Goal: Task Accomplishment & Management: Manage account settings

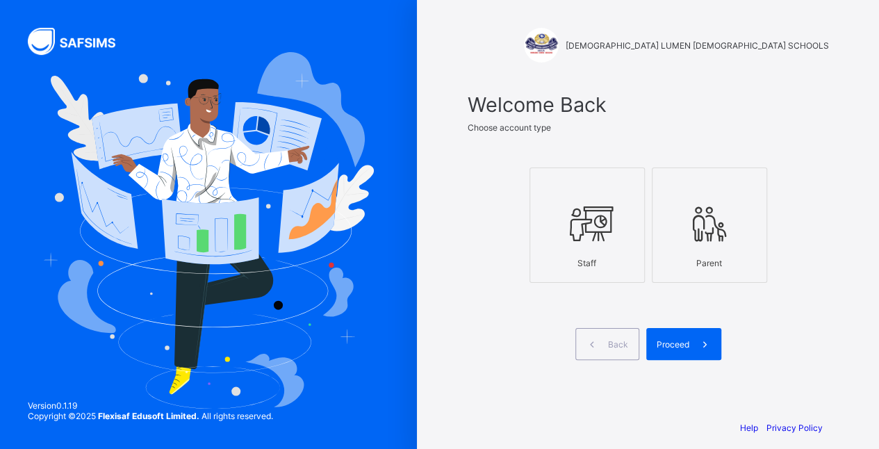
click at [621, 218] on div at bounding box center [587, 223] width 100 height 55
click at [703, 334] on span at bounding box center [706, 344] width 32 height 32
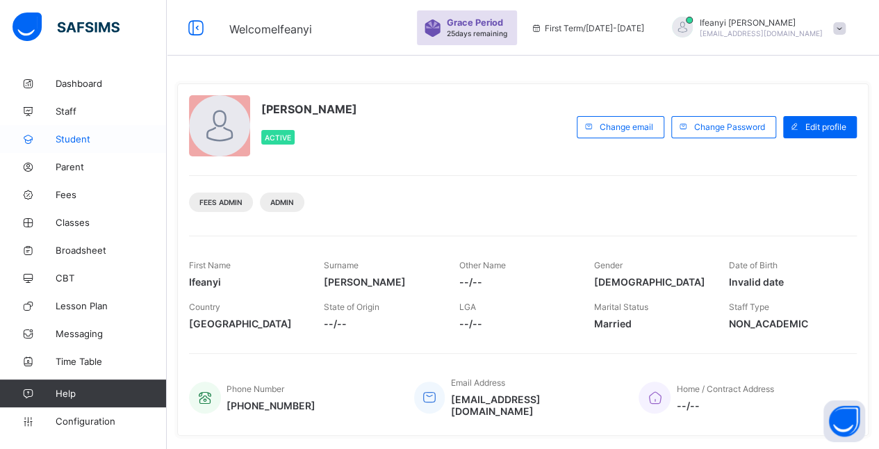
click at [72, 139] on span "Student" at bounding box center [111, 138] width 111 height 11
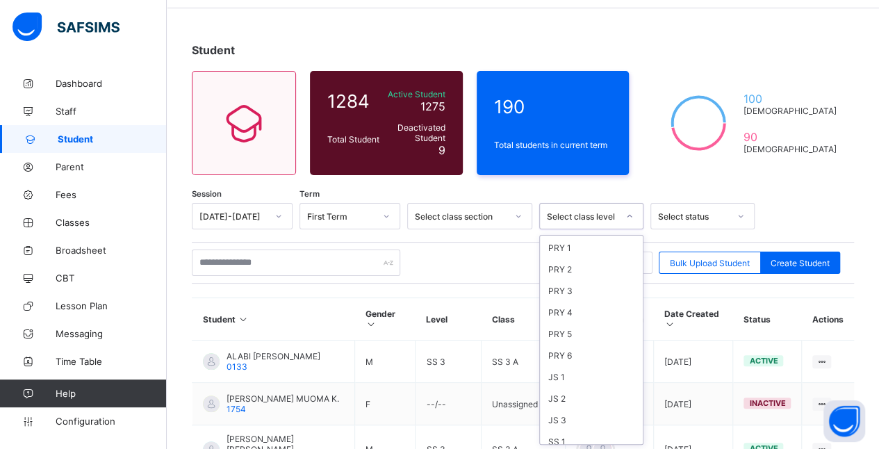
scroll to position [188, 0]
click at [570, 307] on div "JS 1" at bounding box center [591, 318] width 103 height 22
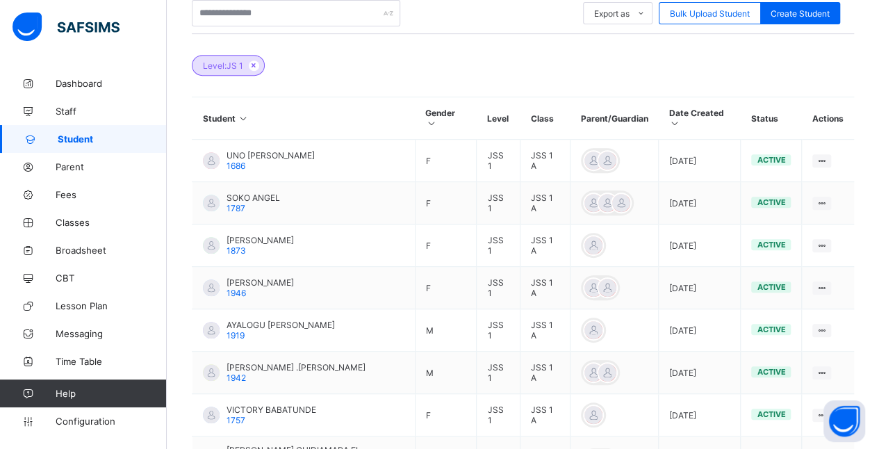
scroll to position [304, 0]
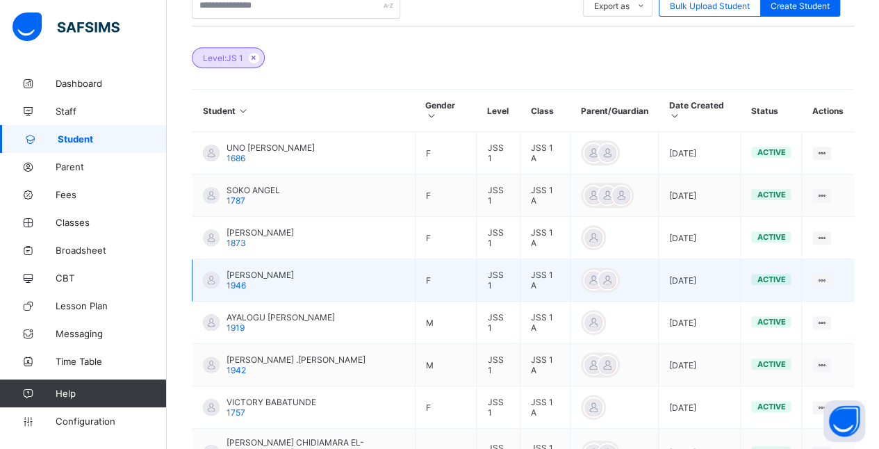
click at [349, 271] on td "[PERSON_NAME] 1946" at bounding box center [304, 280] width 223 height 42
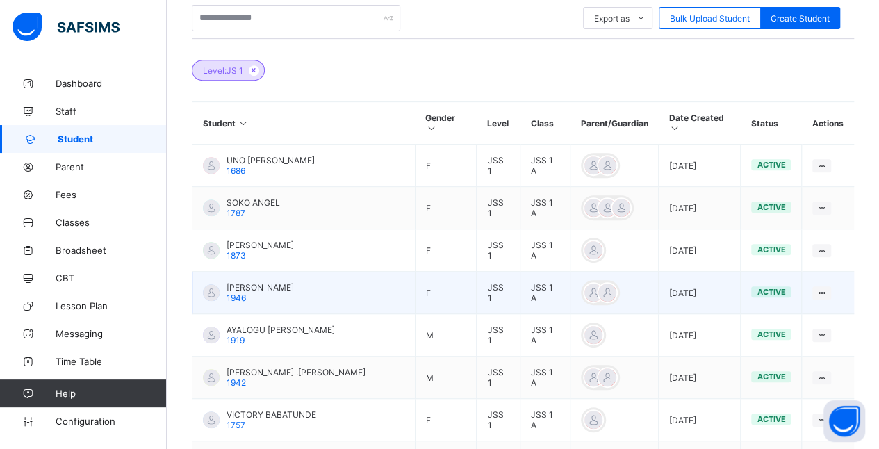
scroll to position [292, 0]
click at [829, 307] on ul "View Profile Edit Student Link Parent/Guardian Delete Student" at bounding box center [773, 357] width 116 height 101
click at [359, 290] on td "[PERSON_NAME] 1946" at bounding box center [304, 293] width 223 height 42
click at [294, 282] on div "[PERSON_NAME] 1946" at bounding box center [260, 292] width 67 height 21
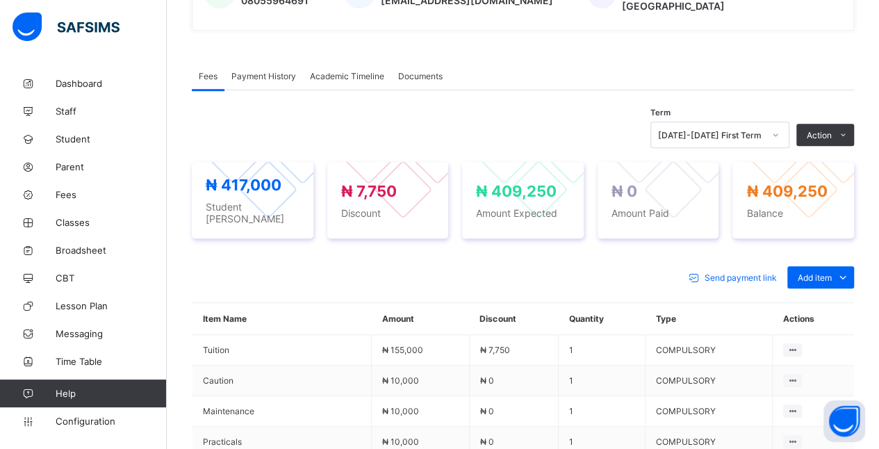
scroll to position [389, 0]
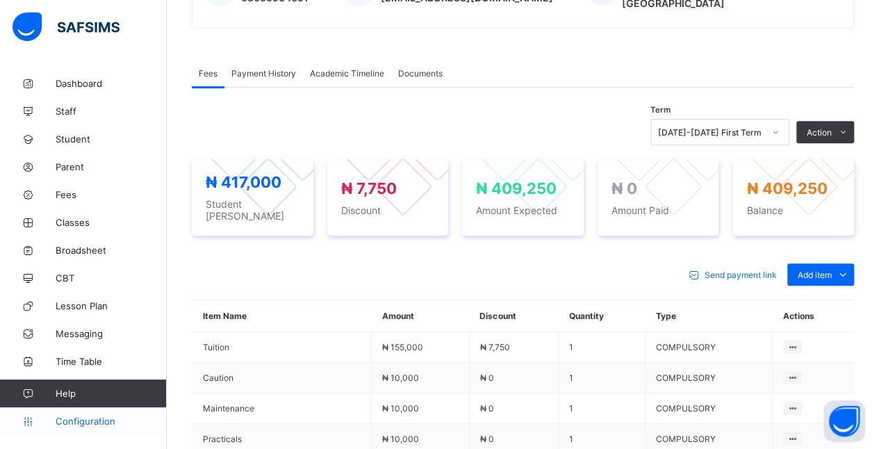
click at [100, 421] on span "Configuration" at bounding box center [111, 421] width 111 height 11
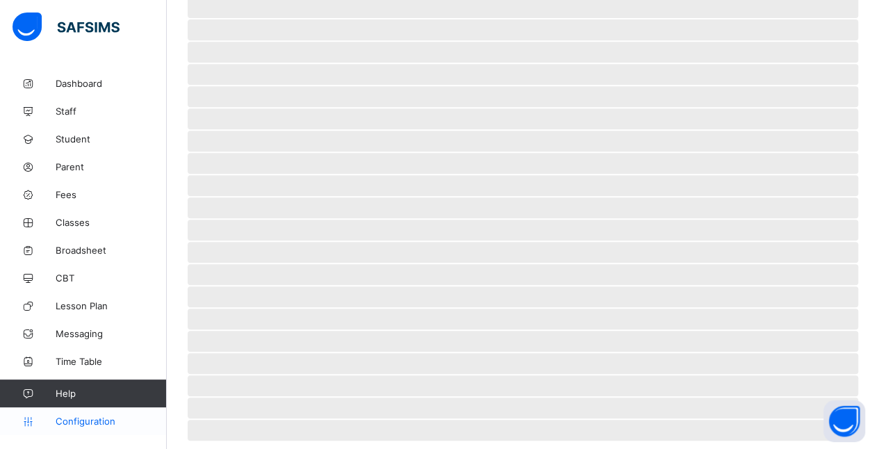
scroll to position [90, 0]
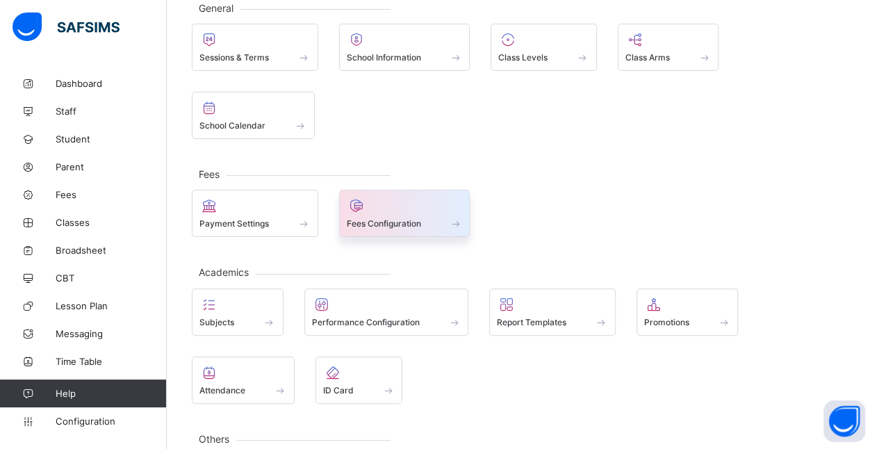
click at [414, 218] on span "Fees Configuration" at bounding box center [384, 223] width 74 height 10
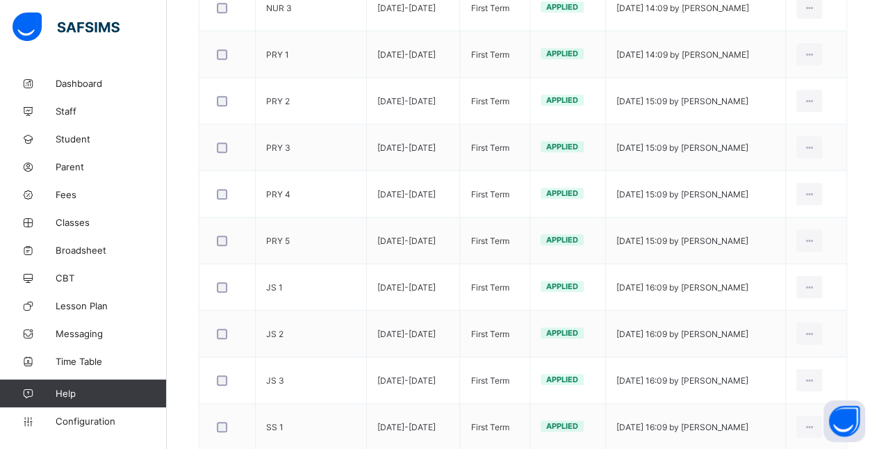
scroll to position [534, 0]
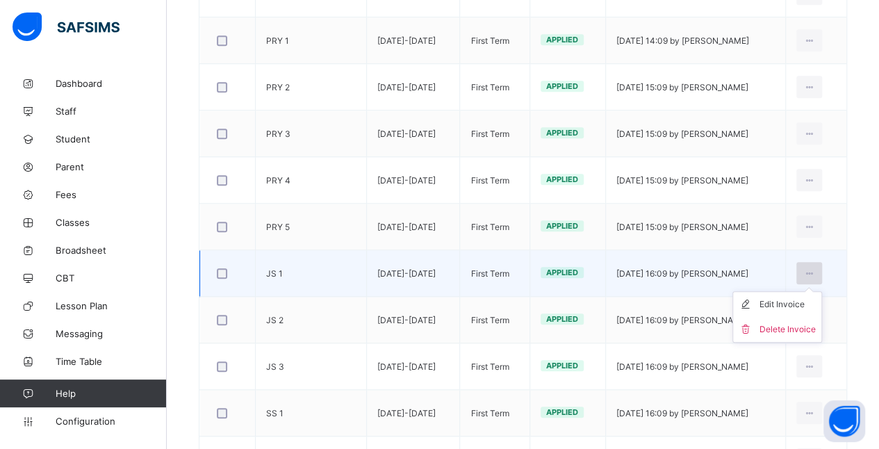
click at [815, 268] on icon at bounding box center [810, 273] width 12 height 10
click at [801, 300] on div "Edit Invoice" at bounding box center [788, 305] width 56 height 14
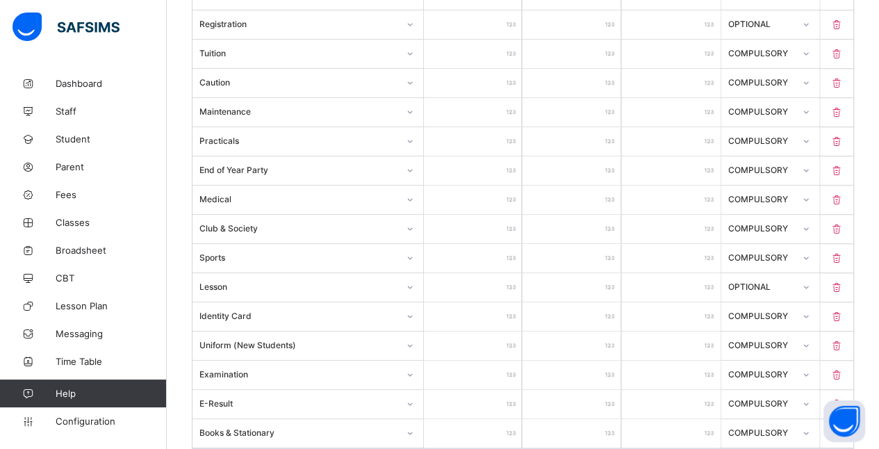
scroll to position [458, 0]
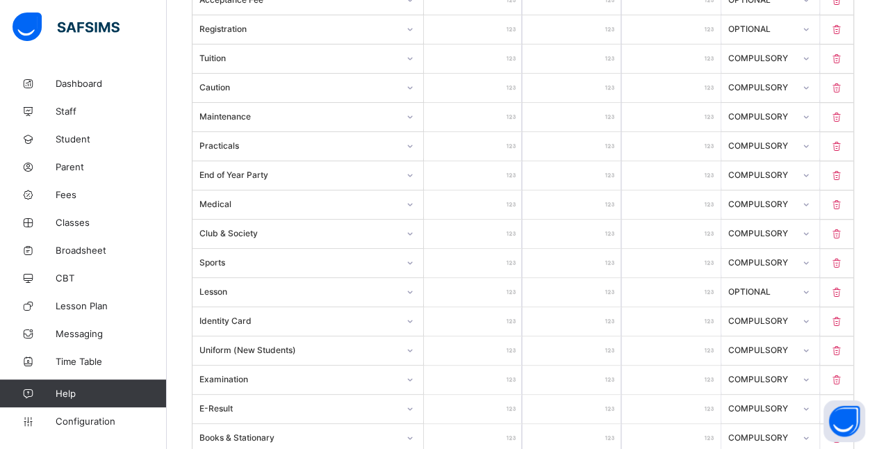
click at [489, 164] on input "*****" at bounding box center [473, 175] width 99 height 29
type input "****"
type input "*****"
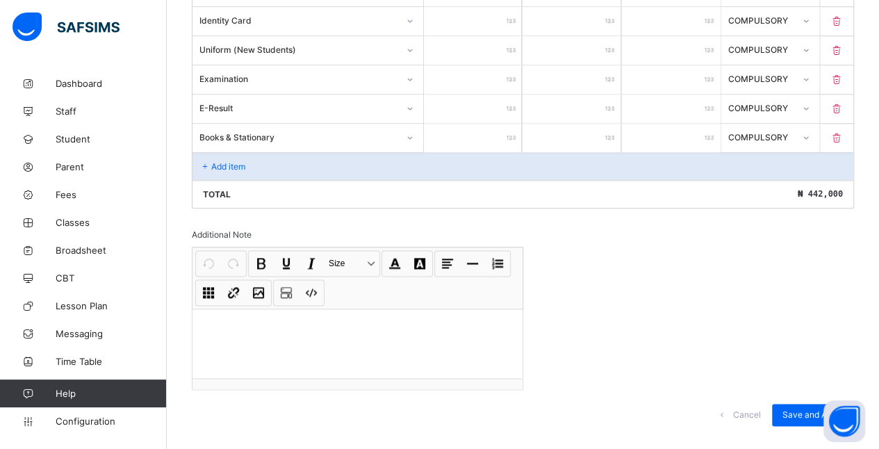
scroll to position [767, 0]
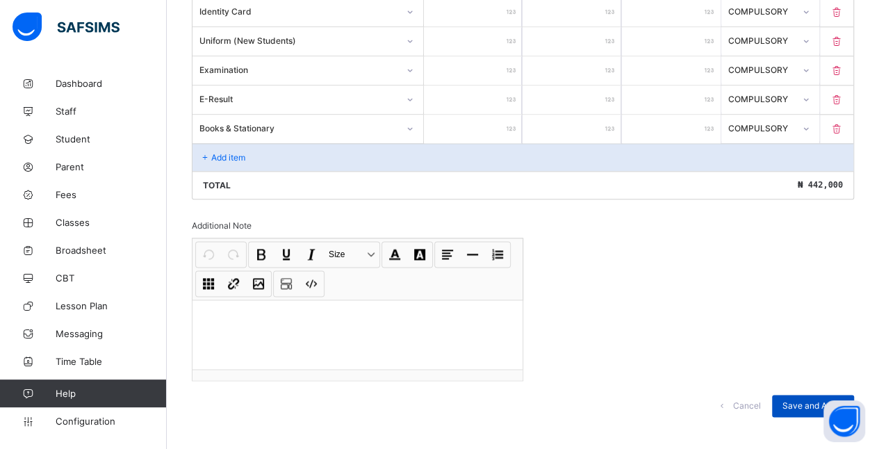
type input "*****"
click at [816, 400] on span "Save and Apply" at bounding box center [813, 405] width 61 height 10
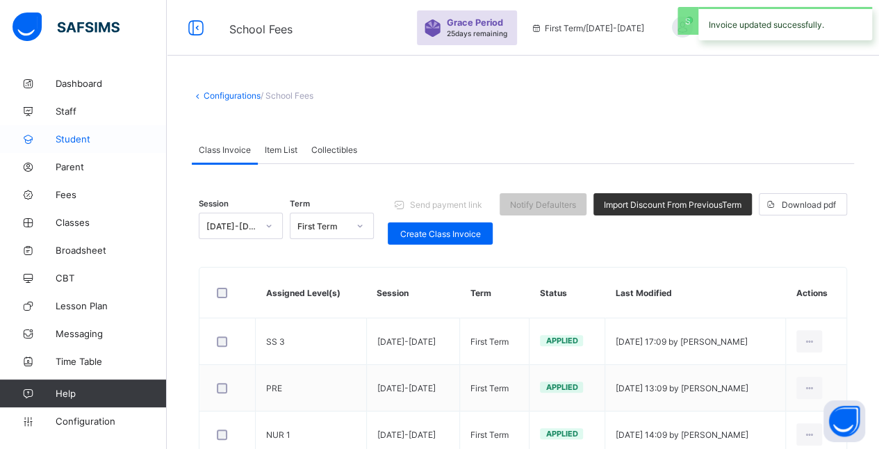
click at [74, 139] on span "Student" at bounding box center [111, 138] width 111 height 11
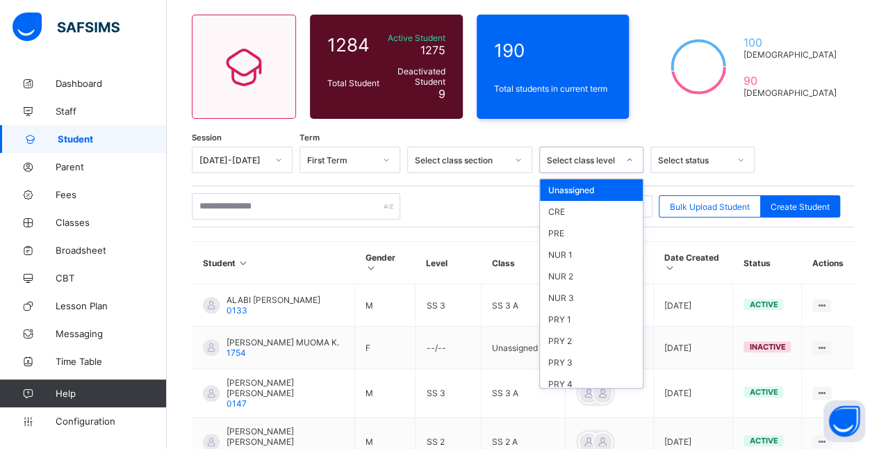
scroll to position [188, 0]
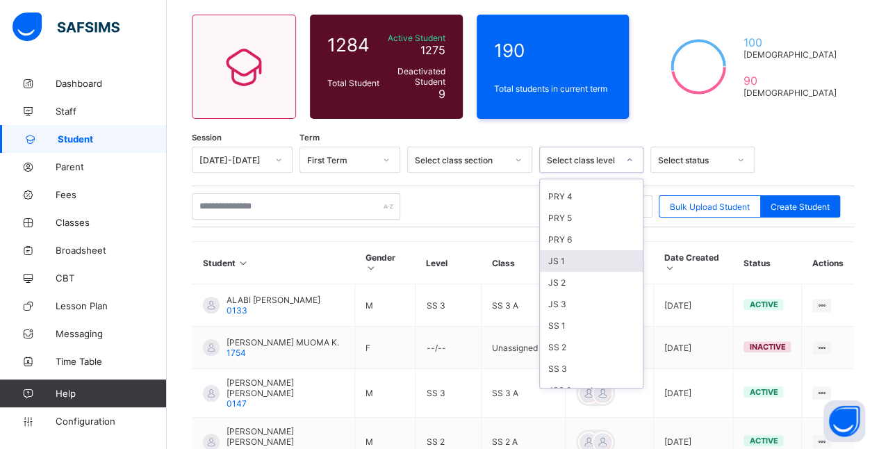
click at [571, 252] on div "JS 1" at bounding box center [591, 261] width 103 height 22
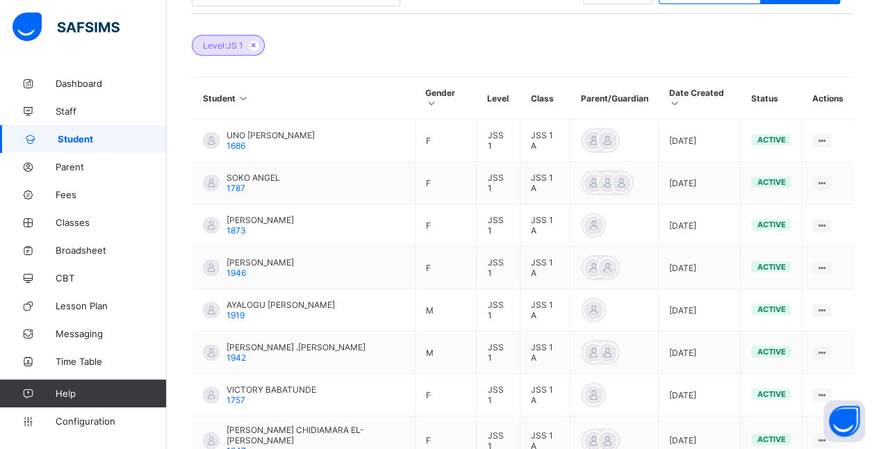
scroll to position [336, 0]
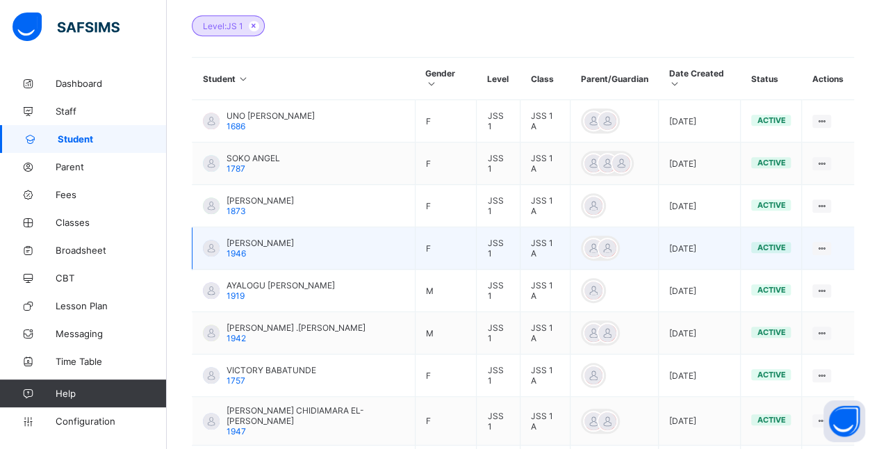
click at [286, 238] on span "[PERSON_NAME]" at bounding box center [260, 243] width 67 height 10
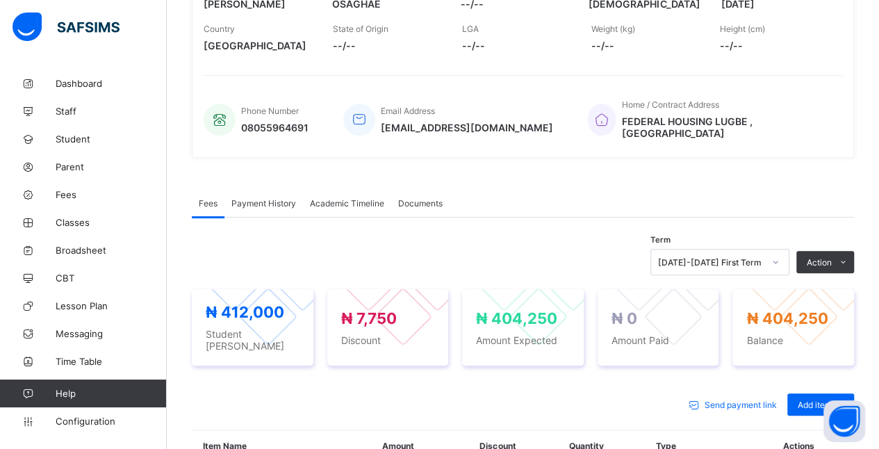
scroll to position [234, 0]
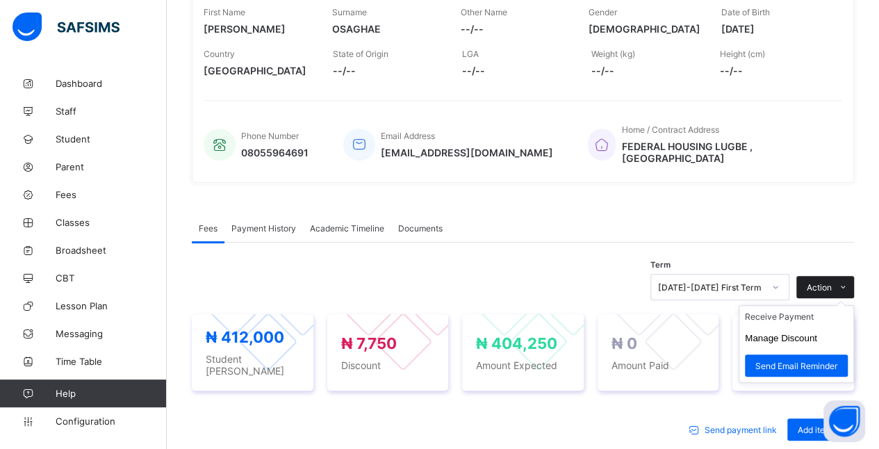
click at [843, 278] on span at bounding box center [843, 287] width 22 height 22
click at [816, 306] on li "Receive Payment" at bounding box center [797, 317] width 114 height 22
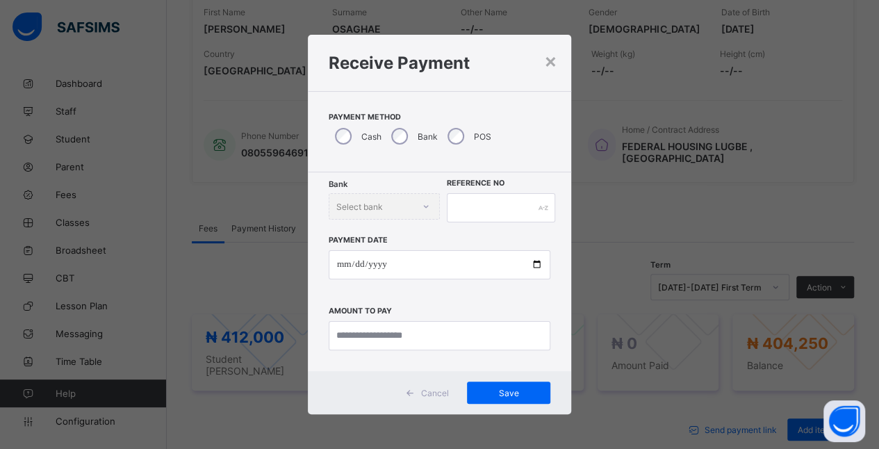
click at [685, 205] on div "× Receive Payment Payment Method Cash Bank POS Bank Select bank Reference No Pa…" at bounding box center [439, 224] width 879 height 449
click at [551, 67] on div "×" at bounding box center [550, 61] width 13 height 24
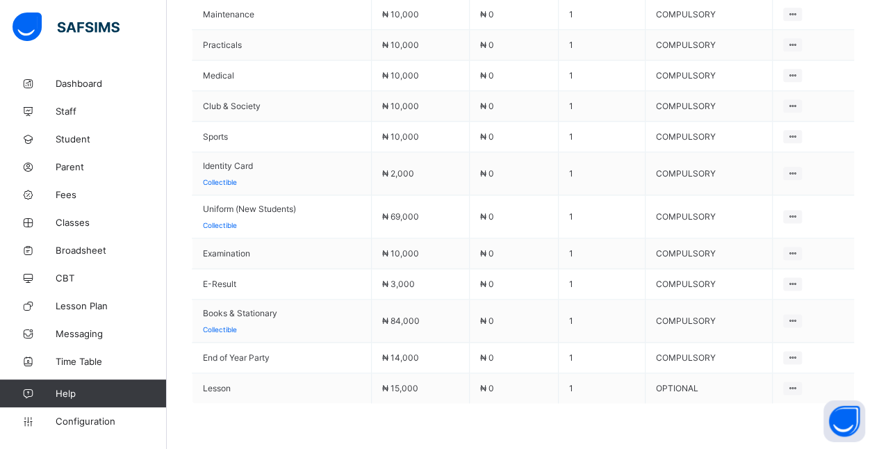
scroll to position [787, 0]
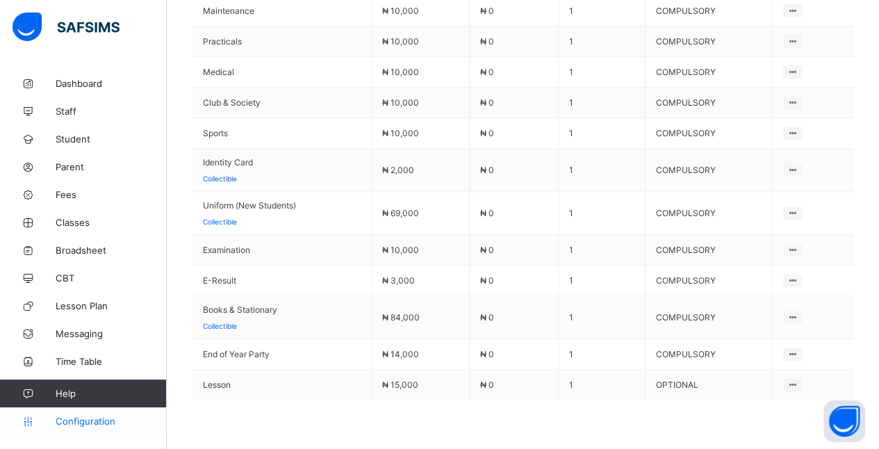
click at [94, 418] on span "Configuration" at bounding box center [111, 421] width 111 height 11
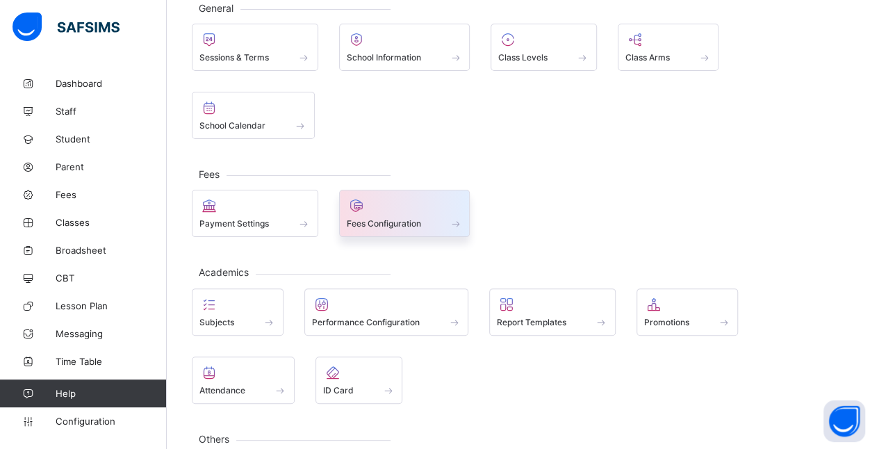
click at [442, 218] on div "Fees Configuration" at bounding box center [405, 224] width 116 height 12
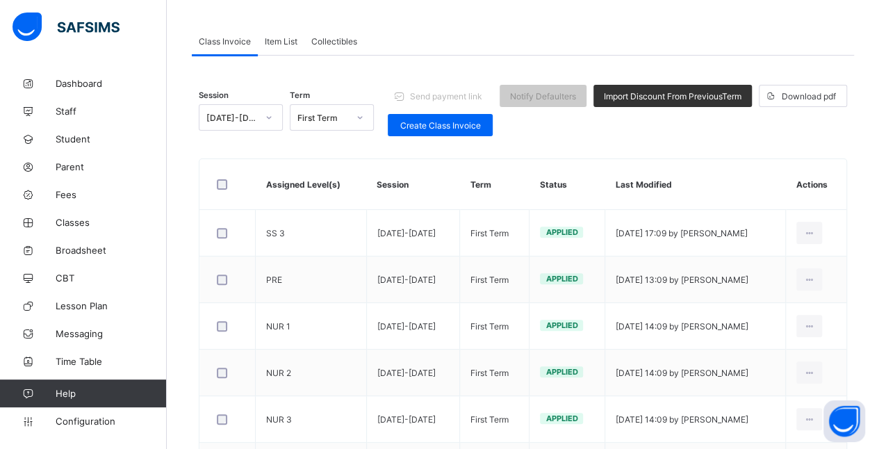
scroll to position [605, 0]
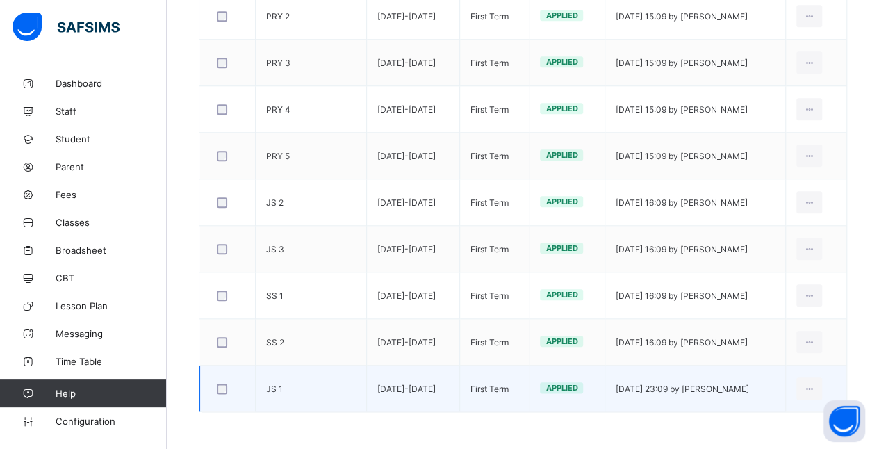
click at [314, 382] on td "JS 1" at bounding box center [311, 389] width 111 height 47
click at [822, 407] on ul "Edit Invoice Delete Invoice" at bounding box center [778, 432] width 90 height 51
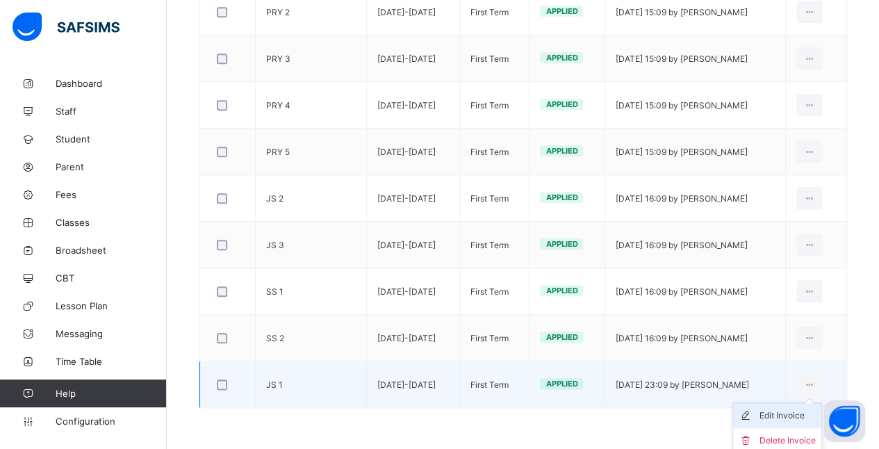
click at [795, 409] on div "Edit Invoice" at bounding box center [788, 416] width 56 height 14
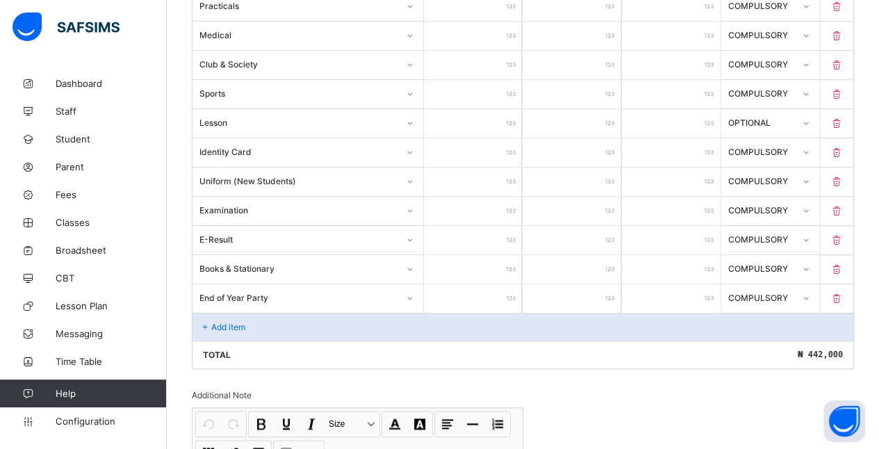
scroll to position [594, 0]
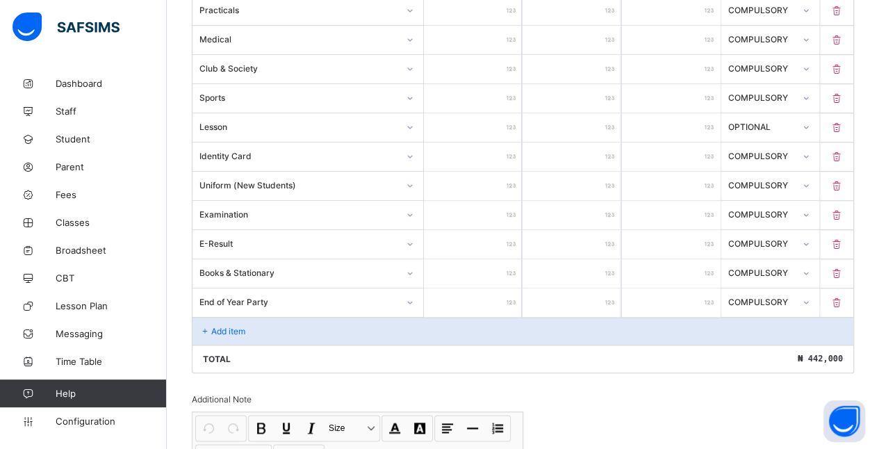
click at [494, 175] on input "*****" at bounding box center [473, 186] width 99 height 29
click at [491, 179] on input "*****" at bounding box center [473, 186] width 99 height 29
type input "****"
type input "***"
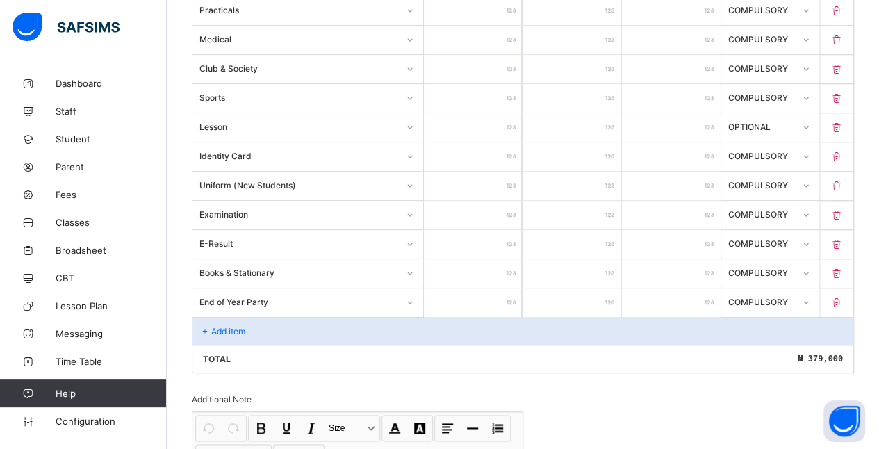
type input "*"
type input "****"
type input "*****"
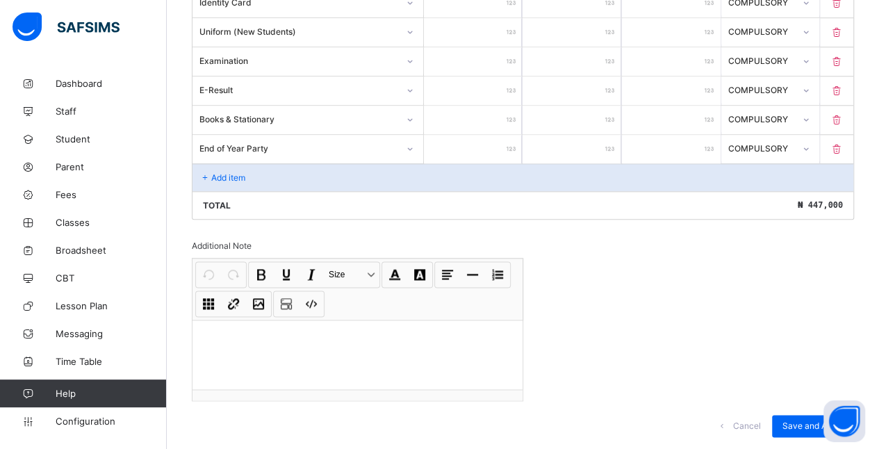
scroll to position [767, 0]
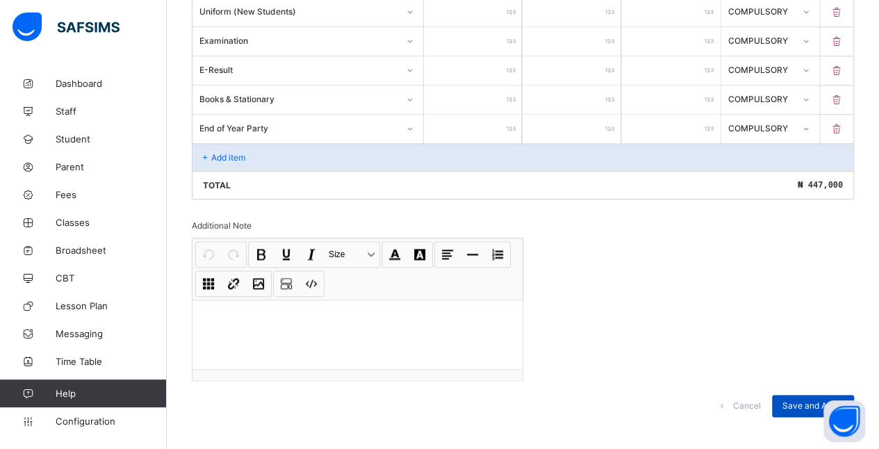
type input "*****"
click at [815, 400] on span "Save and Apply" at bounding box center [813, 405] width 61 height 10
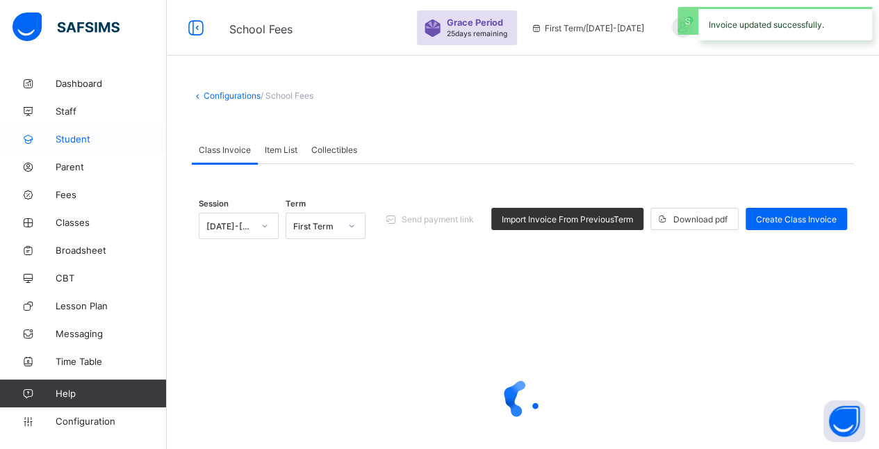
click at [60, 142] on span "Student" at bounding box center [111, 138] width 111 height 11
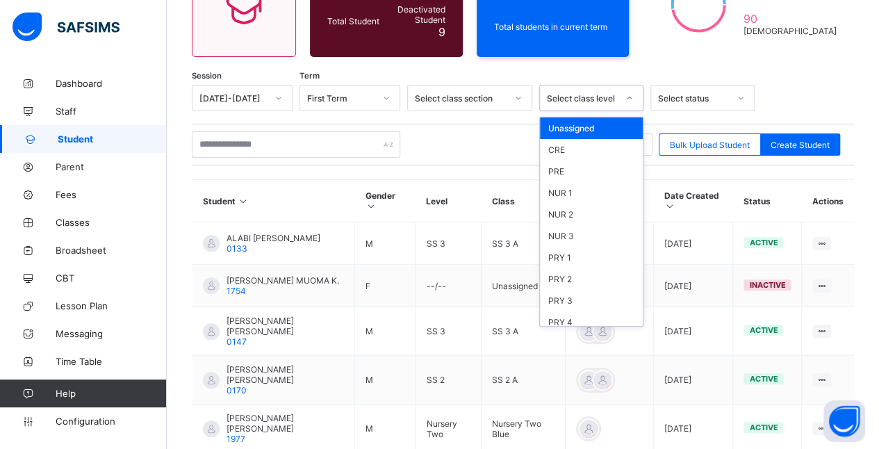
scroll to position [188, 0]
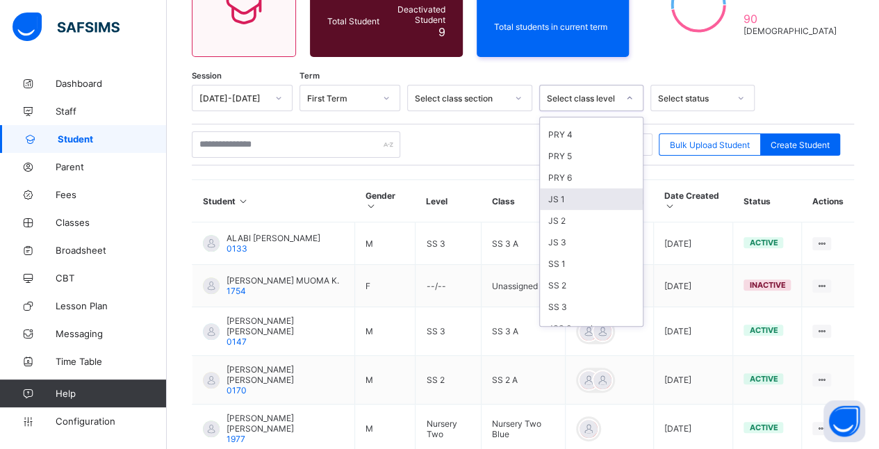
click at [576, 193] on div "JS 1" at bounding box center [591, 199] width 103 height 22
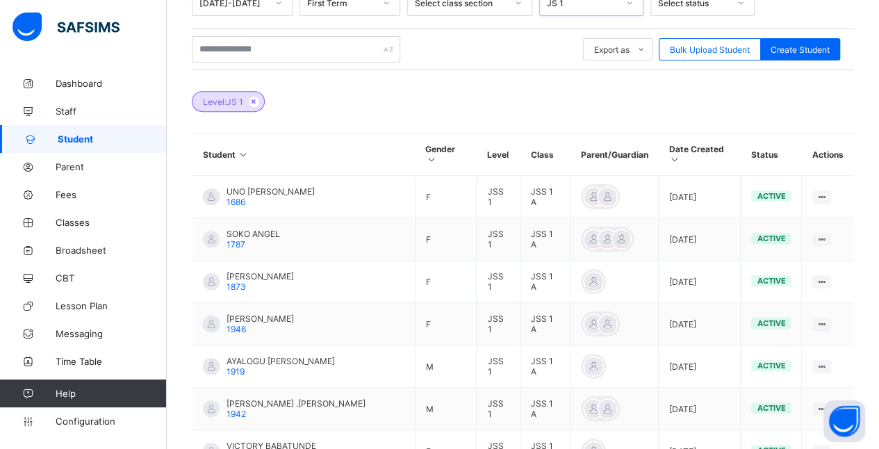
scroll to position [265, 0]
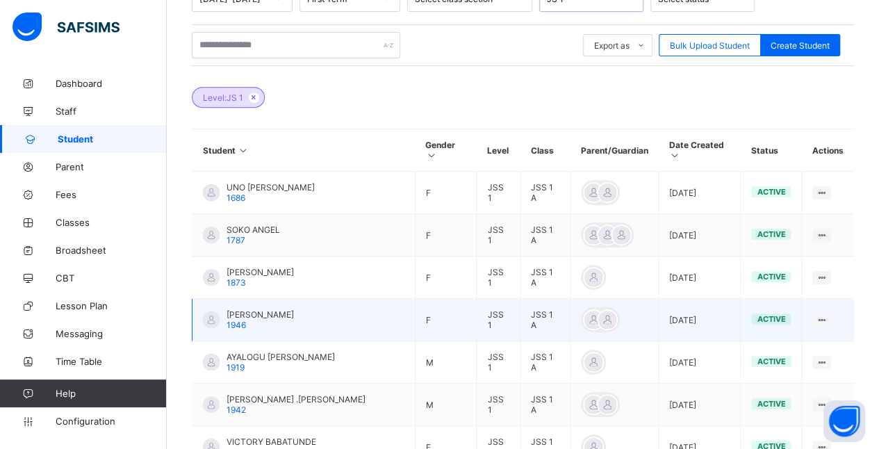
click at [294, 309] on div "[PERSON_NAME] 1946" at bounding box center [260, 319] width 67 height 21
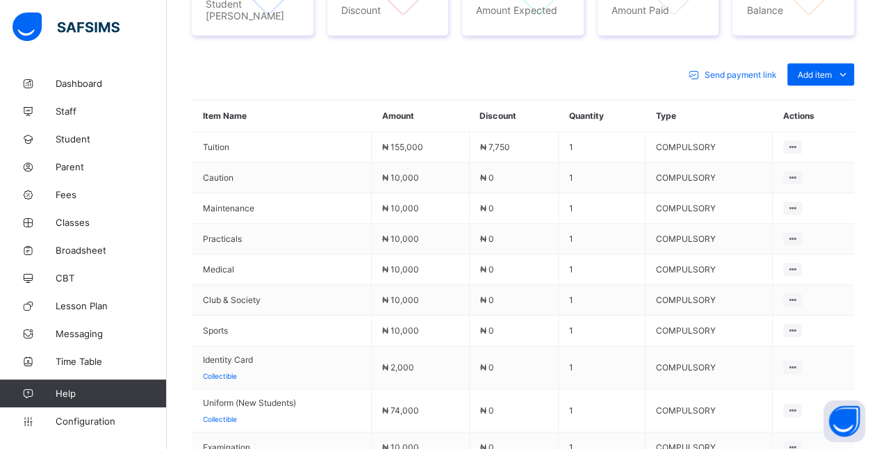
scroll to position [589, 0]
click at [70, 423] on span "Configuration" at bounding box center [111, 421] width 111 height 11
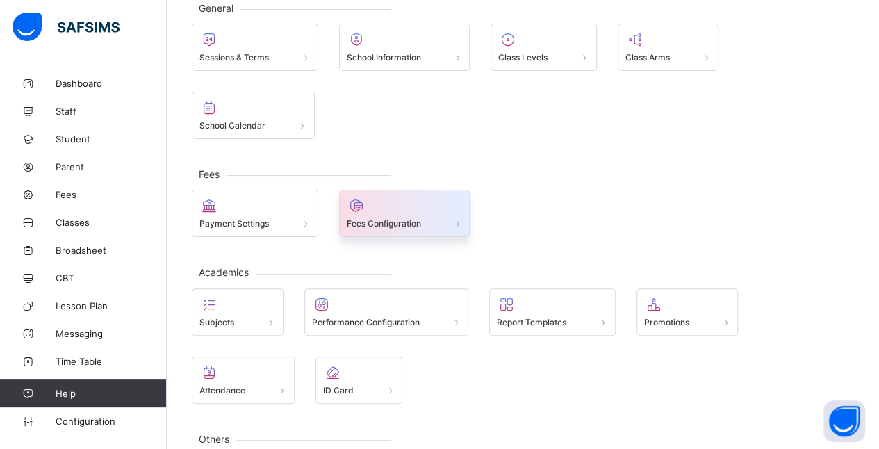
click at [423, 218] on div "Fees Configuration" at bounding box center [405, 224] width 116 height 12
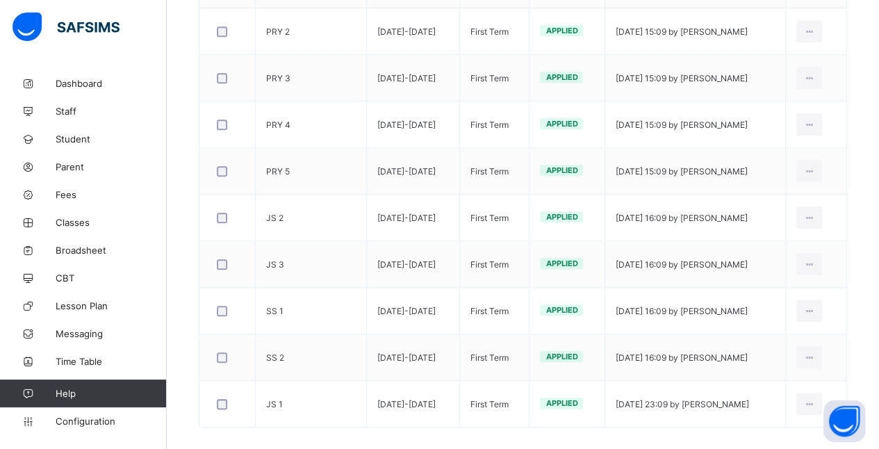
scroll to position [605, 0]
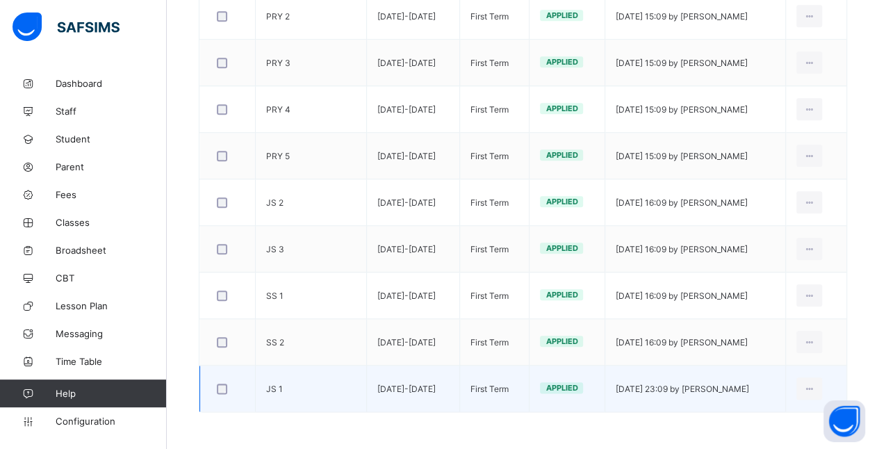
click at [320, 396] on td "JS 1" at bounding box center [311, 389] width 111 height 47
click at [815, 384] on icon at bounding box center [810, 389] width 12 height 10
click at [795, 413] on div "Edit Invoice" at bounding box center [788, 420] width 56 height 14
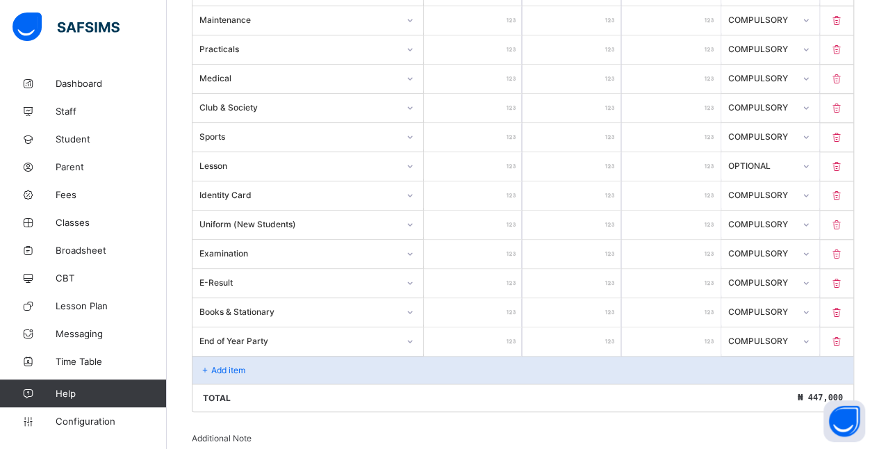
scroll to position [553, 0]
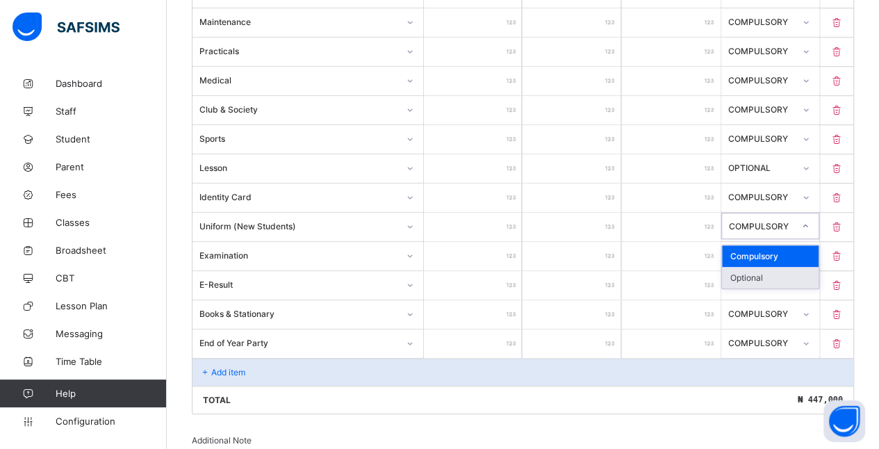
click at [780, 273] on div "Optional" at bounding box center [770, 278] width 97 height 22
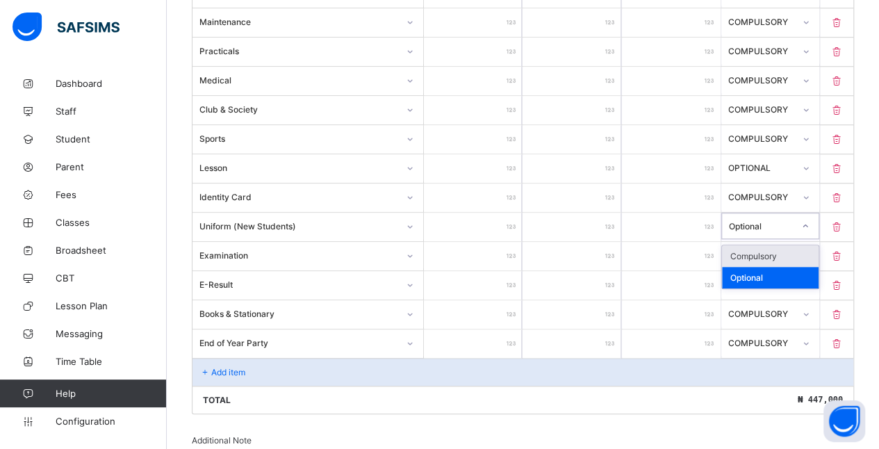
click at [783, 245] on div "Compulsory" at bounding box center [770, 256] width 97 height 22
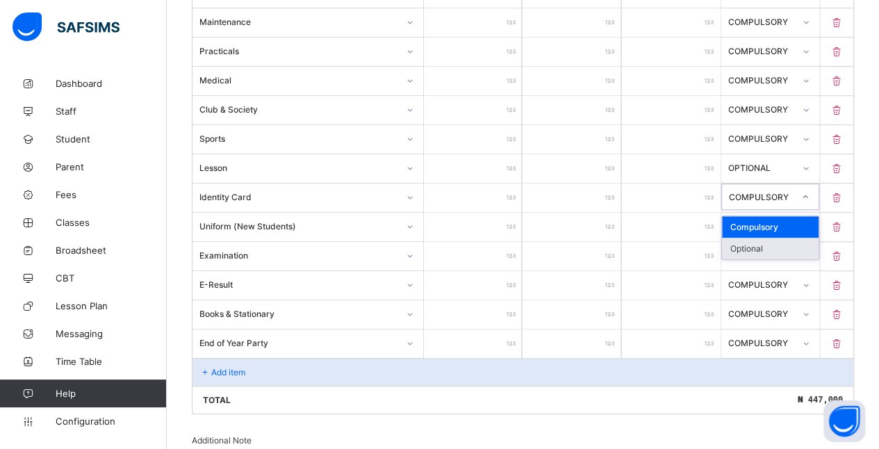
click at [779, 239] on div "Optional" at bounding box center [770, 249] width 97 height 22
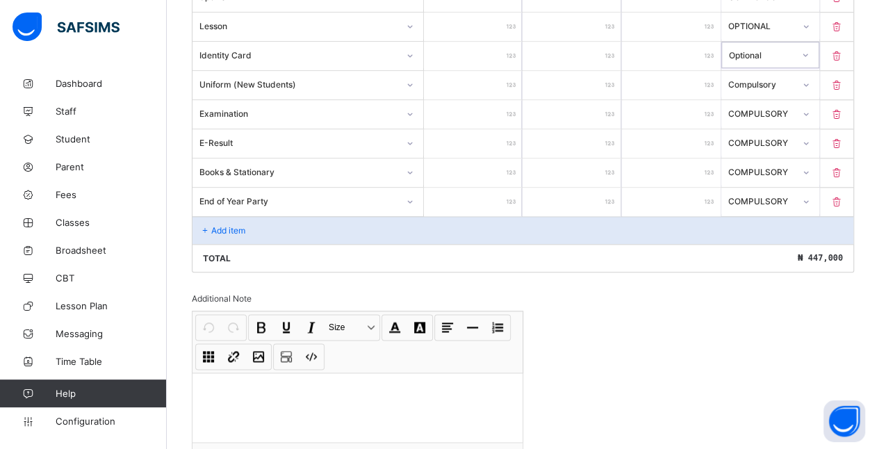
scroll to position [767, 0]
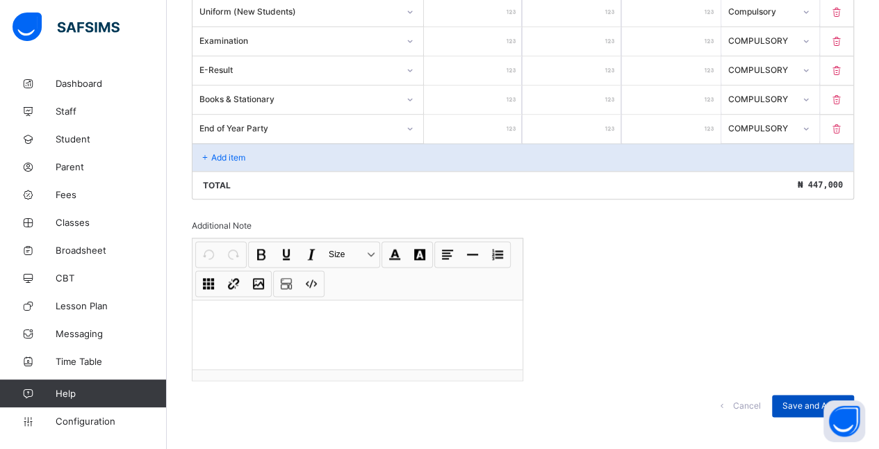
click at [811, 400] on span "Save and Apply" at bounding box center [813, 405] width 61 height 10
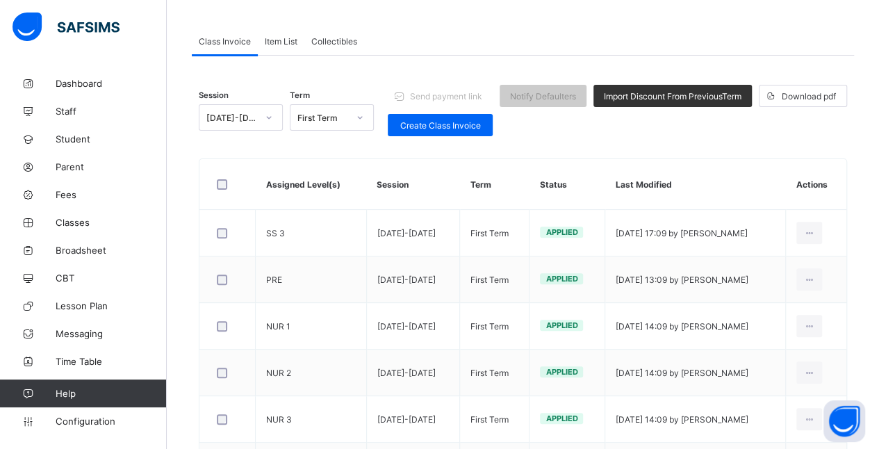
scroll to position [605, 0]
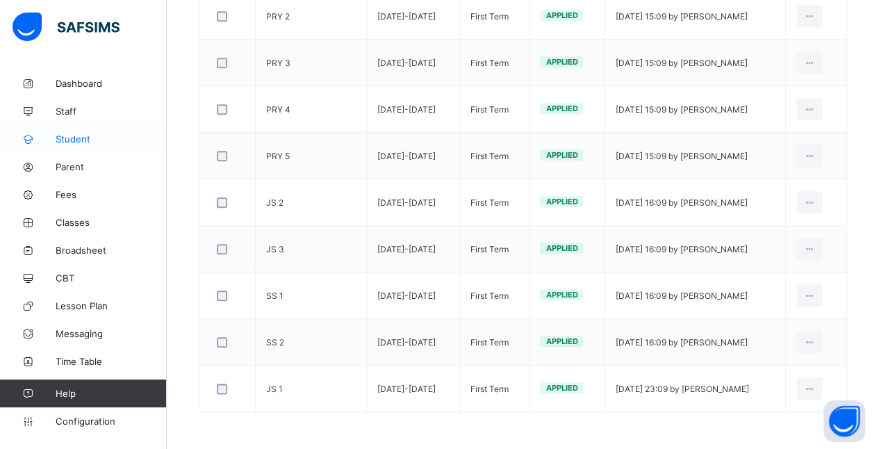
click at [50, 142] on icon at bounding box center [28, 139] width 56 height 10
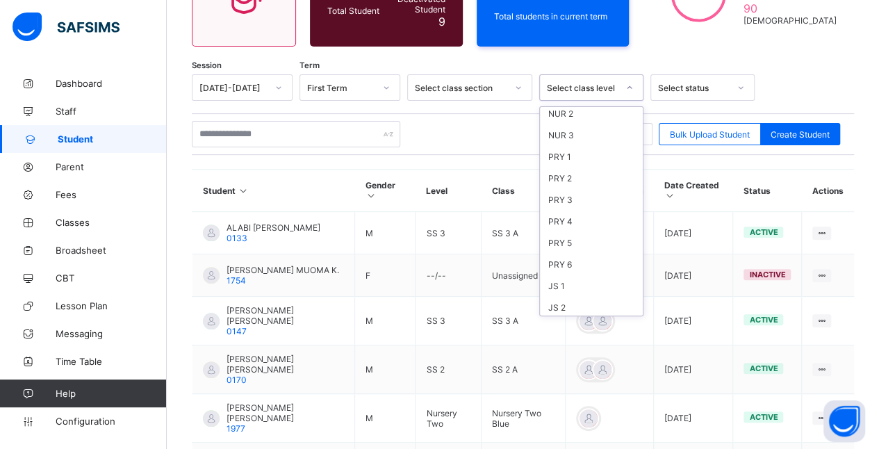
scroll to position [188, 0]
click at [574, 184] on div "JS 1" at bounding box center [591, 189] width 103 height 22
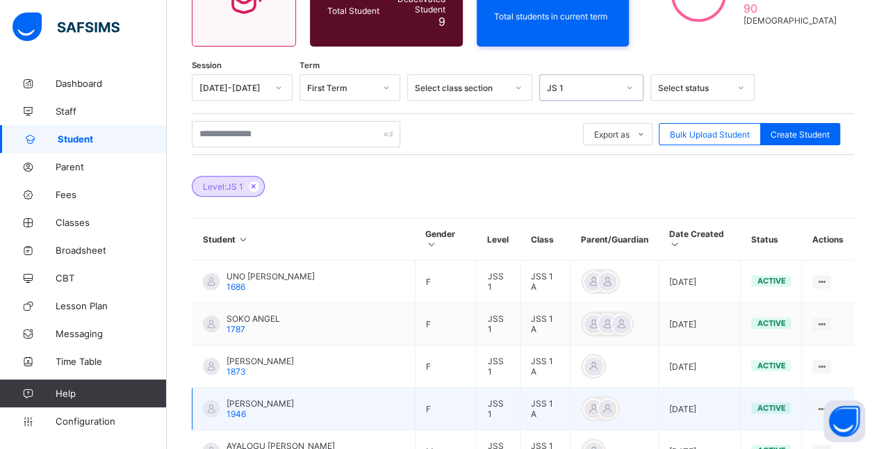
click at [229, 409] on span "1946" at bounding box center [236, 414] width 19 height 10
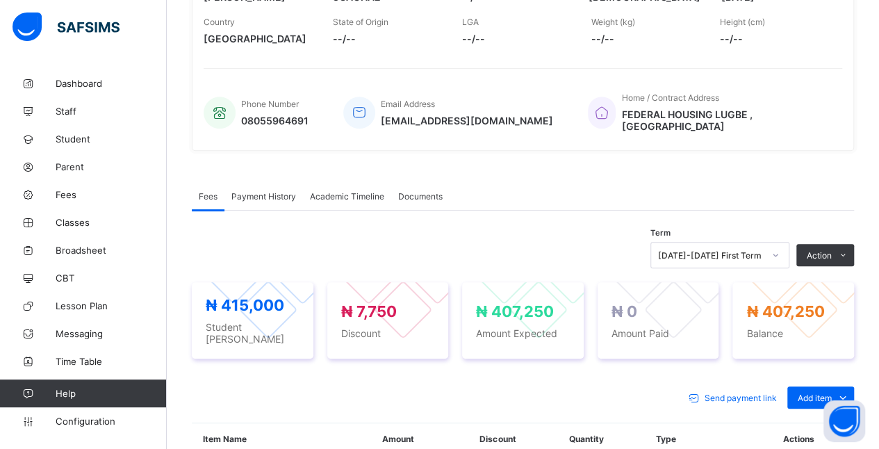
scroll to position [279, 0]
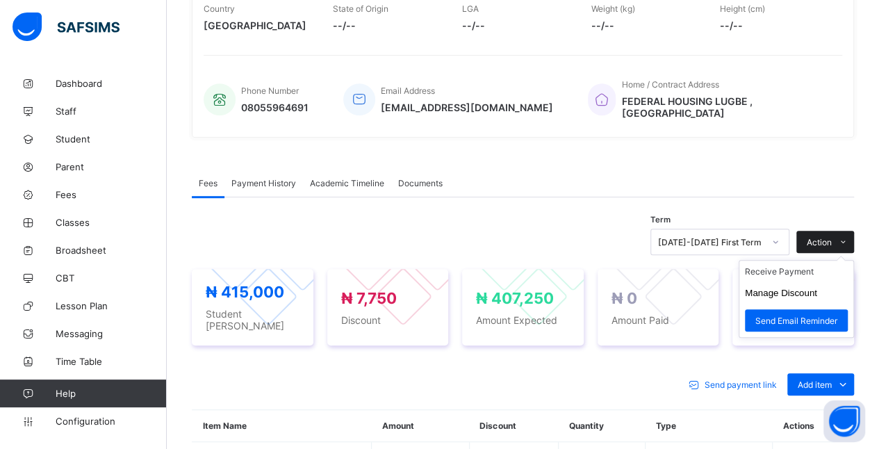
click at [849, 238] on icon at bounding box center [843, 242] width 10 height 9
click at [808, 261] on li "Receive Payment" at bounding box center [797, 272] width 114 height 22
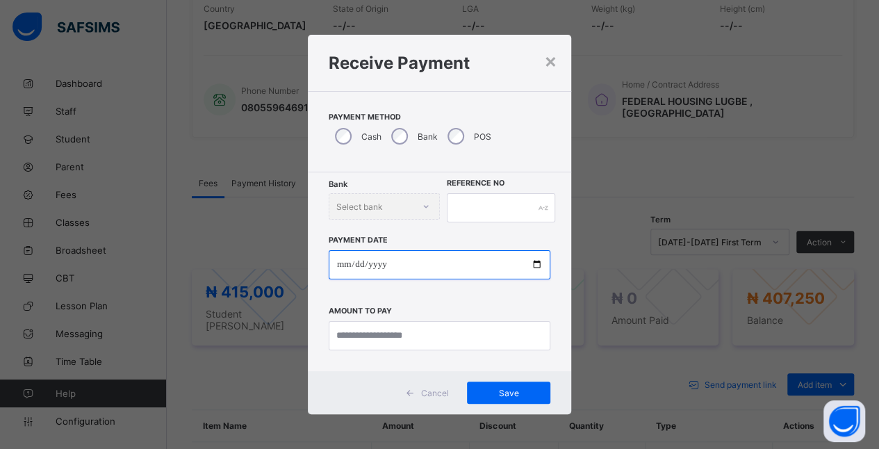
click at [463, 264] on input "date" at bounding box center [440, 264] width 222 height 29
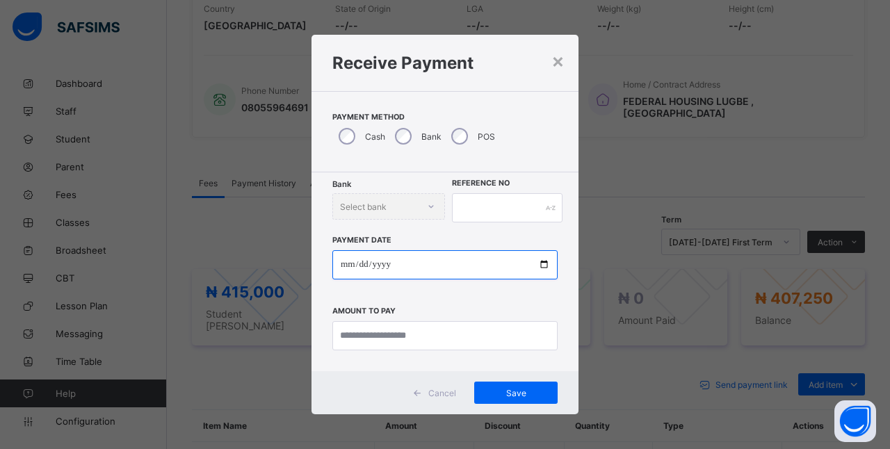
type input "**********"
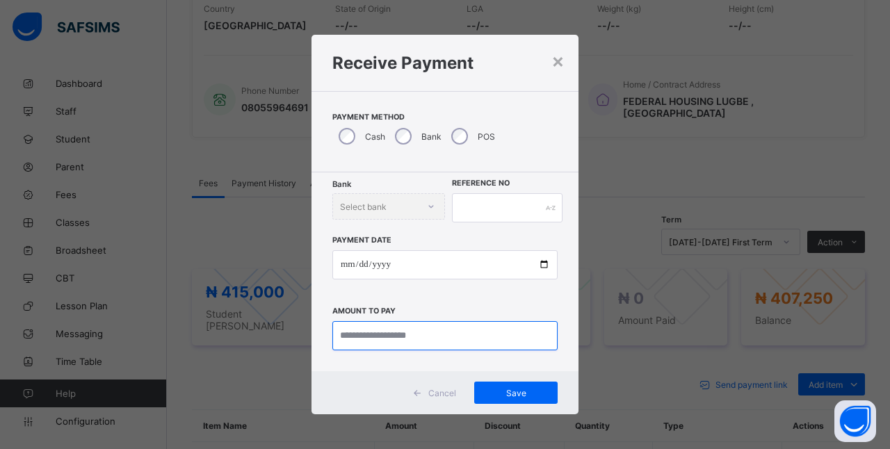
click at [452, 340] on input "currency" at bounding box center [444, 335] width 225 height 29
type input "*********"
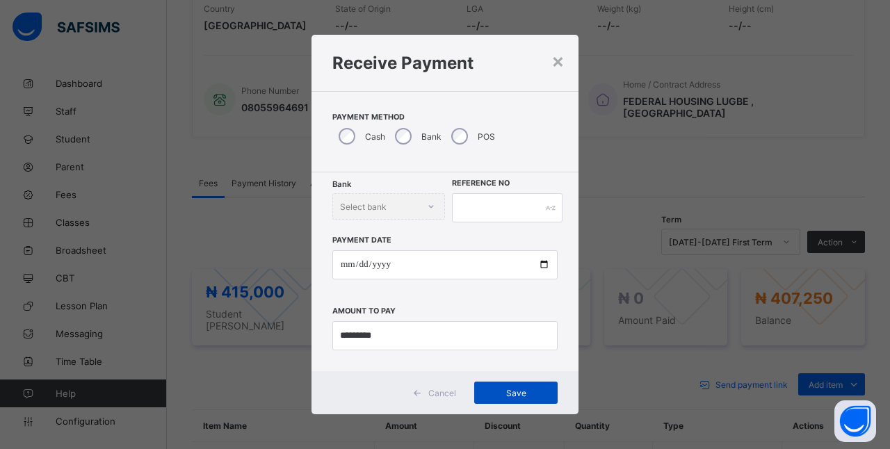
click at [531, 393] on span "Save" at bounding box center [516, 393] width 63 height 10
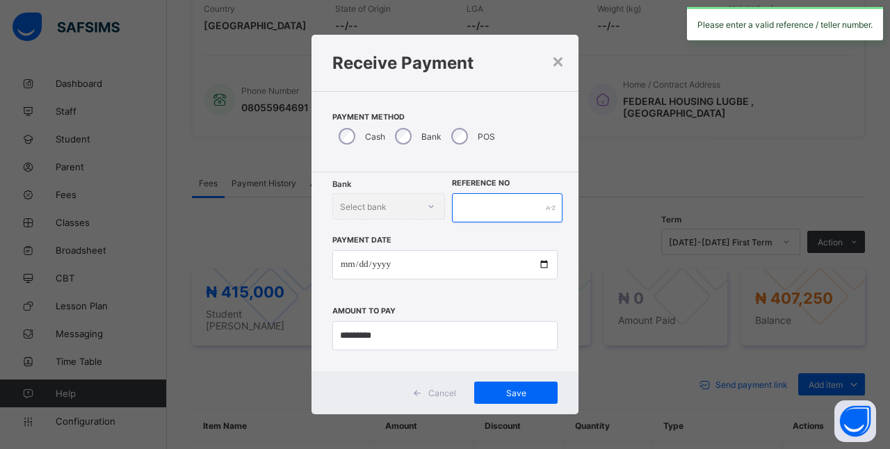
click at [484, 204] on input "text" at bounding box center [507, 207] width 111 height 29
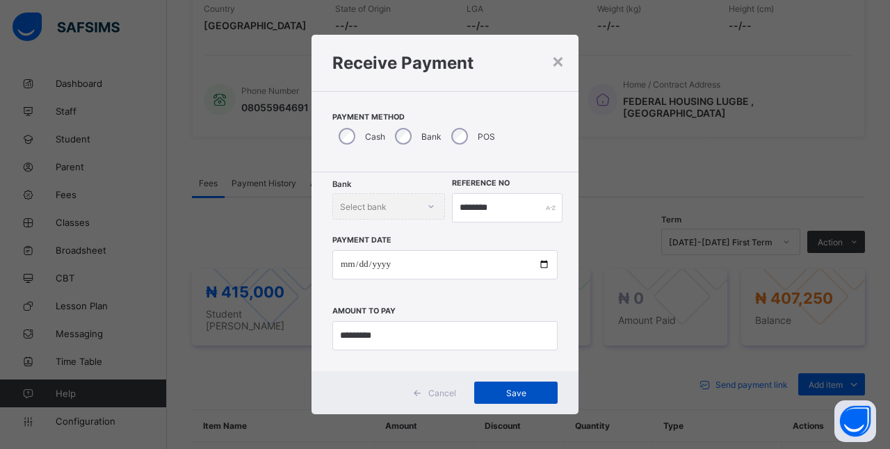
click at [538, 397] on span "Save" at bounding box center [516, 393] width 63 height 10
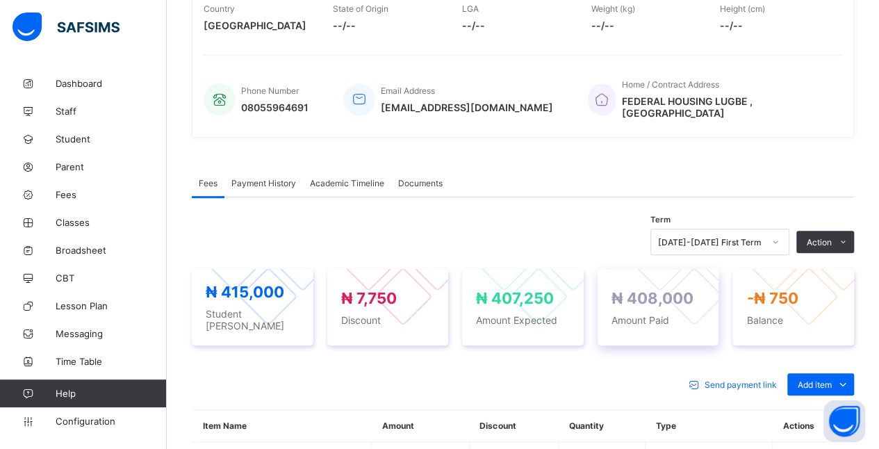
click at [673, 279] on div at bounding box center [694, 296] width 59 height 59
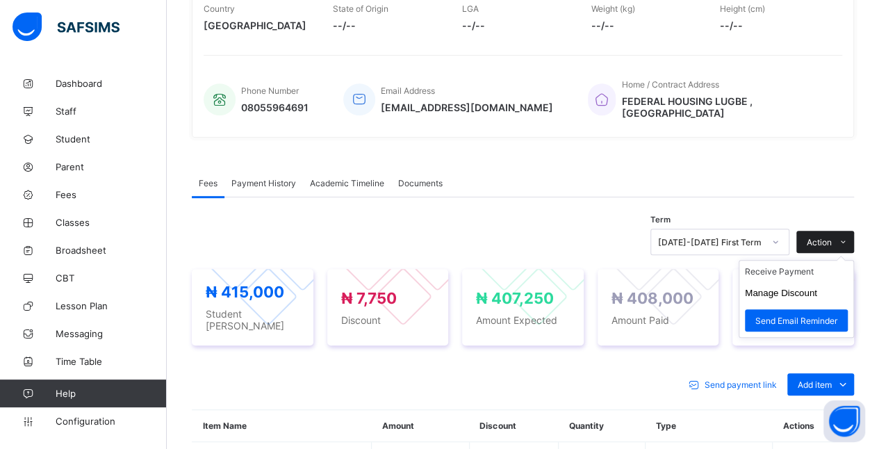
click at [832, 237] on span "Action" at bounding box center [819, 242] width 25 height 10
click at [821, 260] on ul "Receive Payment Manage Discount Send Email Reminder" at bounding box center [796, 299] width 115 height 78
click at [797, 262] on li "Receive Payment" at bounding box center [797, 272] width 114 height 22
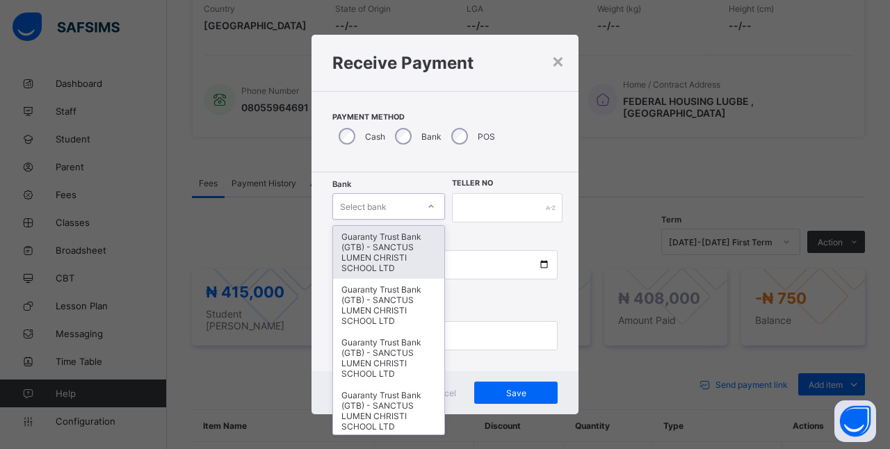
click at [405, 263] on div "Guaranty Trust Bank (GTB) - SANCTUS LUMEN CHRISTI SCHOOL LTD" at bounding box center [388, 252] width 111 height 53
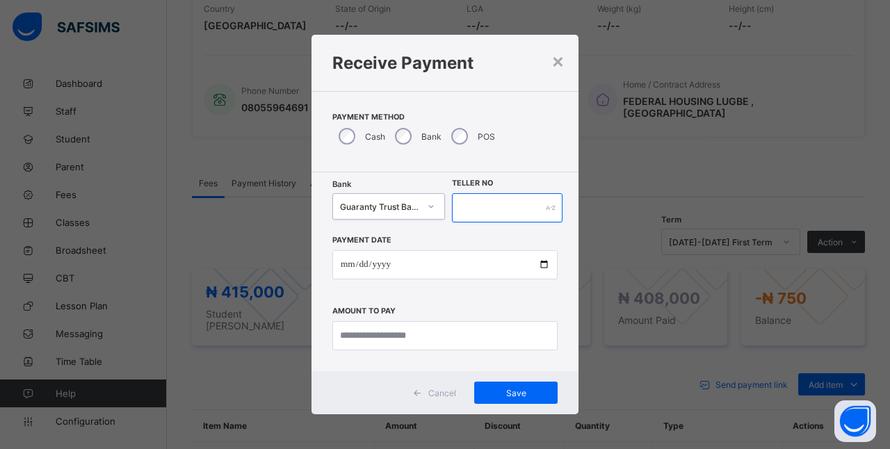
click at [500, 204] on input "text" at bounding box center [507, 207] width 111 height 29
type input "********"
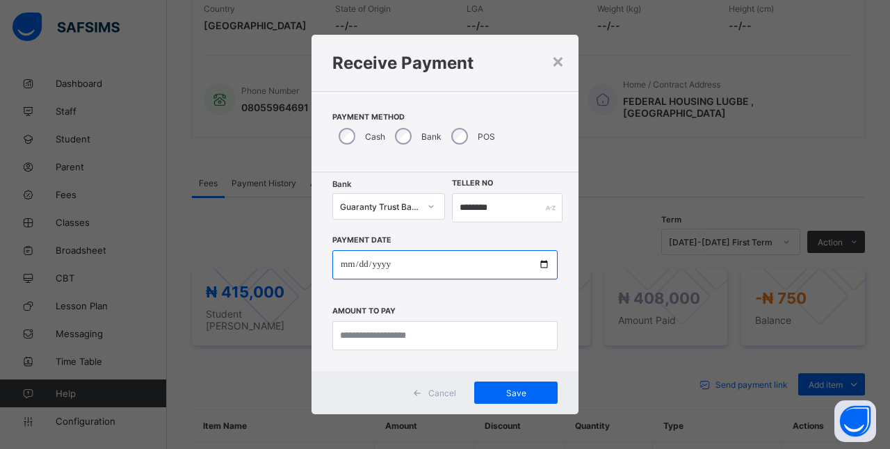
click at [391, 264] on input "date" at bounding box center [444, 264] width 225 height 29
click at [345, 264] on input "date" at bounding box center [444, 264] width 225 height 29
type input "**********"
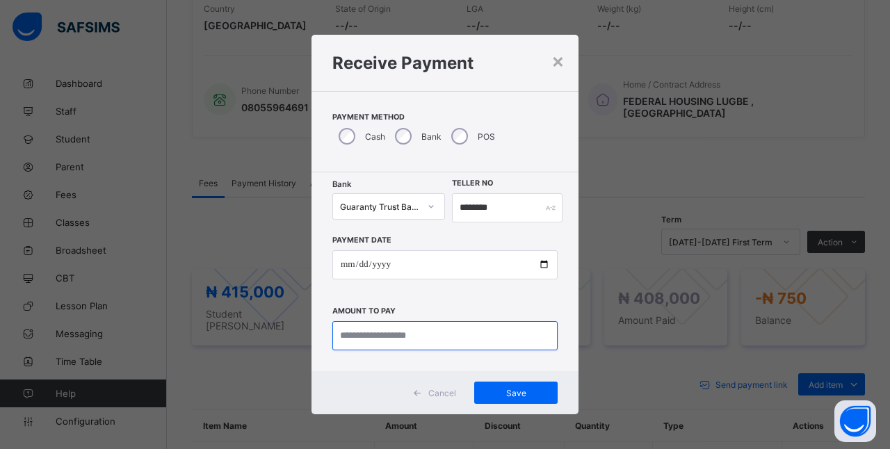
click at [480, 336] on input "currency" at bounding box center [444, 335] width 225 height 29
type input "*********"
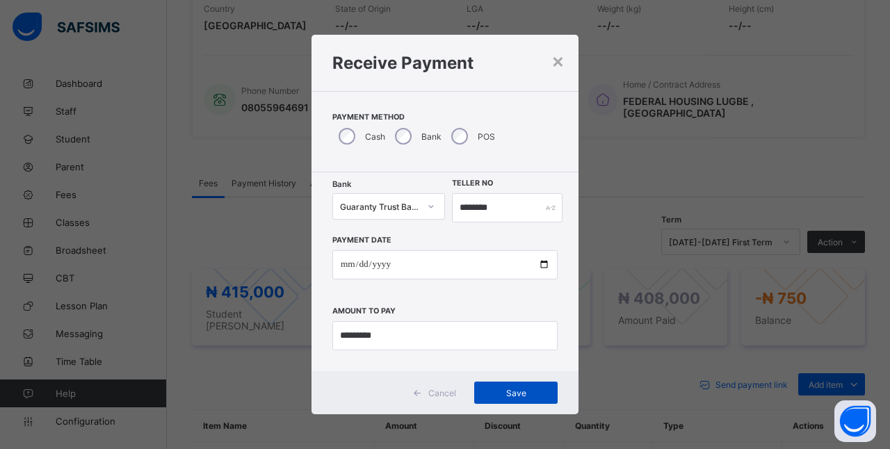
click at [531, 395] on span "Save" at bounding box center [516, 393] width 63 height 10
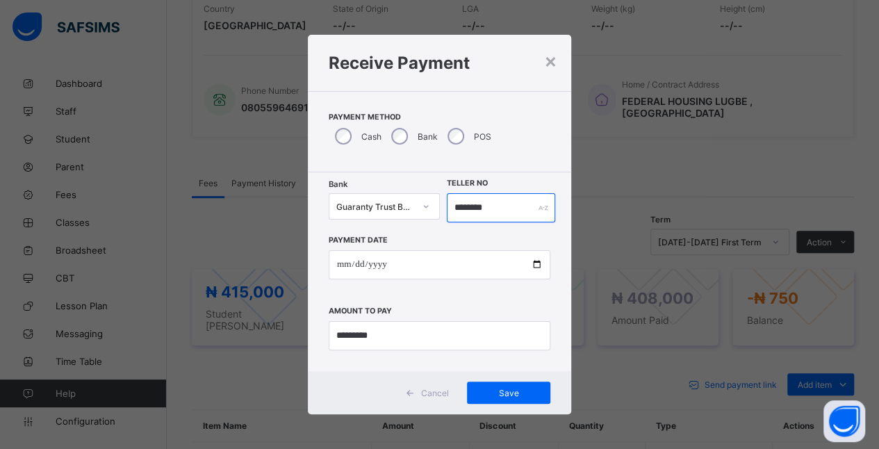
click at [496, 204] on input "********" at bounding box center [501, 207] width 109 height 29
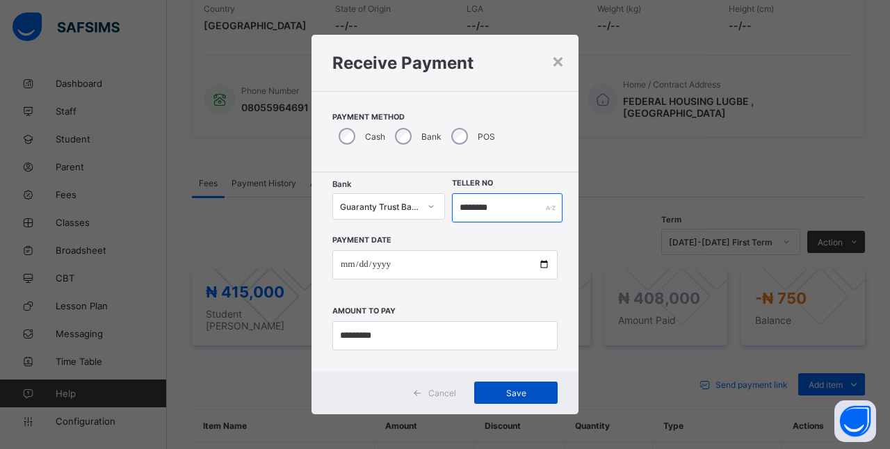
type input "********"
click at [552, 392] on div "Save" at bounding box center [515, 393] width 83 height 22
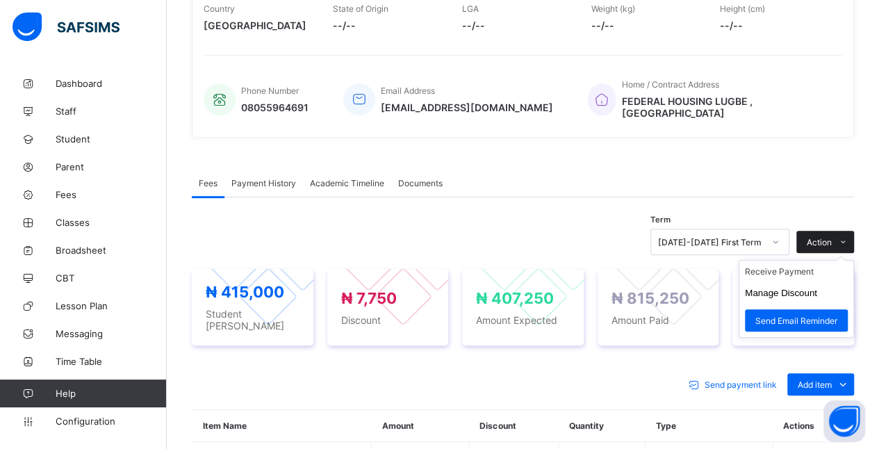
click at [831, 237] on span "Action" at bounding box center [819, 242] width 25 height 10
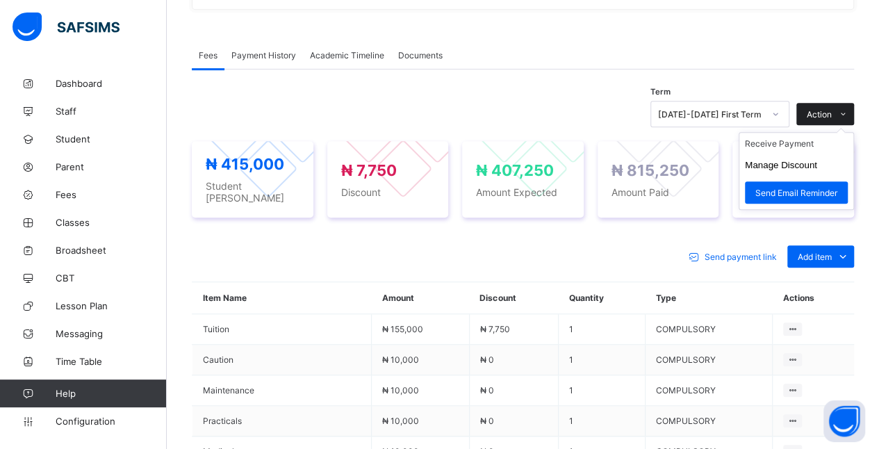
scroll to position [407, 0]
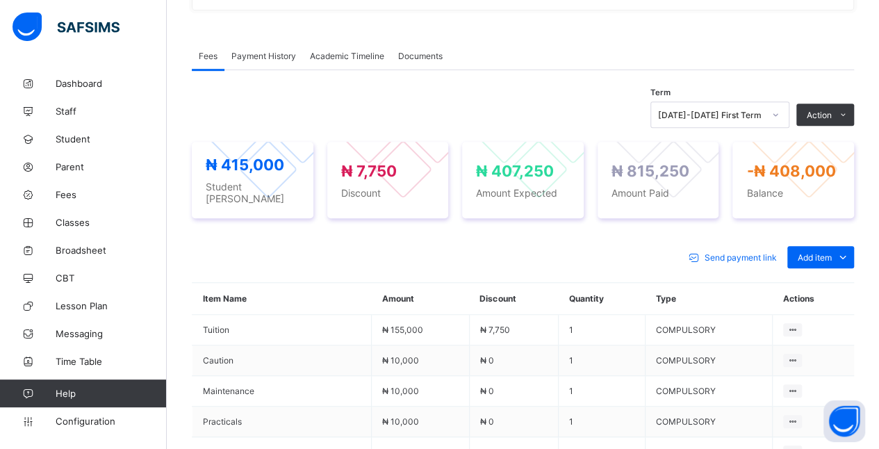
click at [281, 51] on span "Payment History" at bounding box center [263, 56] width 65 height 10
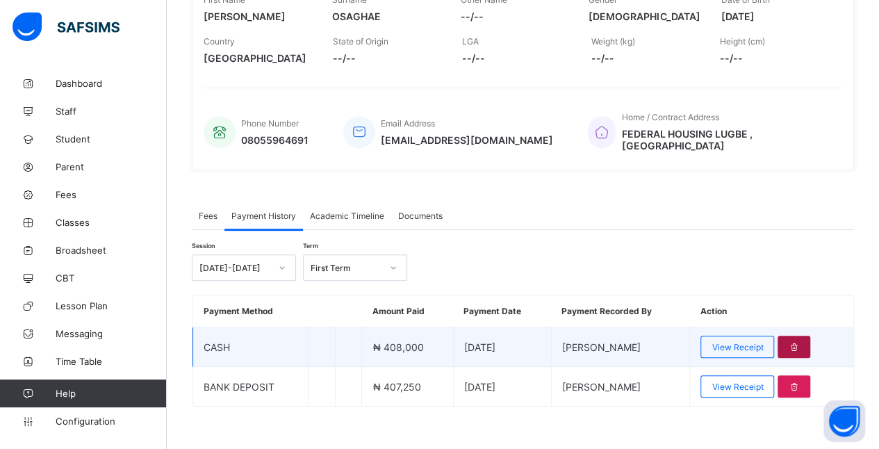
click at [800, 342] on icon at bounding box center [794, 347] width 12 height 10
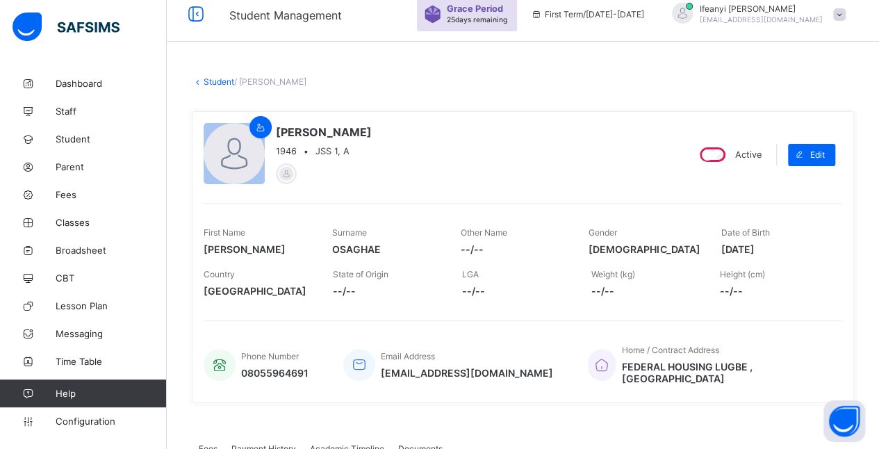
scroll to position [0, 0]
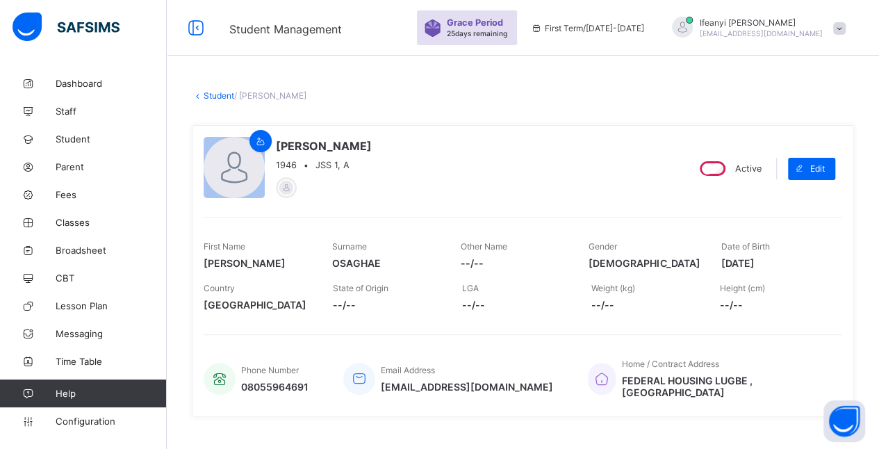
click at [217, 95] on link "Student" at bounding box center [219, 95] width 31 height 10
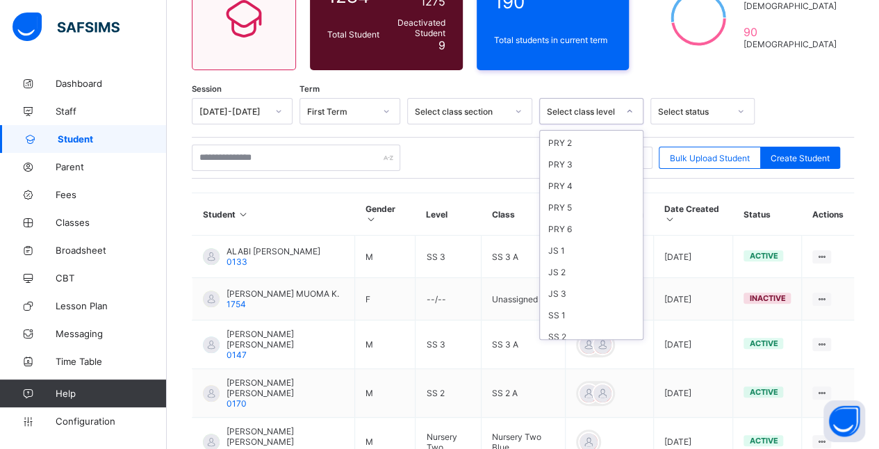
scroll to position [188, 0]
click at [571, 202] on div "JS 1" at bounding box center [591, 213] width 103 height 22
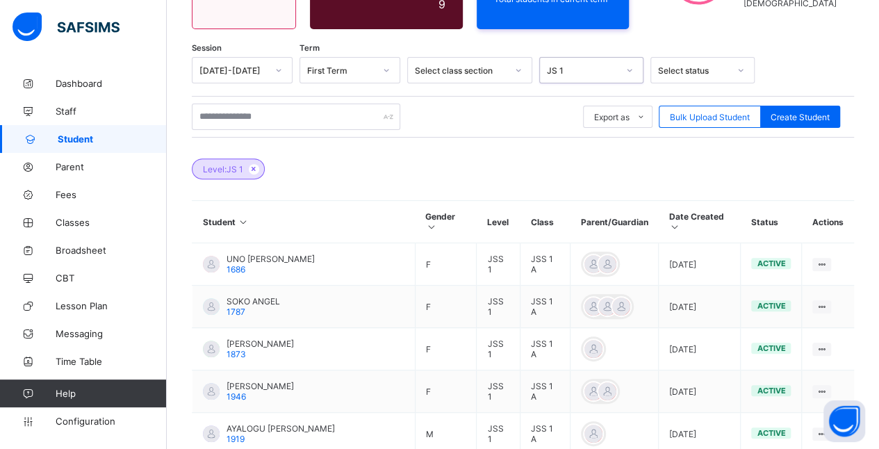
scroll to position [220, 0]
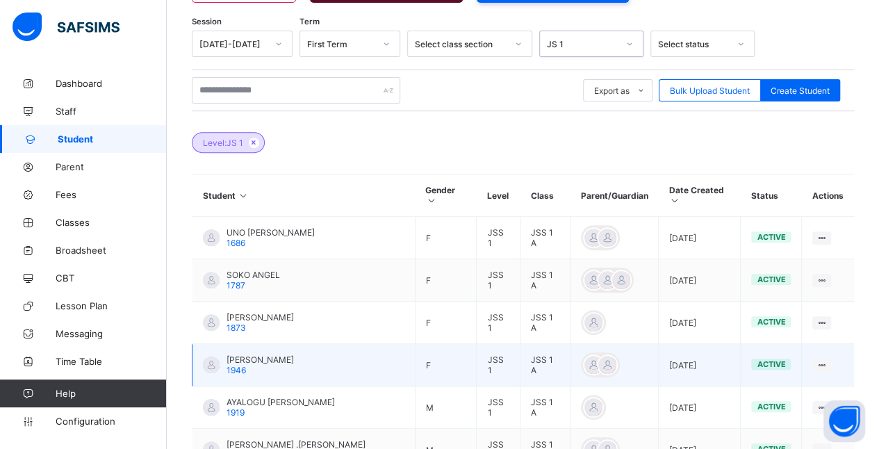
click at [232, 355] on span "[PERSON_NAME]" at bounding box center [260, 360] width 67 height 10
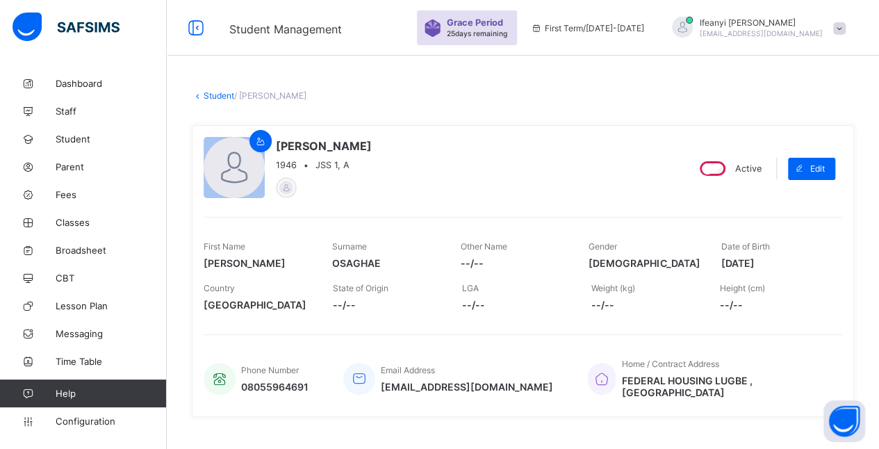
click at [225, 91] on link "Student" at bounding box center [219, 95] width 31 height 10
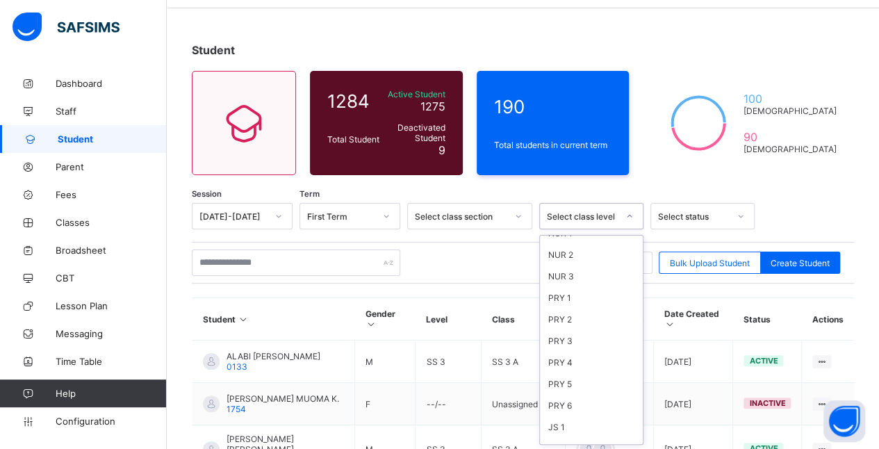
scroll to position [188, 0]
click at [572, 414] on div "SS 3" at bounding box center [591, 425] width 103 height 22
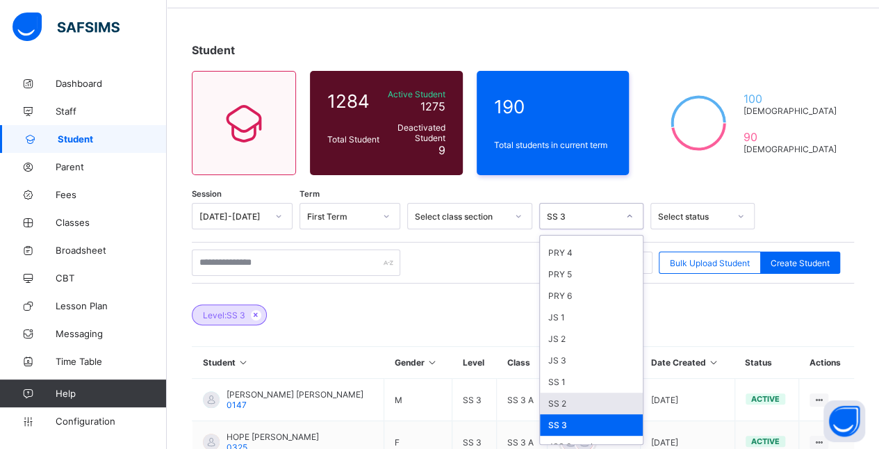
click at [572, 395] on div "SS 2" at bounding box center [591, 404] width 103 height 22
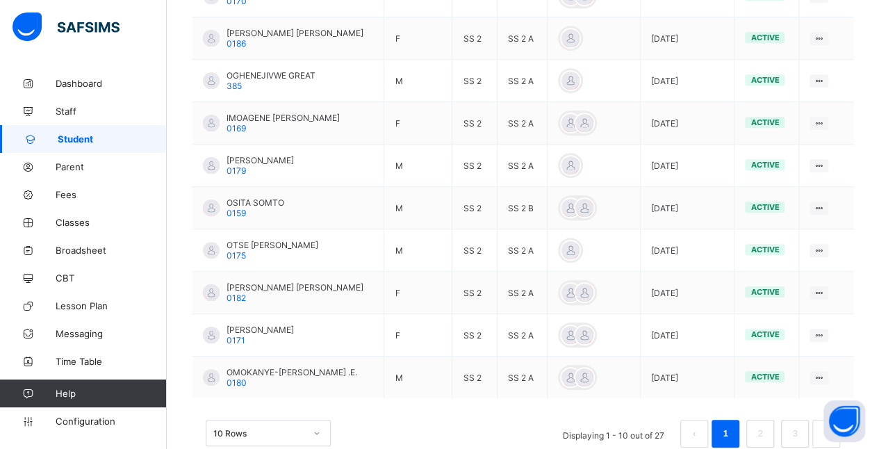
scroll to position [480, 0]
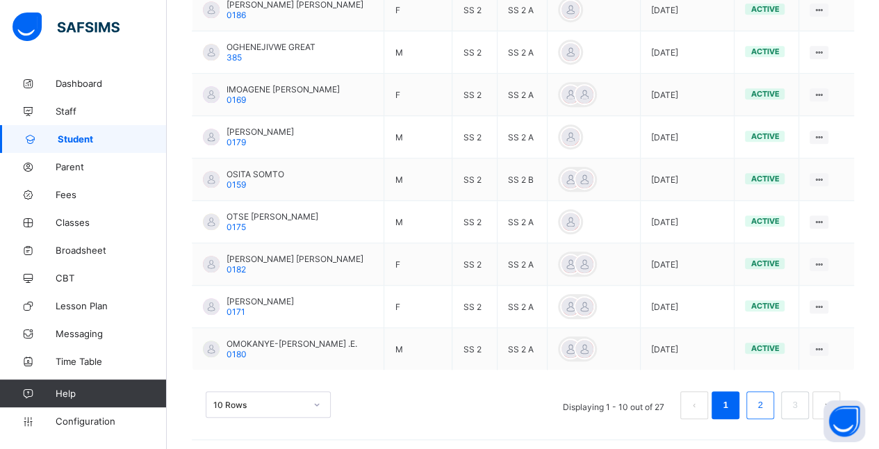
click at [767, 402] on link "2" at bounding box center [760, 405] width 13 height 18
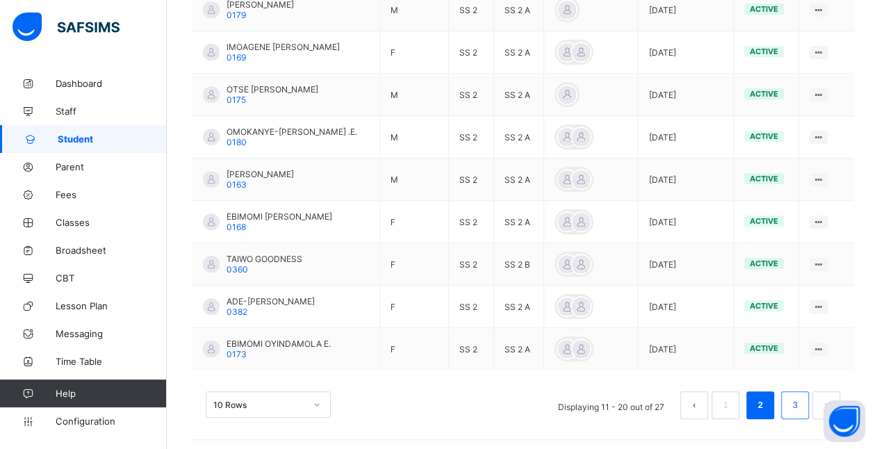
click at [801, 401] on link "3" at bounding box center [794, 405] width 13 height 18
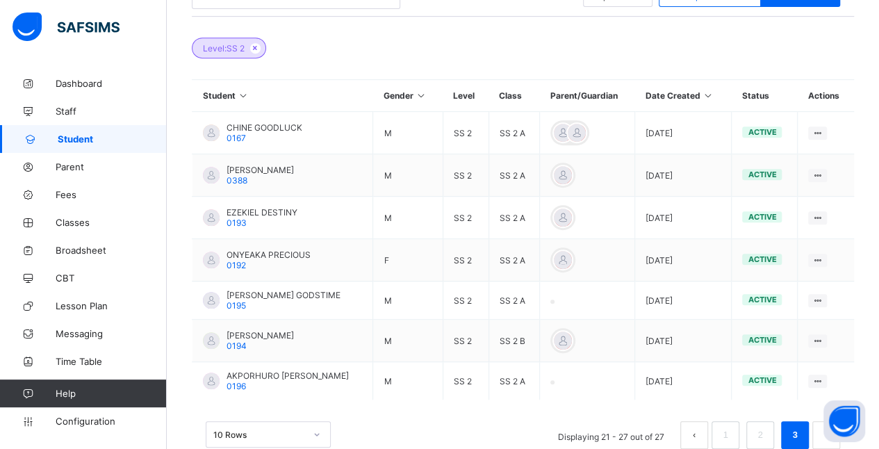
scroll to position [314, 0]
click at [705, 430] on button "prev page" at bounding box center [695, 435] width 28 height 28
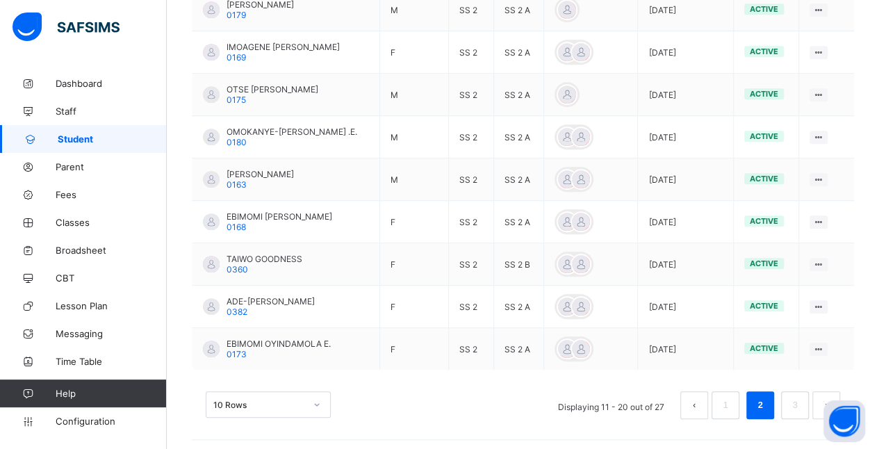
click at [704, 403] on button "prev page" at bounding box center [695, 405] width 28 height 28
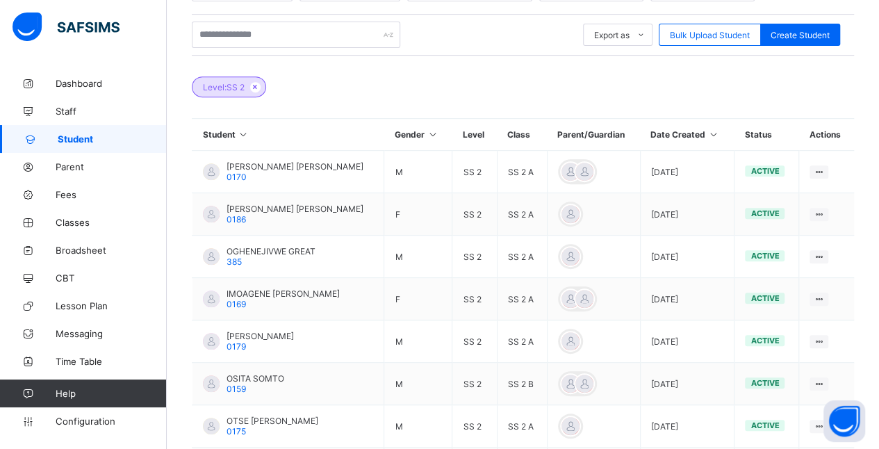
scroll to position [271, 0]
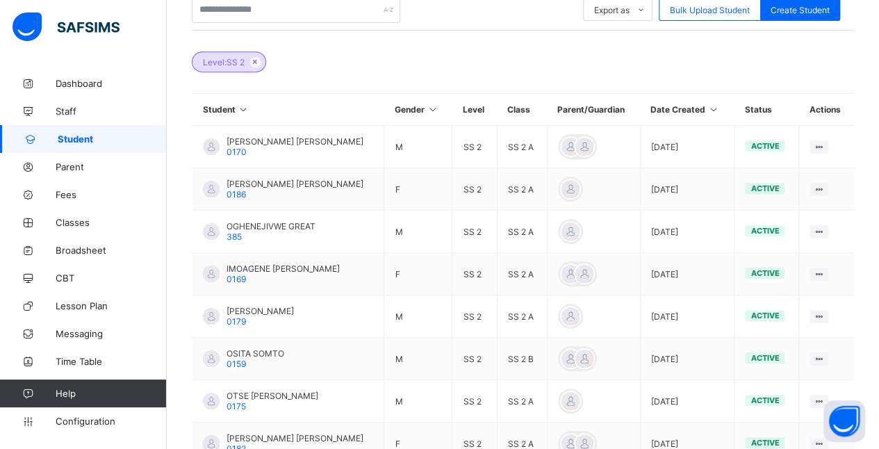
click at [241, 105] on icon at bounding box center [244, 109] width 12 height 10
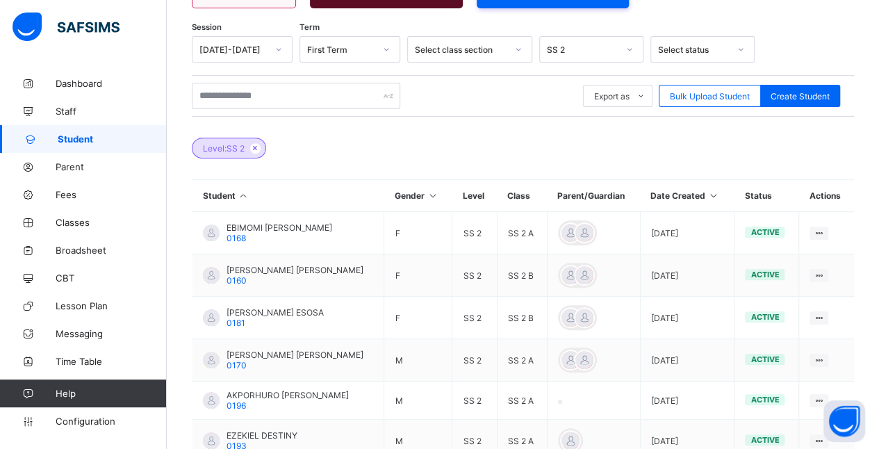
scroll to position [300, 0]
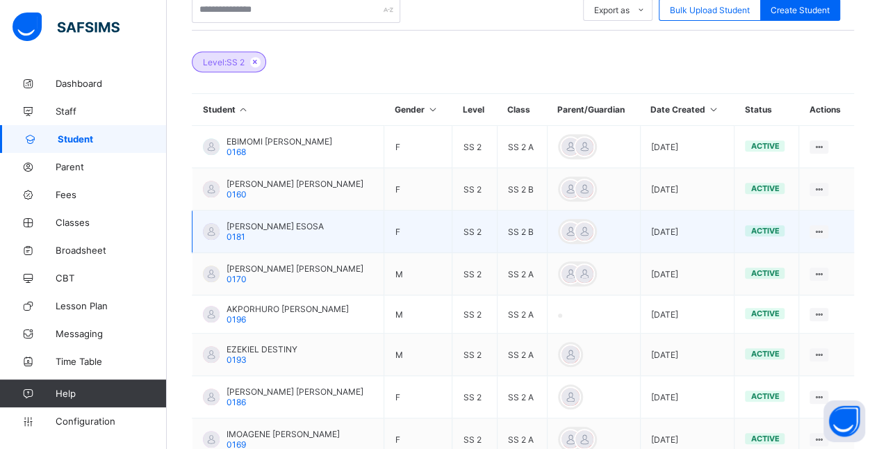
click at [318, 222] on span "[PERSON_NAME] ESOSA" at bounding box center [275, 226] width 97 height 10
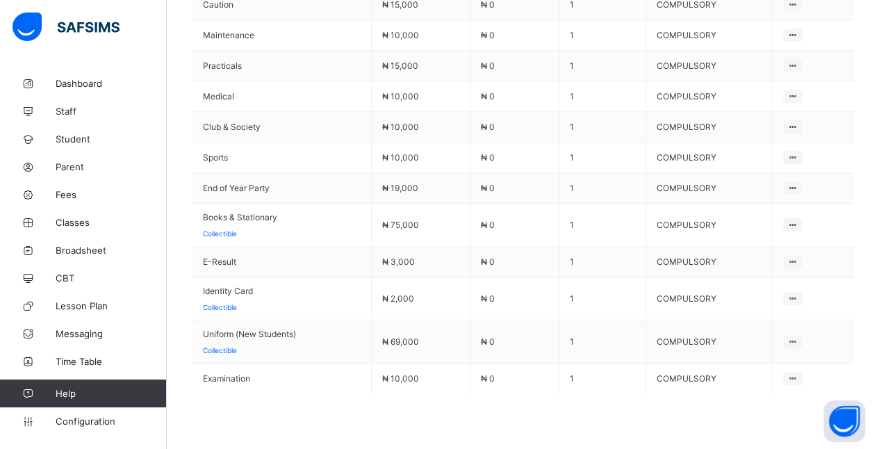
scroll to position [756, 0]
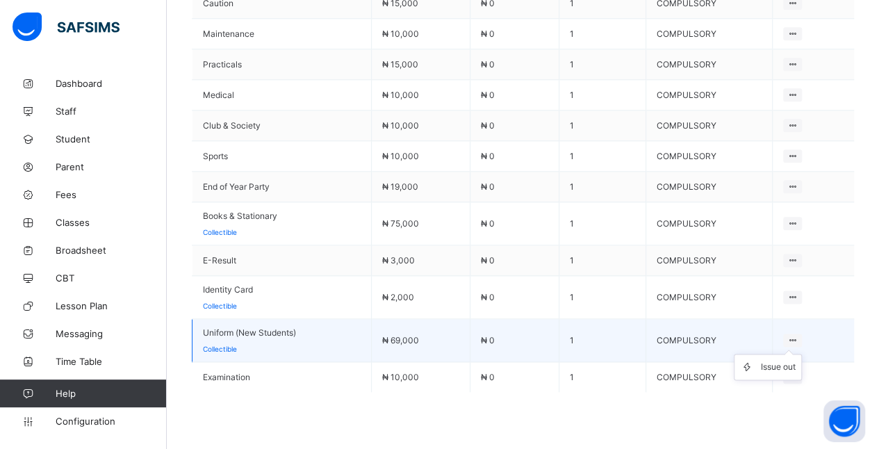
click at [799, 354] on ul "Issue out" at bounding box center [768, 367] width 68 height 26
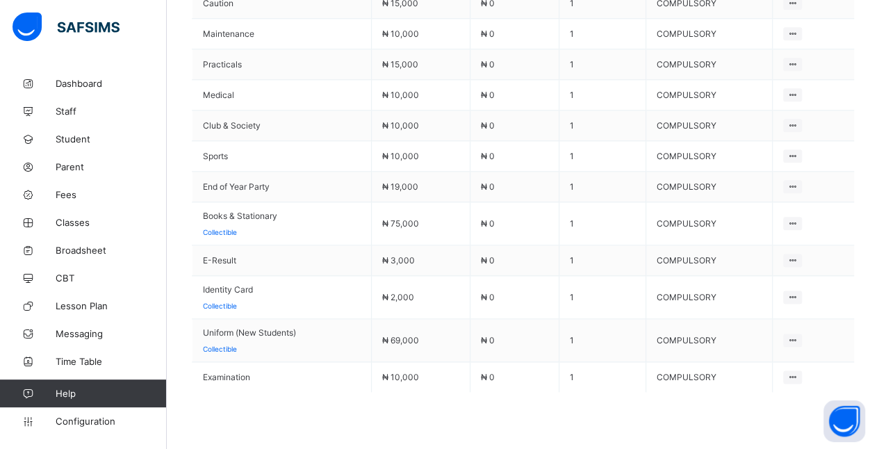
click at [755, 403] on span at bounding box center [523, 427] width 662 height 70
click at [76, 424] on span "Configuration" at bounding box center [111, 421] width 111 height 11
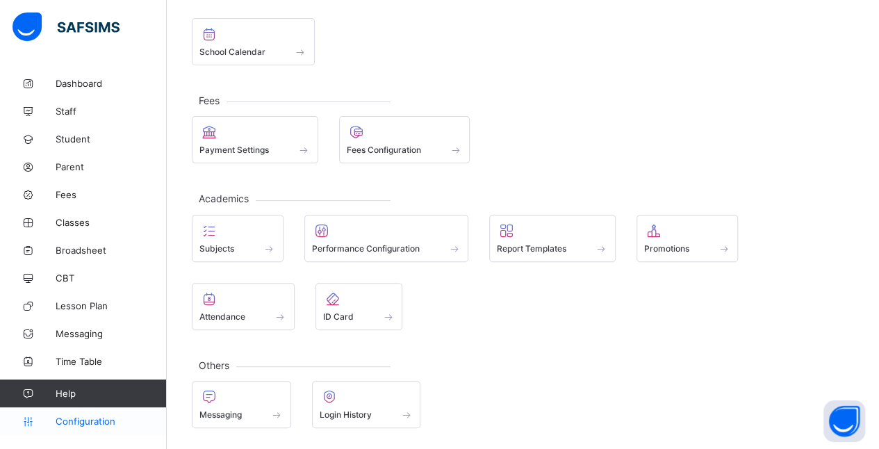
scroll to position [90, 0]
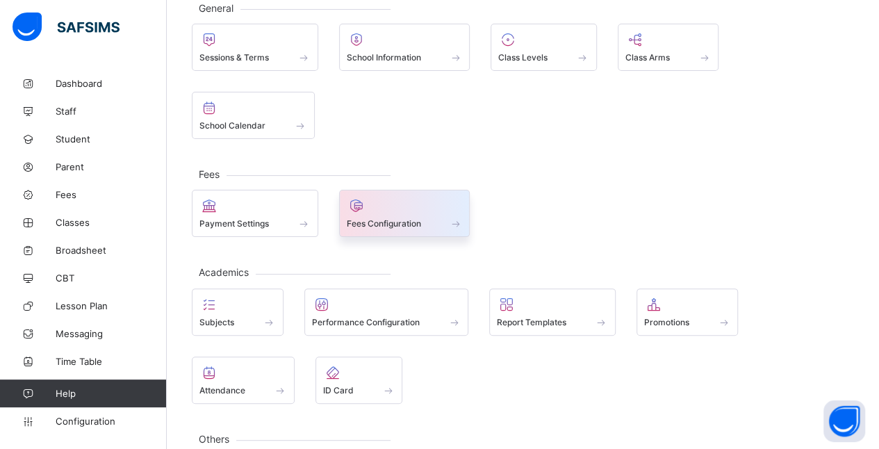
click at [414, 218] on span "Fees Configuration" at bounding box center [384, 223] width 74 height 10
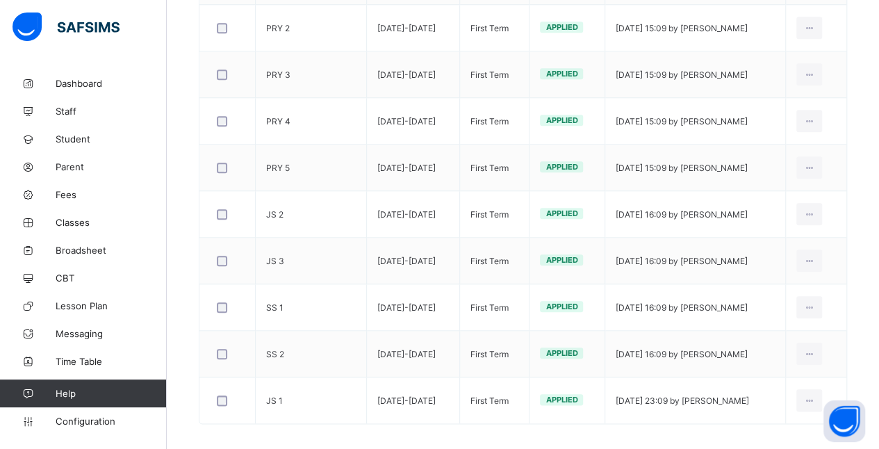
scroll to position [603, 0]
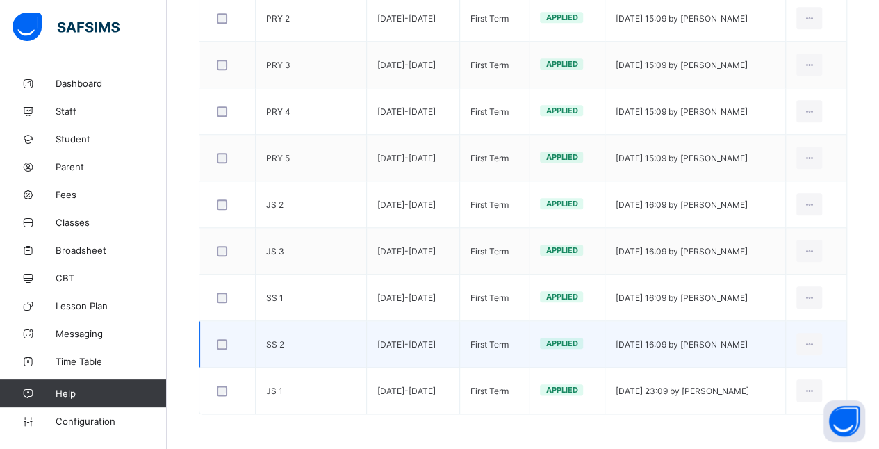
click at [284, 342] on td "SS 2" at bounding box center [311, 344] width 111 height 47
click at [815, 339] on icon at bounding box center [810, 344] width 12 height 10
click at [795, 368] on div "Edit Invoice" at bounding box center [788, 375] width 56 height 14
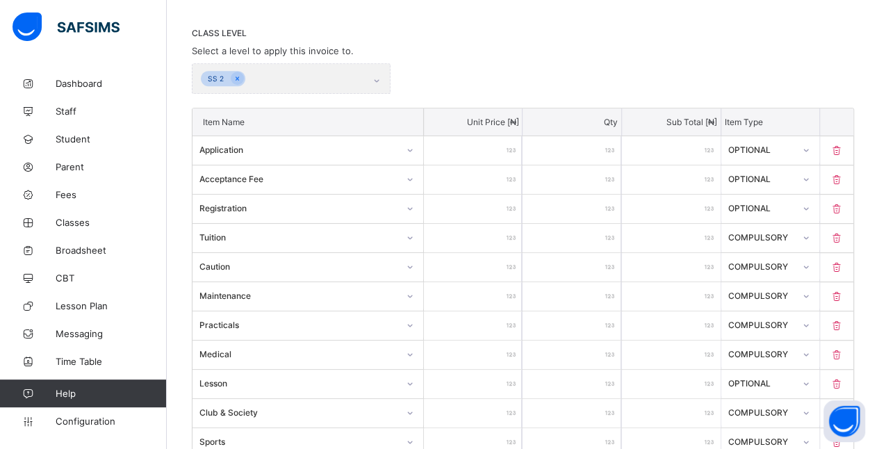
scroll to position [603, 0]
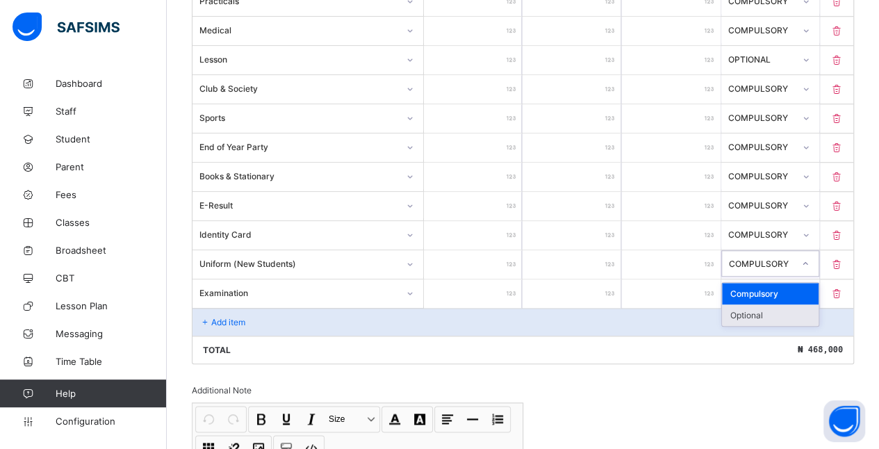
click at [780, 304] on div "Optional" at bounding box center [770, 315] width 97 height 22
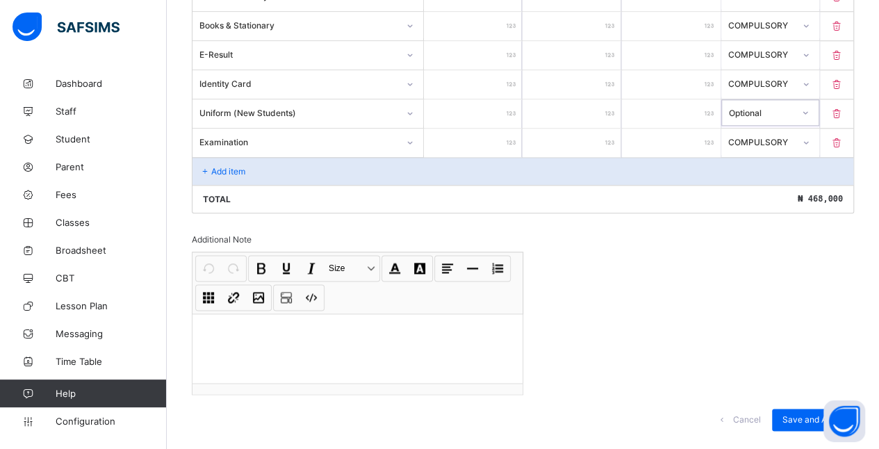
scroll to position [767, 0]
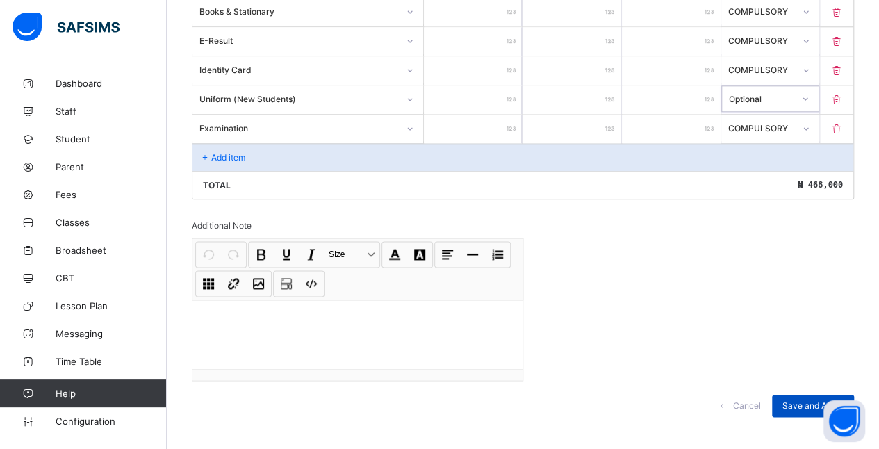
click at [812, 400] on span "Save and Apply" at bounding box center [813, 405] width 61 height 10
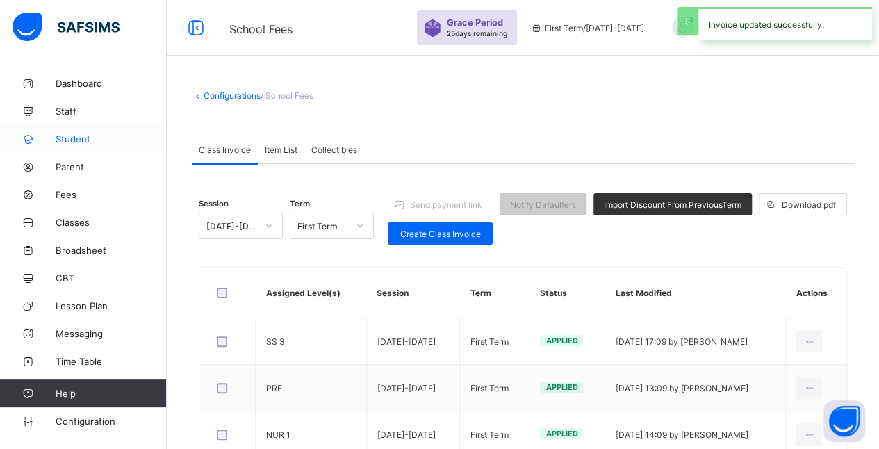
click at [58, 140] on span "Student" at bounding box center [111, 138] width 111 height 11
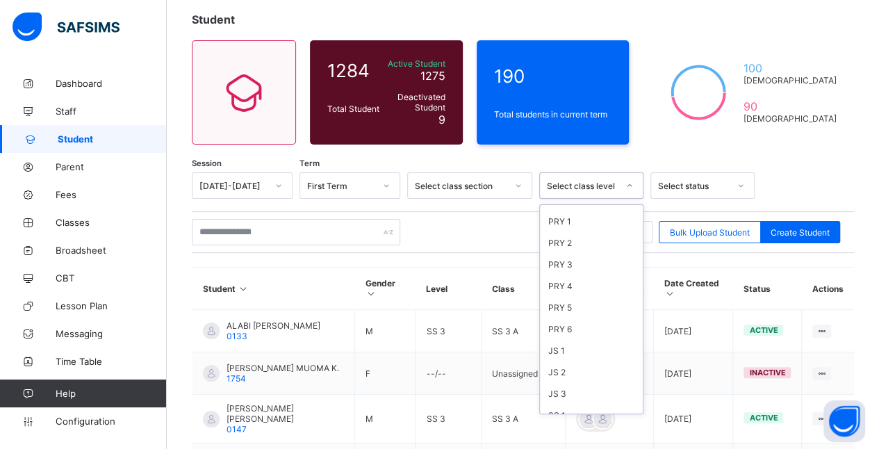
scroll to position [188, 0]
click at [577, 364] on div "SS 2" at bounding box center [591, 373] width 103 height 22
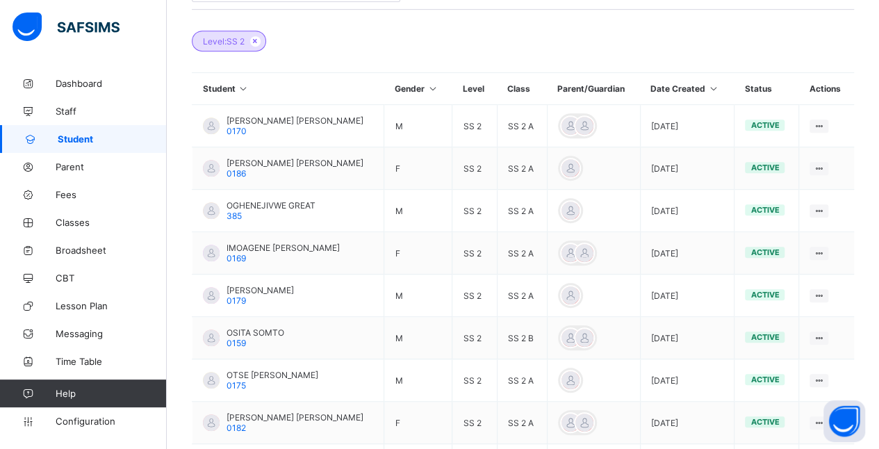
scroll to position [311, 0]
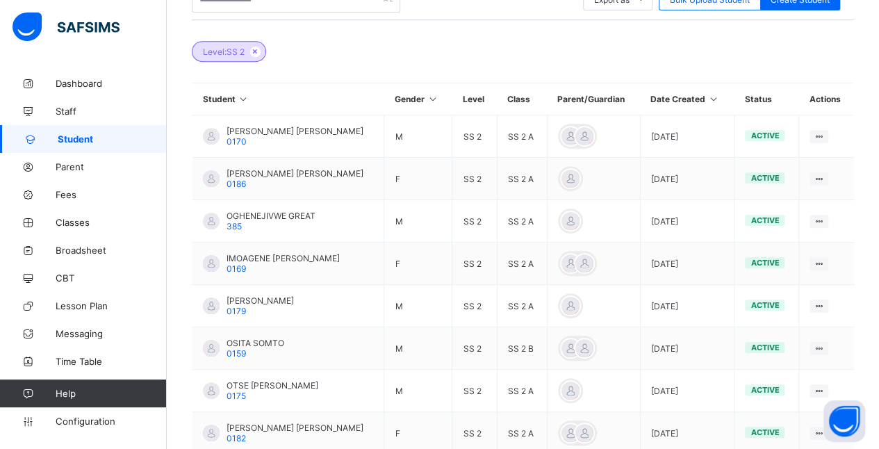
click at [220, 98] on th "Student" at bounding box center [289, 99] width 192 height 32
click at [243, 97] on icon at bounding box center [244, 99] width 12 height 10
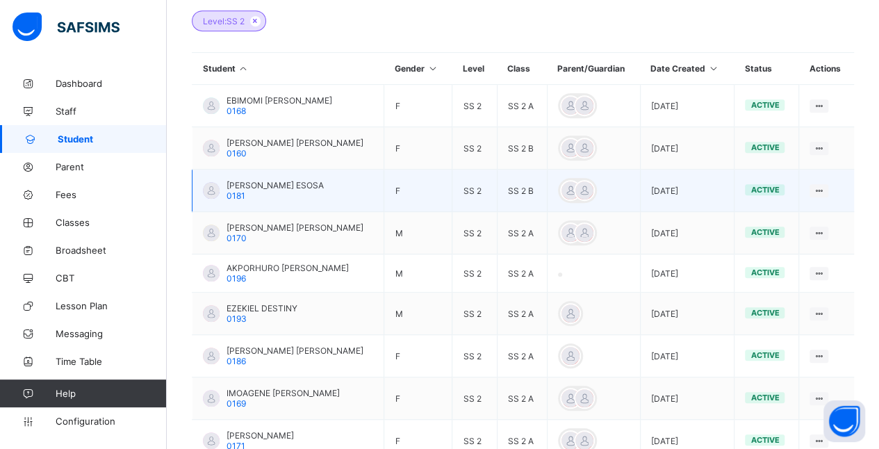
click at [238, 191] on span "0181" at bounding box center [236, 195] width 19 height 10
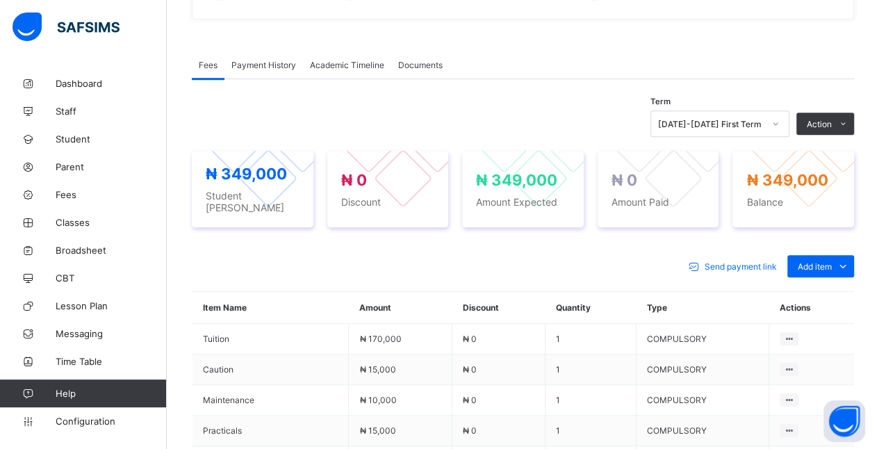
scroll to position [392, 0]
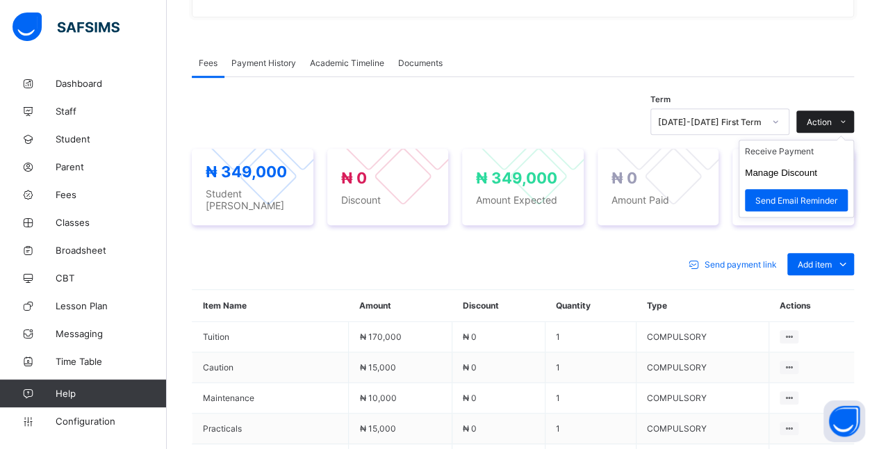
click at [849, 117] on icon at bounding box center [843, 121] width 10 height 9
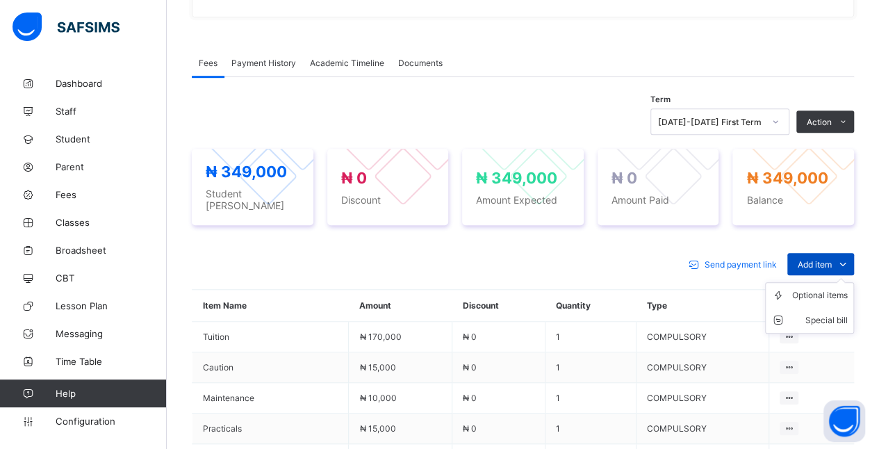
click at [832, 259] on span "Add item" at bounding box center [815, 264] width 34 height 10
click at [840, 288] on div "Optional items" at bounding box center [820, 295] width 56 height 14
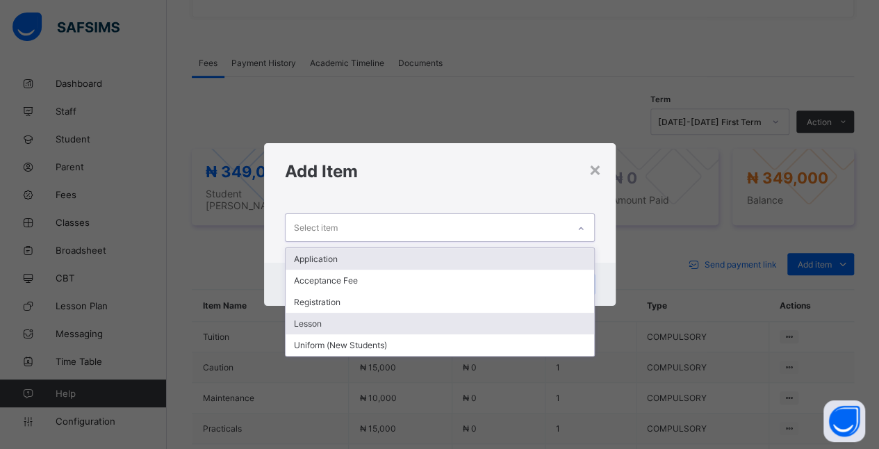
click at [352, 322] on div "Lesson" at bounding box center [440, 324] width 309 height 22
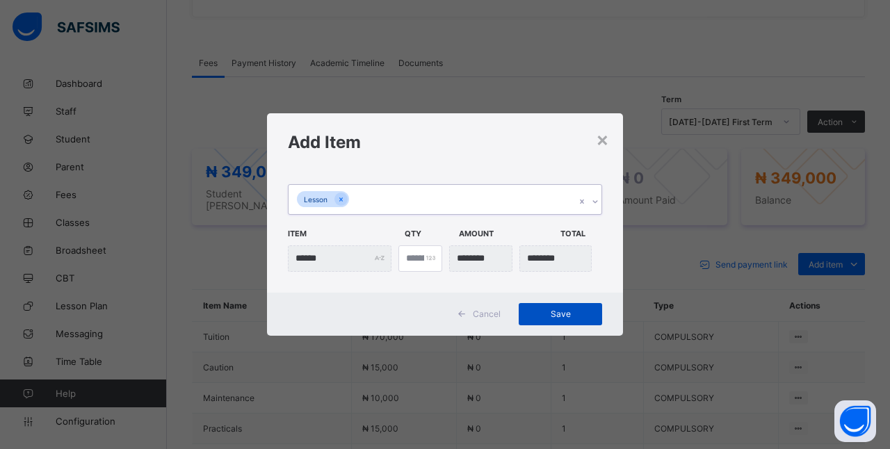
click at [582, 314] on span "Save" at bounding box center [560, 314] width 63 height 10
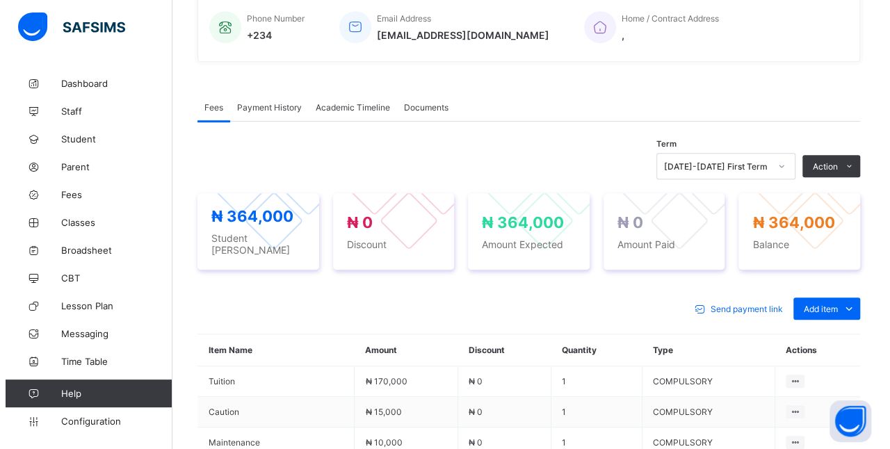
scroll to position [355, 0]
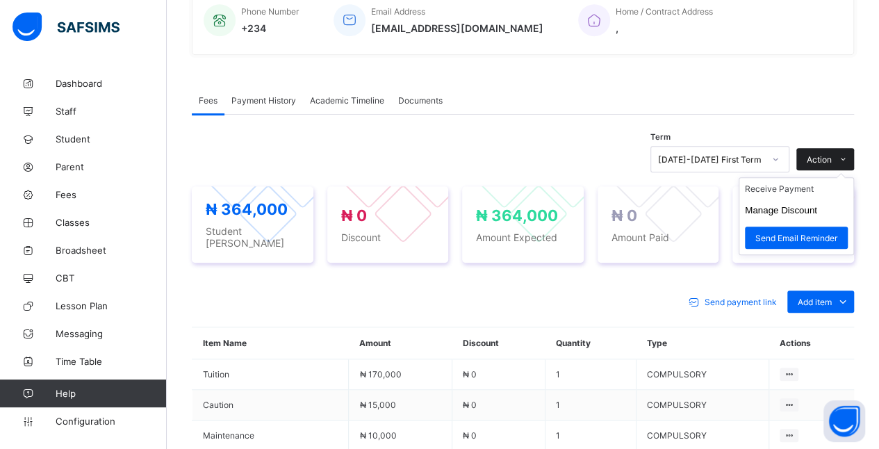
click at [849, 155] on icon at bounding box center [843, 159] width 10 height 9
click at [817, 206] on button "Manage Discount" at bounding box center [781, 210] width 72 height 10
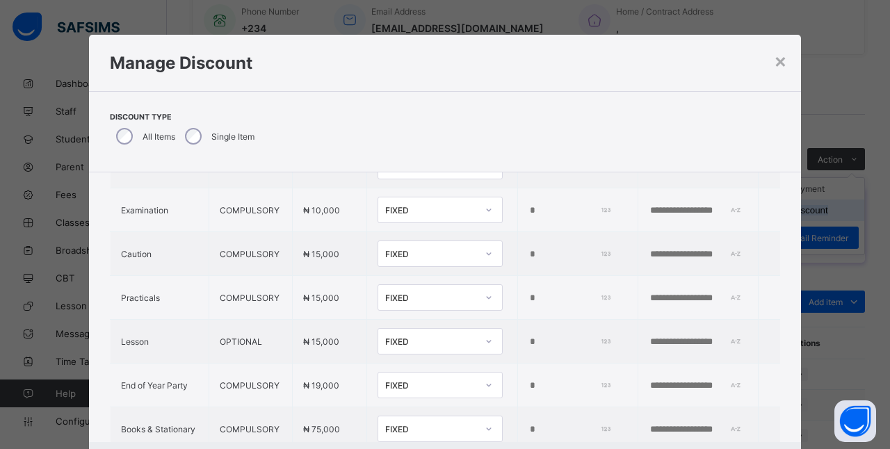
scroll to position [418, 0]
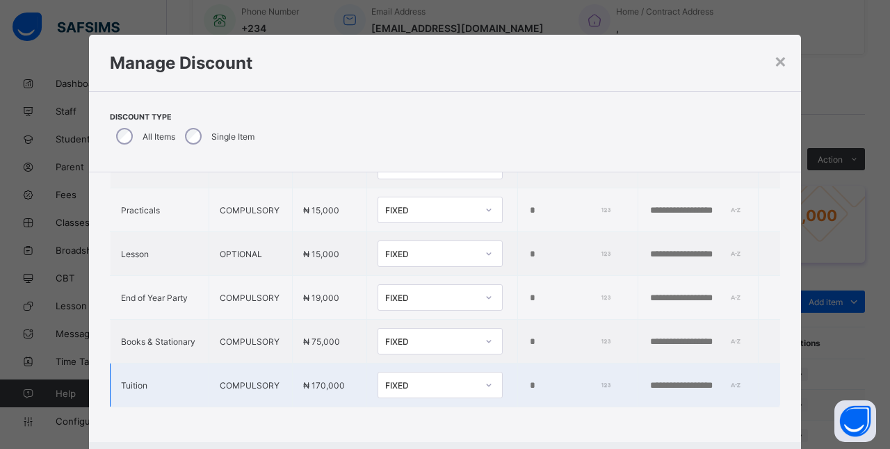
click at [528, 380] on input "*" at bounding box center [568, 385] width 80 height 11
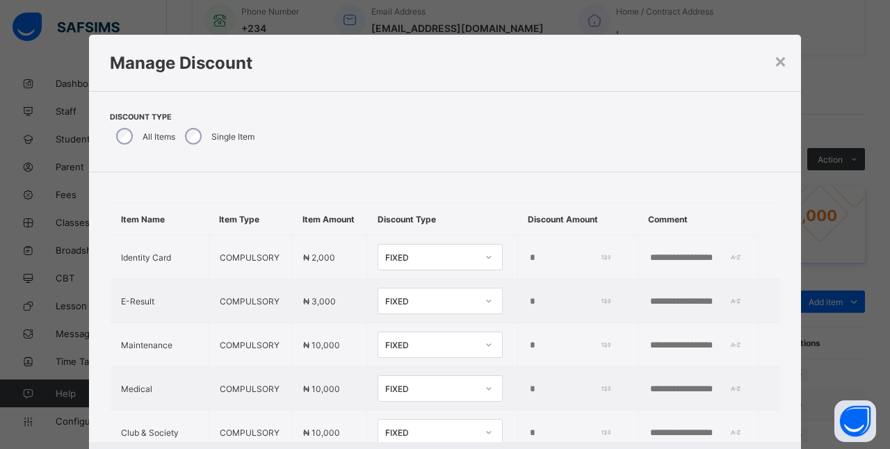
scroll to position [0, 0]
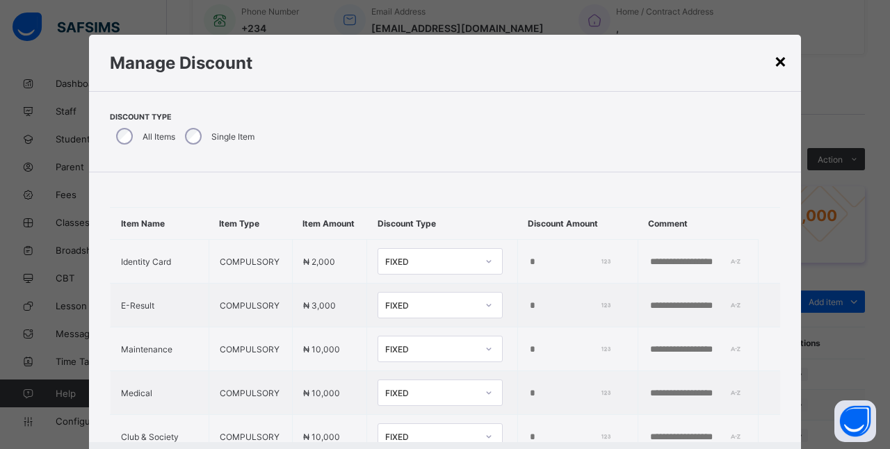
click at [774, 66] on div "×" at bounding box center [780, 61] width 13 height 24
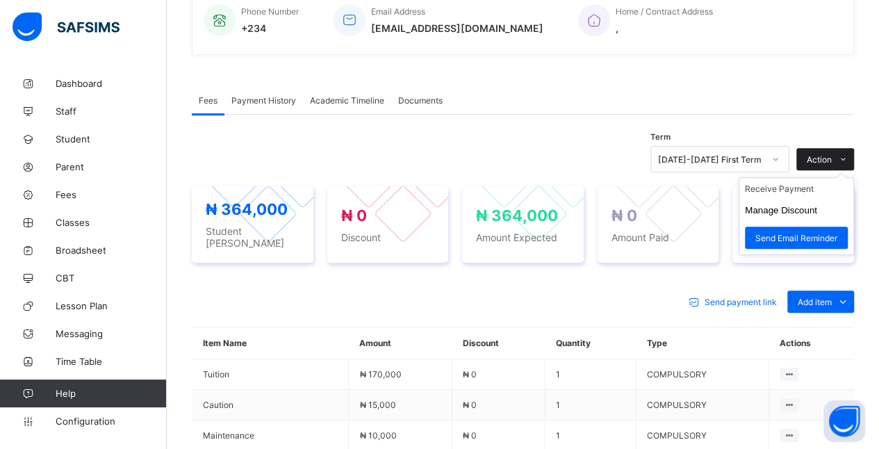
click at [832, 154] on span "Action" at bounding box center [819, 159] width 25 height 10
click at [808, 205] on button "Manage Discount" at bounding box center [781, 210] width 72 height 10
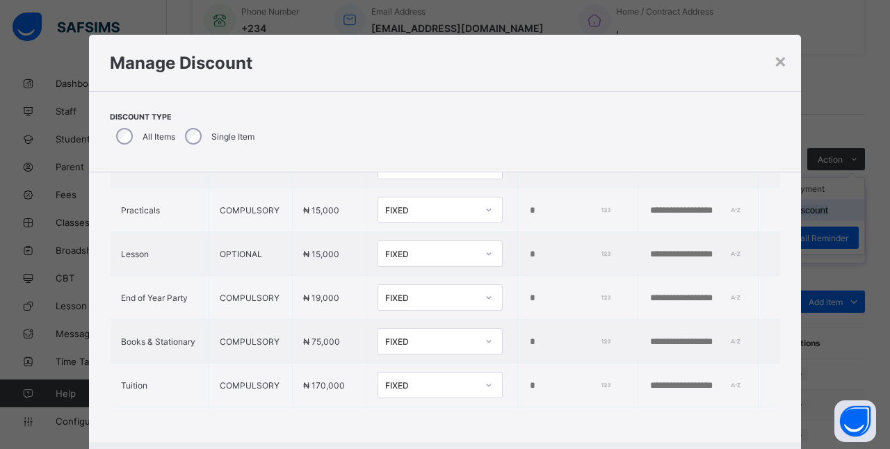
scroll to position [418, 0]
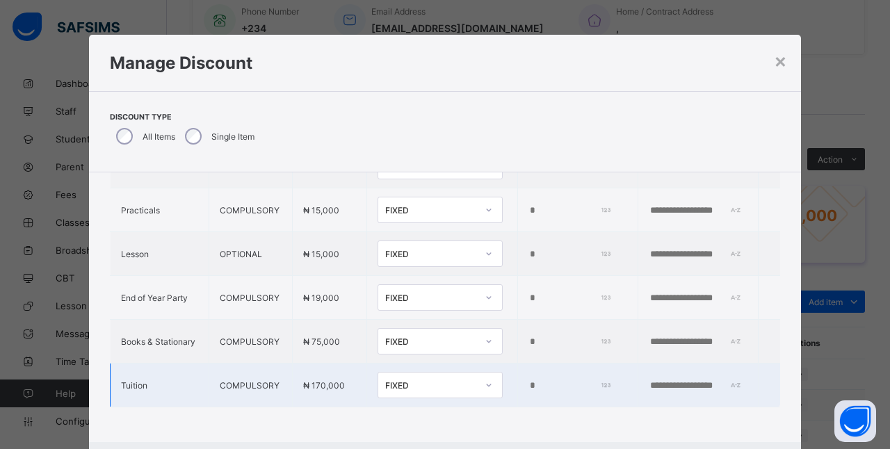
click at [528, 380] on input "*" at bounding box center [568, 385] width 80 height 11
type input "*"
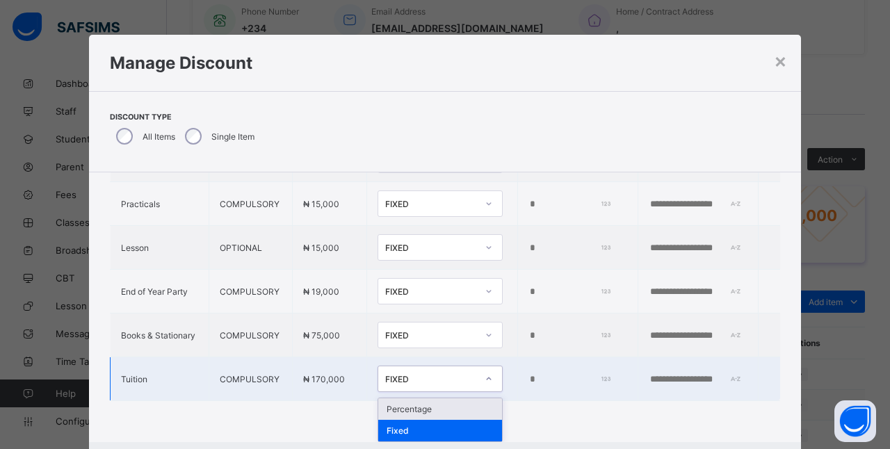
click at [409, 408] on div "Percentage" at bounding box center [440, 409] width 124 height 22
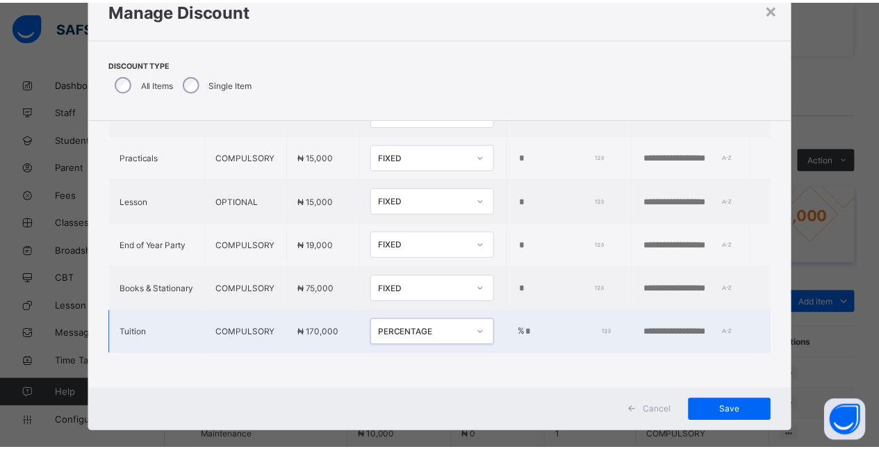
scroll to position [71, 0]
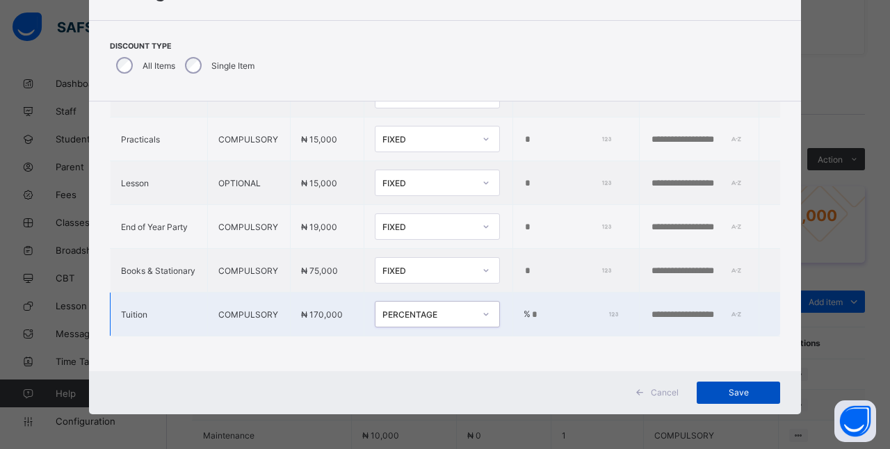
click at [751, 391] on span "Save" at bounding box center [738, 392] width 63 height 10
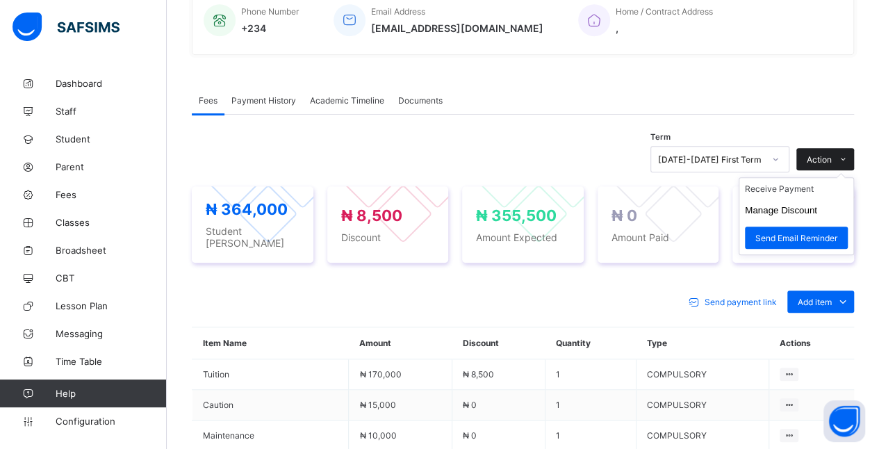
click at [849, 155] on icon at bounding box center [843, 159] width 10 height 9
click at [812, 184] on li "Receive Payment" at bounding box center [797, 189] width 114 height 22
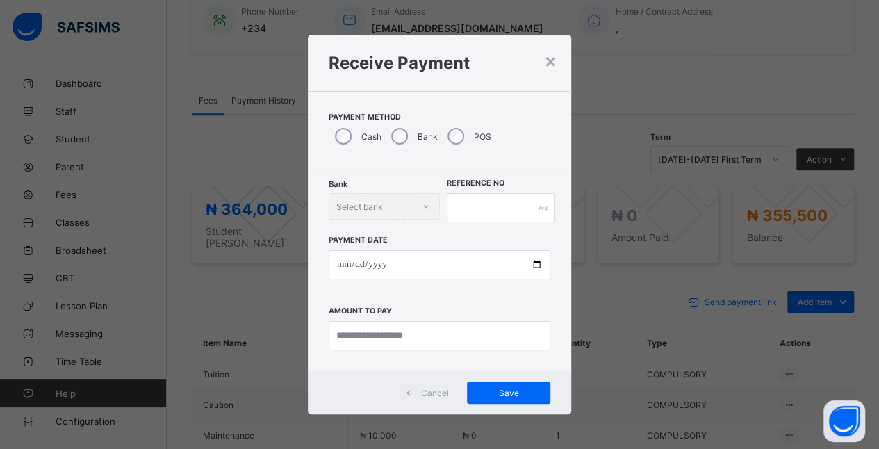
click at [402, 202] on div "Bank Select bank" at bounding box center [384, 206] width 111 height 26
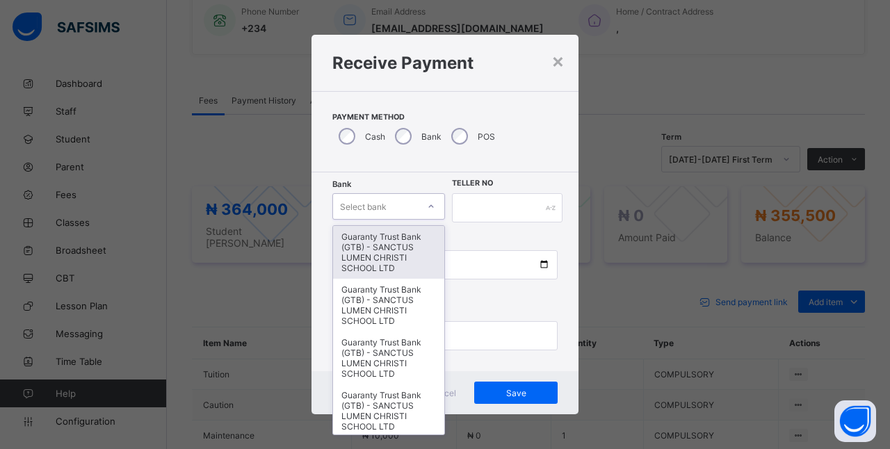
click at [399, 245] on div "Guaranty Trust Bank (GTB) - SANCTUS LUMEN CHRISTI SCHOOL LTD" at bounding box center [388, 252] width 111 height 53
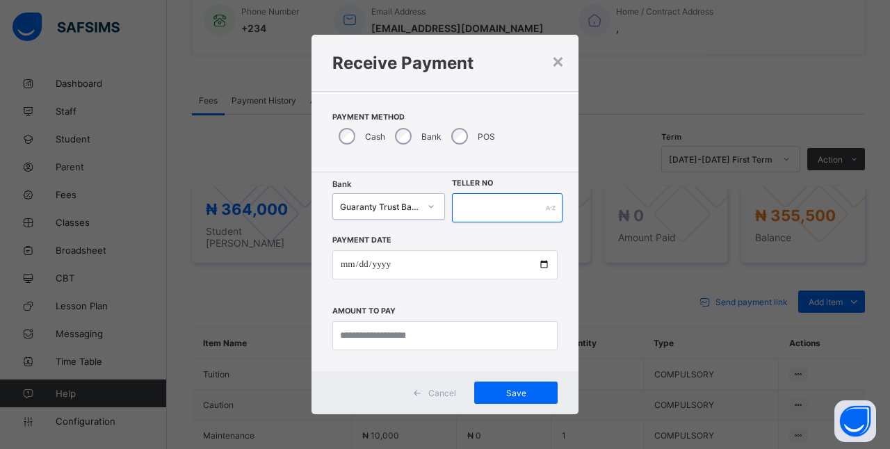
click at [509, 209] on input "text" at bounding box center [507, 207] width 111 height 29
type input "********"
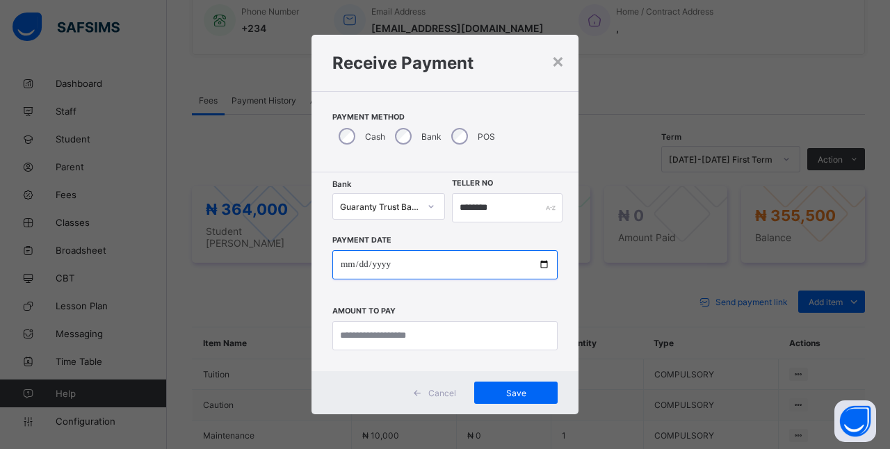
click at [359, 259] on input "date" at bounding box center [444, 264] width 225 height 29
click at [349, 267] on input "date" at bounding box center [444, 264] width 225 height 29
type input "**********"
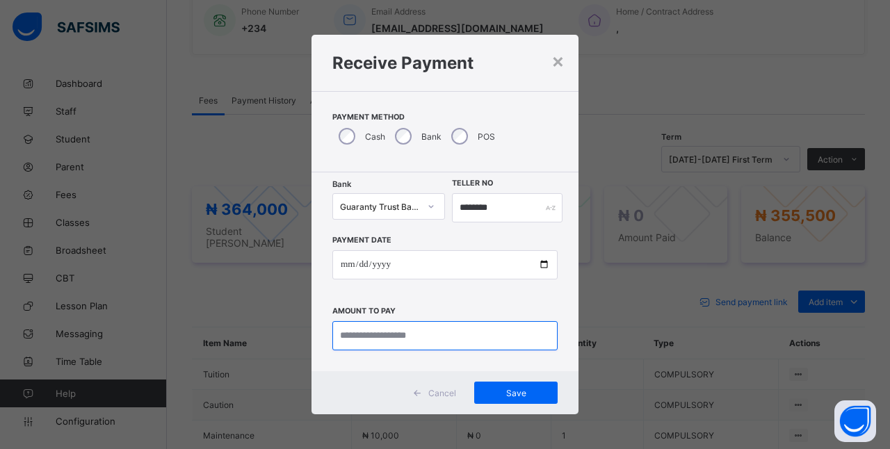
click at [423, 340] on input "currency" at bounding box center [444, 335] width 225 height 29
type input "*********"
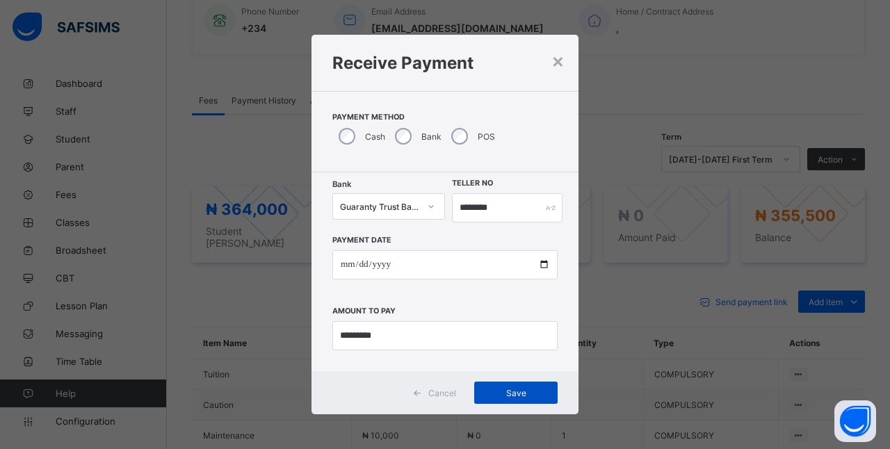
click at [528, 398] on div "Save" at bounding box center [515, 393] width 83 height 22
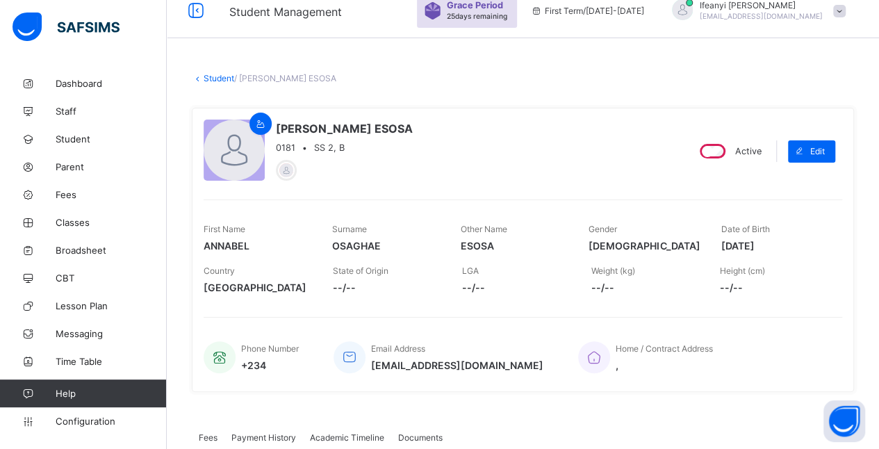
scroll to position [0, 0]
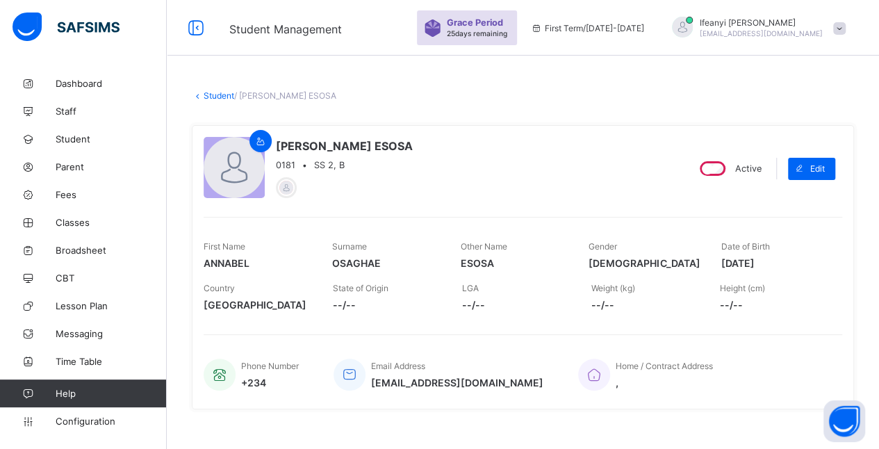
click at [214, 95] on link "Student" at bounding box center [219, 95] width 31 height 10
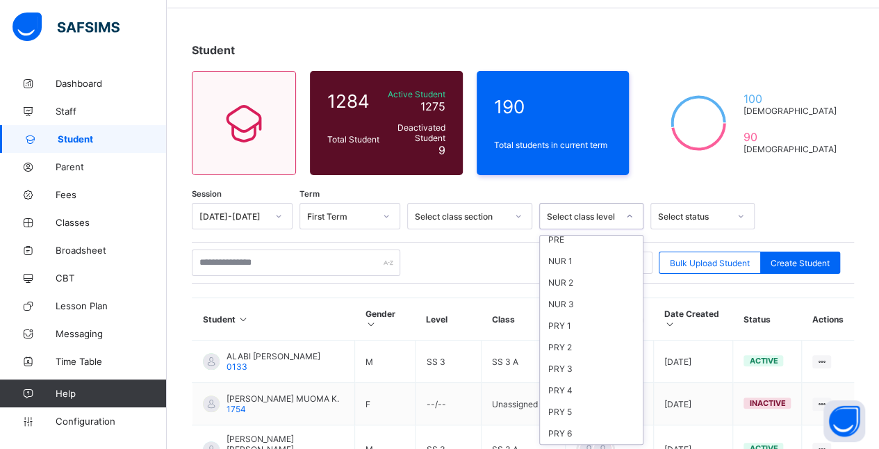
scroll to position [56, 0]
click at [564, 337] on div "PRY 2" at bounding box center [591, 342] width 103 height 22
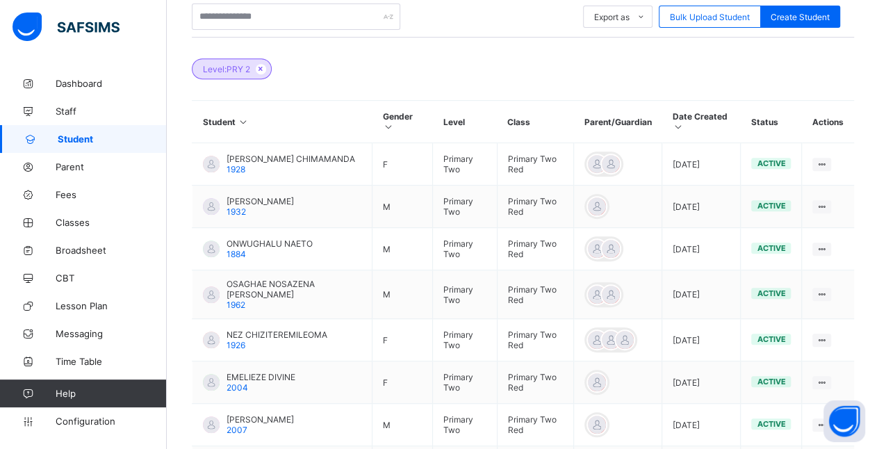
scroll to position [303, 0]
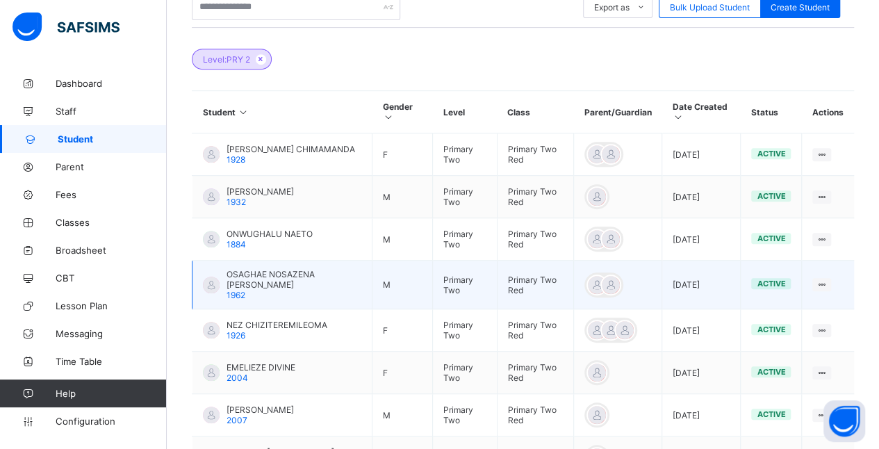
click at [288, 269] on span "OSAGHAE NOSAZENA [PERSON_NAME]" at bounding box center [294, 279] width 135 height 21
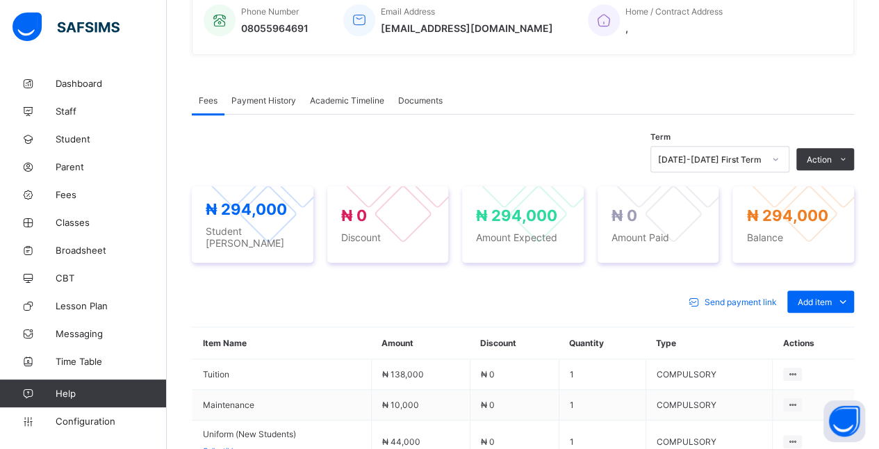
scroll to position [345, 0]
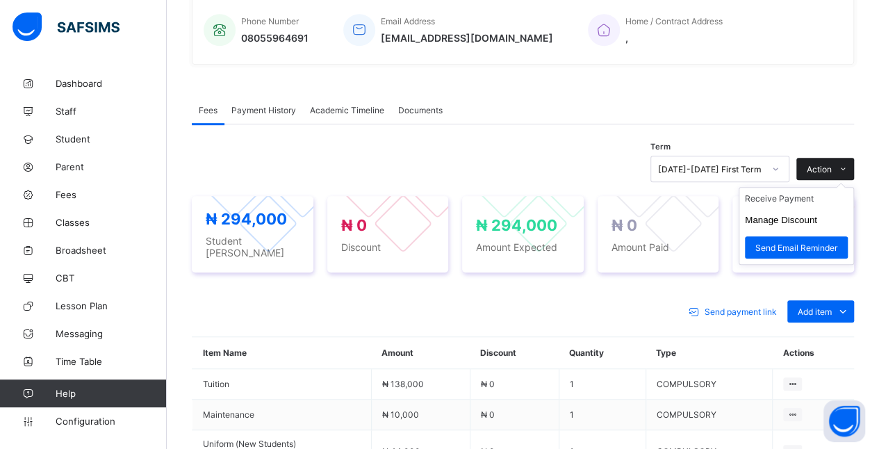
click at [849, 165] on icon at bounding box center [843, 169] width 10 height 9
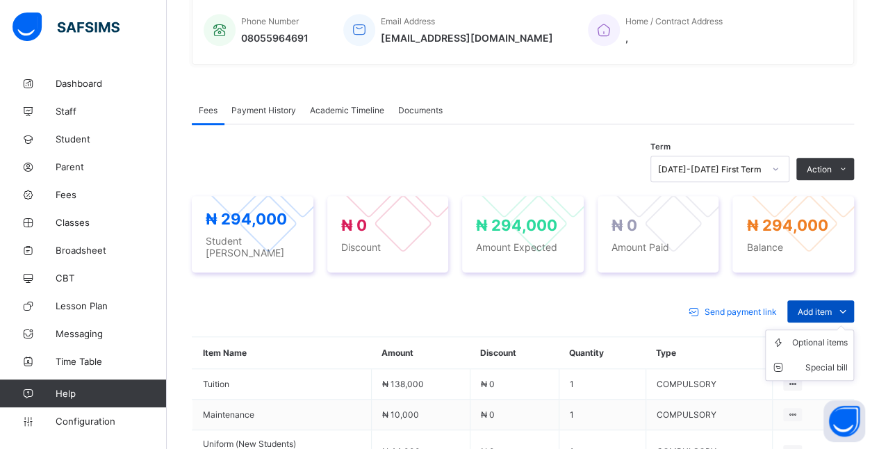
click at [832, 307] on span "Add item" at bounding box center [815, 312] width 34 height 10
click at [848, 336] on div "Optional items" at bounding box center [820, 343] width 56 height 14
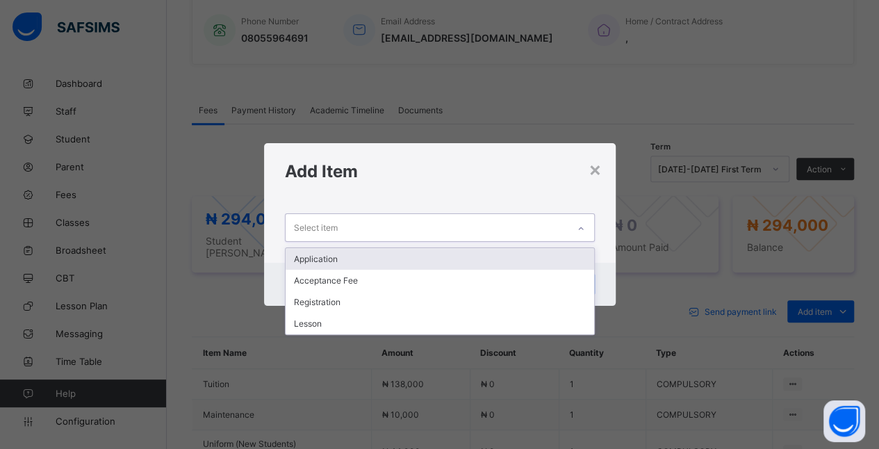
click at [216, 290] on div "× Add Item option Application focused, 1 of 4. 4 results available. Use Up and …" at bounding box center [439, 224] width 879 height 449
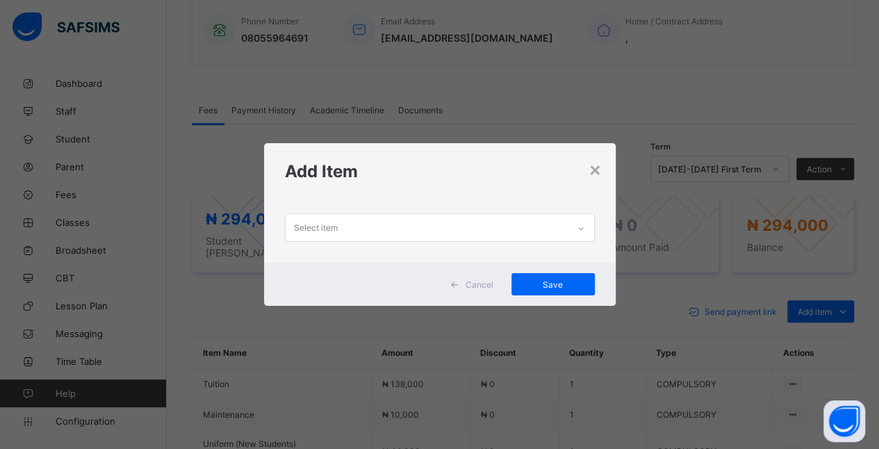
click at [197, 299] on div "× Add Item Select item Cancel Save" at bounding box center [439, 224] width 879 height 449
click at [600, 174] on div "×" at bounding box center [595, 169] width 13 height 24
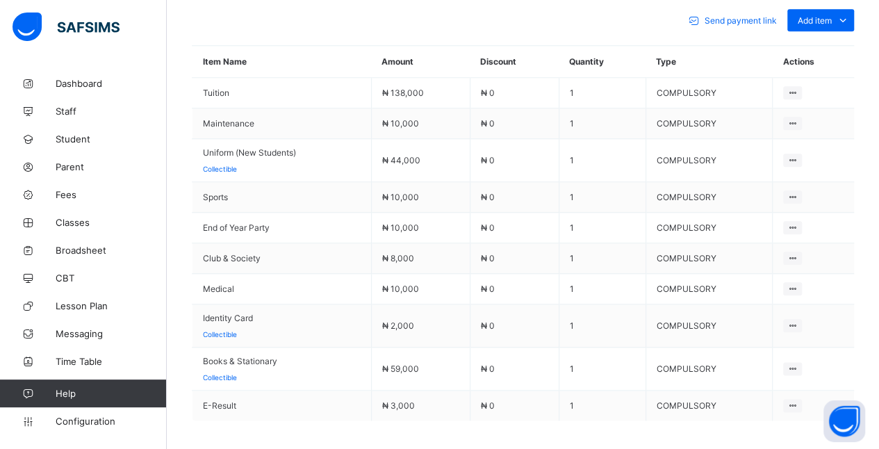
scroll to position [646, 0]
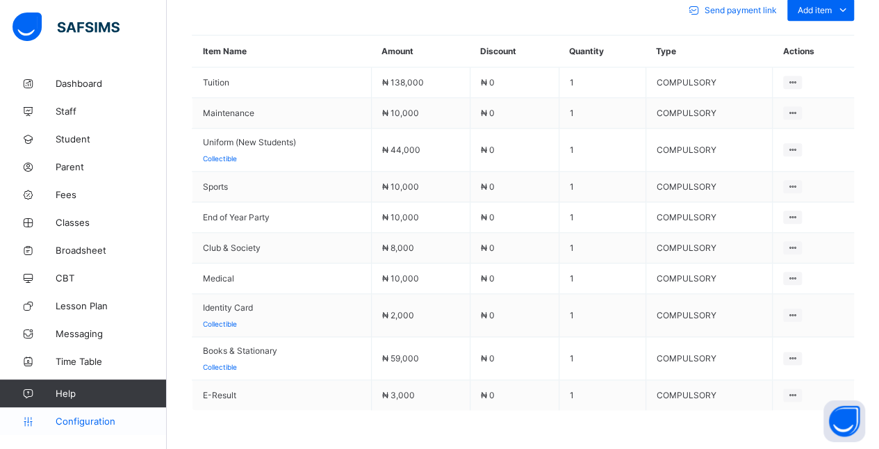
click at [140, 418] on span "Configuration" at bounding box center [111, 421] width 111 height 11
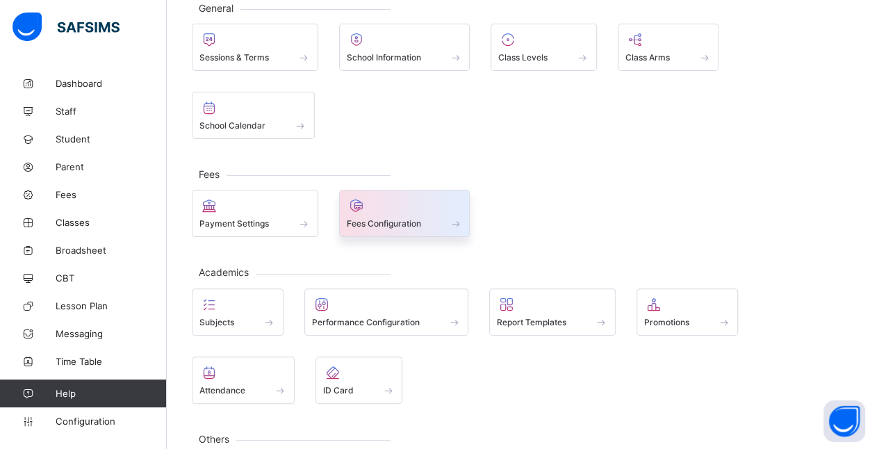
click at [424, 197] on div at bounding box center [405, 205] width 116 height 17
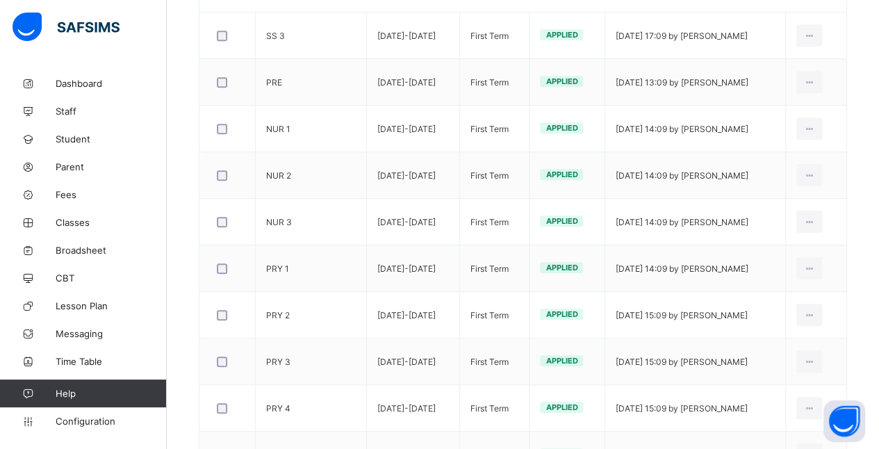
scroll to position [309, 0]
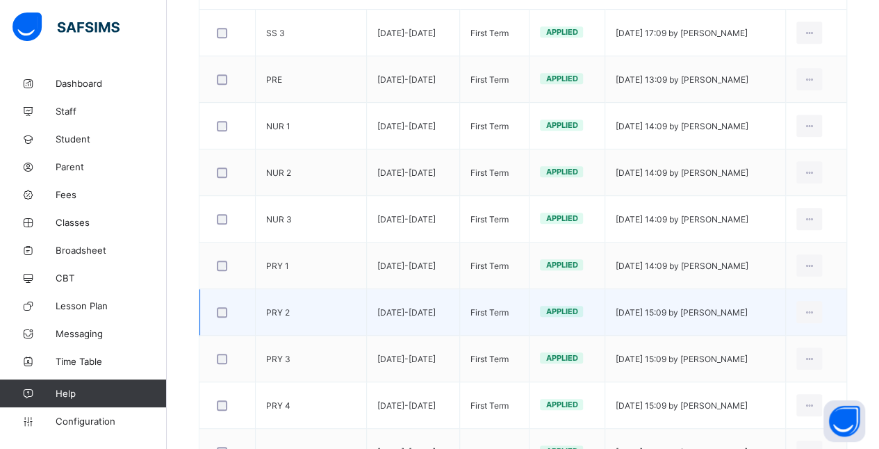
click at [292, 304] on td "PRY 2" at bounding box center [311, 312] width 111 height 47
click at [822, 307] on div at bounding box center [810, 312] width 26 height 22
click at [795, 336] on div "Edit Invoice" at bounding box center [788, 343] width 56 height 14
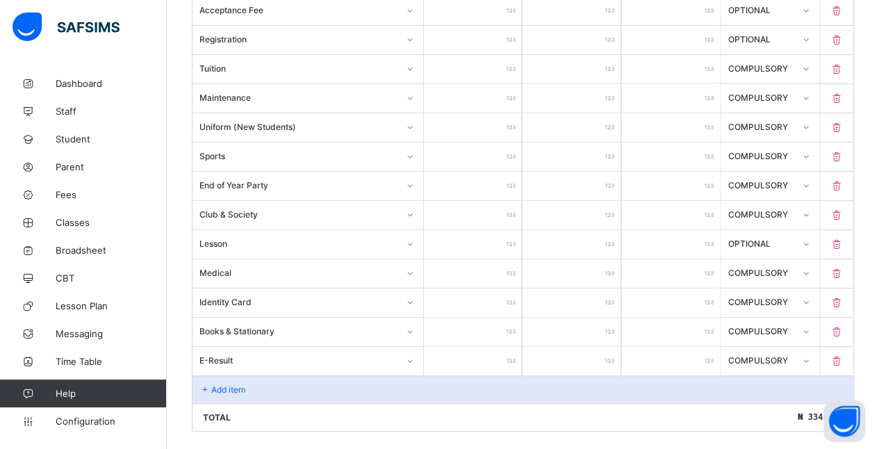
scroll to position [449, 0]
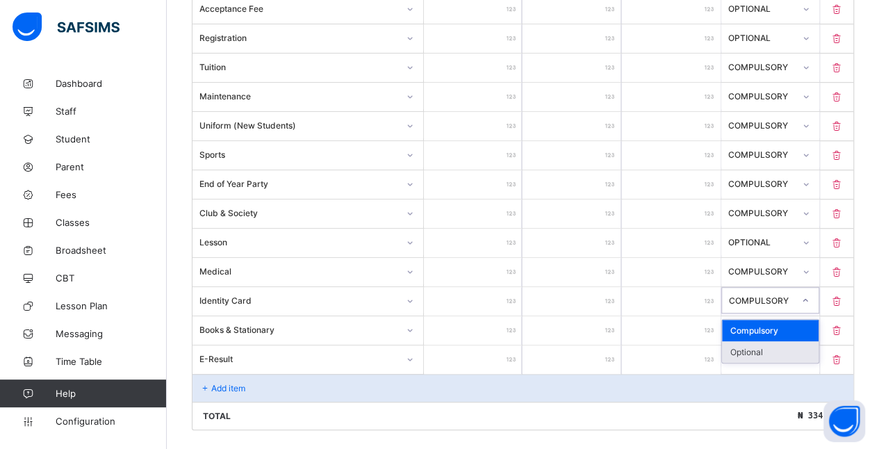
click at [776, 348] on div "Optional" at bounding box center [770, 352] width 97 height 22
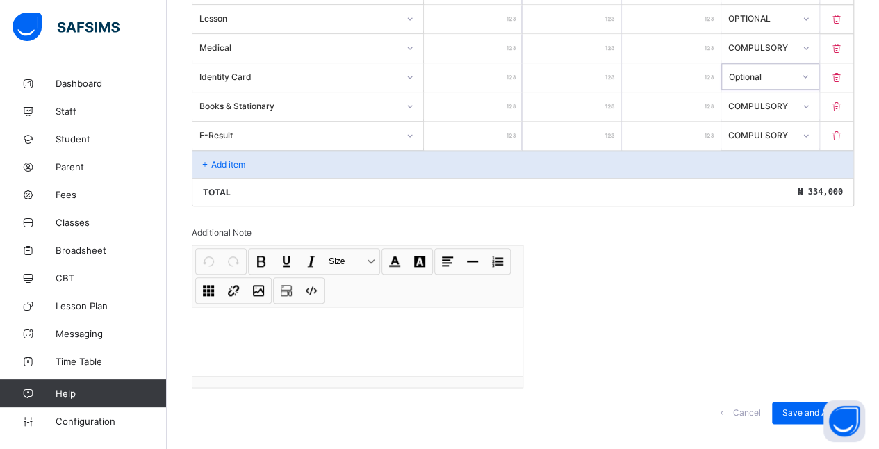
scroll to position [681, 0]
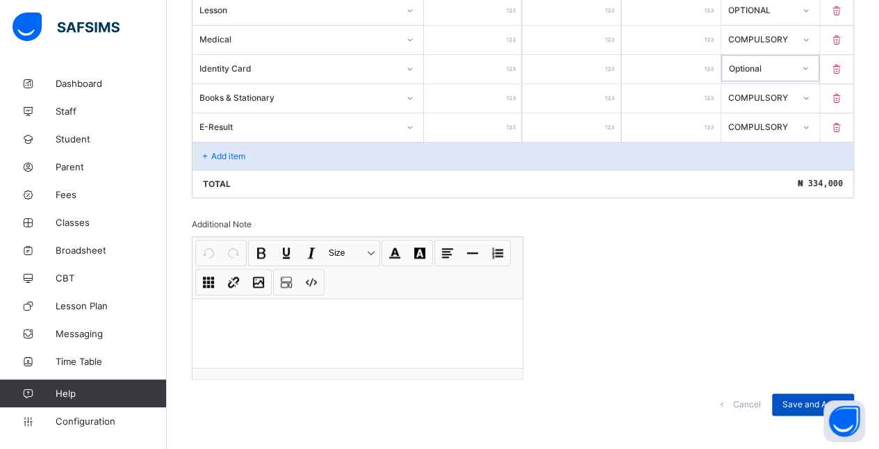
click at [811, 399] on span "Save and Apply" at bounding box center [813, 404] width 61 height 10
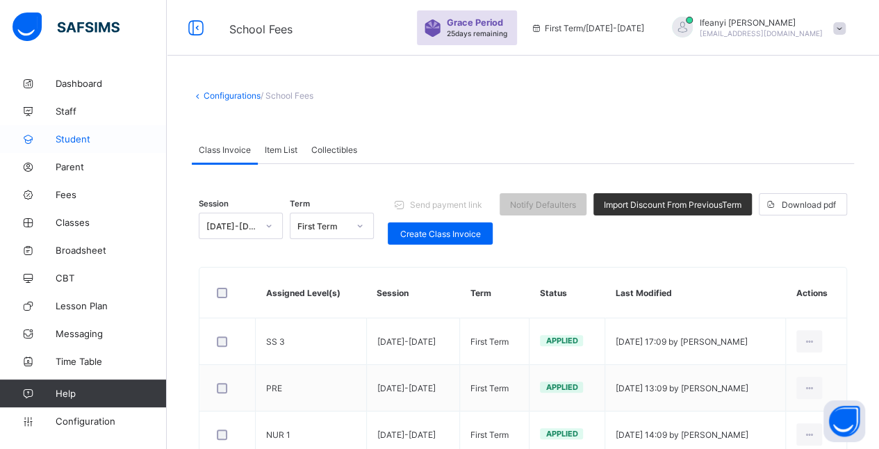
click at [78, 128] on link "Student" at bounding box center [83, 139] width 167 height 28
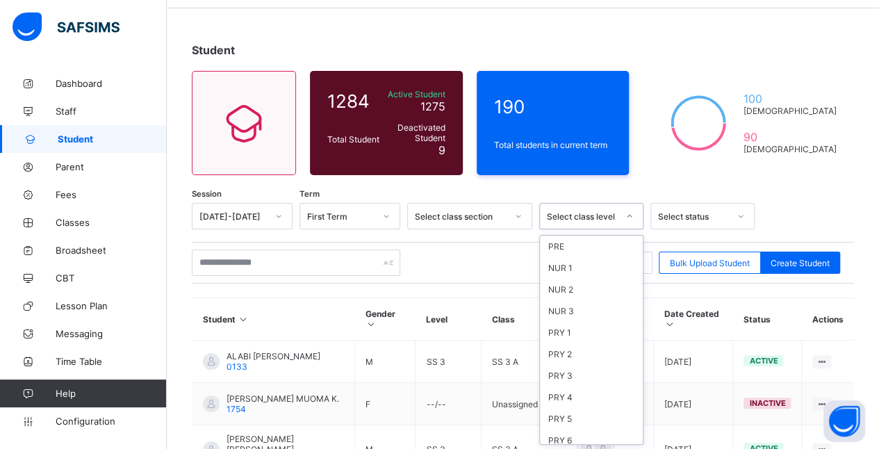
scroll to position [53, 0]
click at [558, 338] on div "PRY 2" at bounding box center [591, 345] width 103 height 22
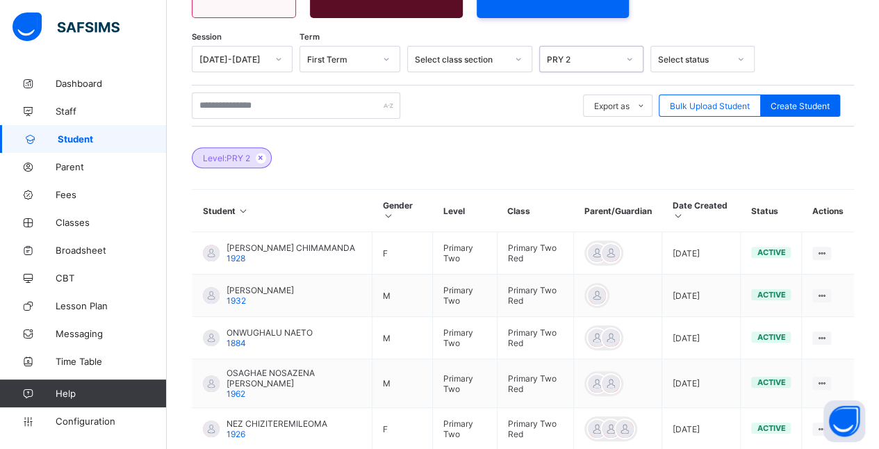
scroll to position [206, 0]
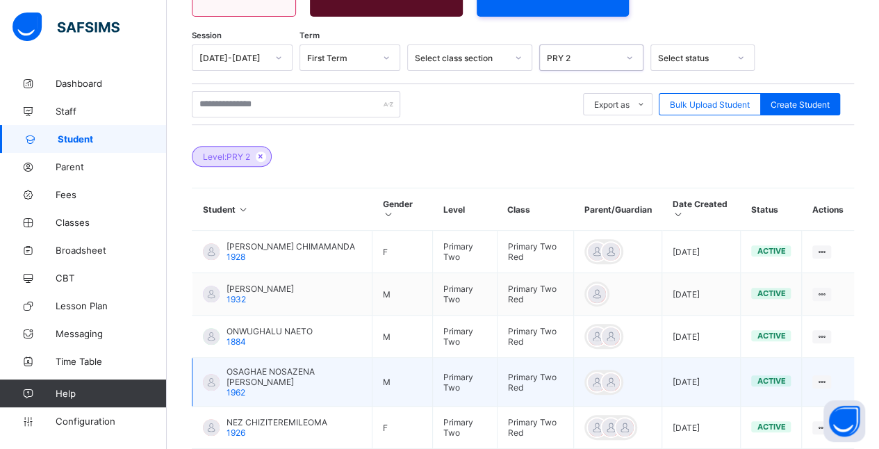
click at [244, 371] on span "OSAGHAE NOSAZENA [PERSON_NAME]" at bounding box center [294, 376] width 135 height 21
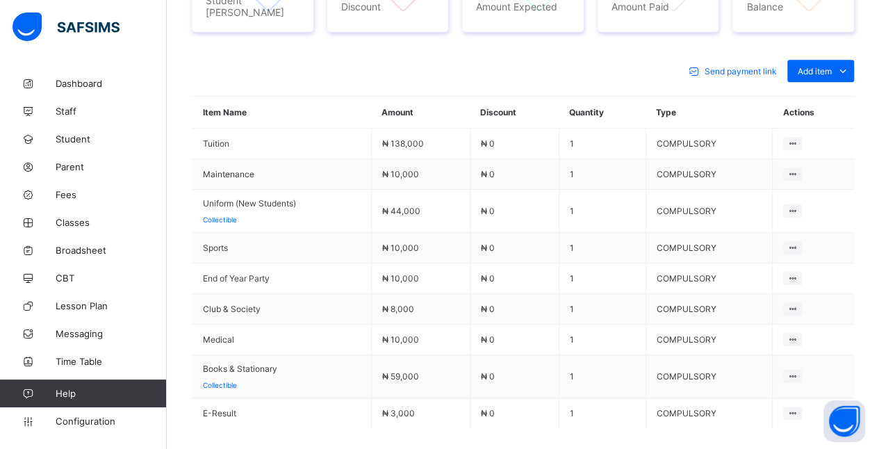
scroll to position [589, 0]
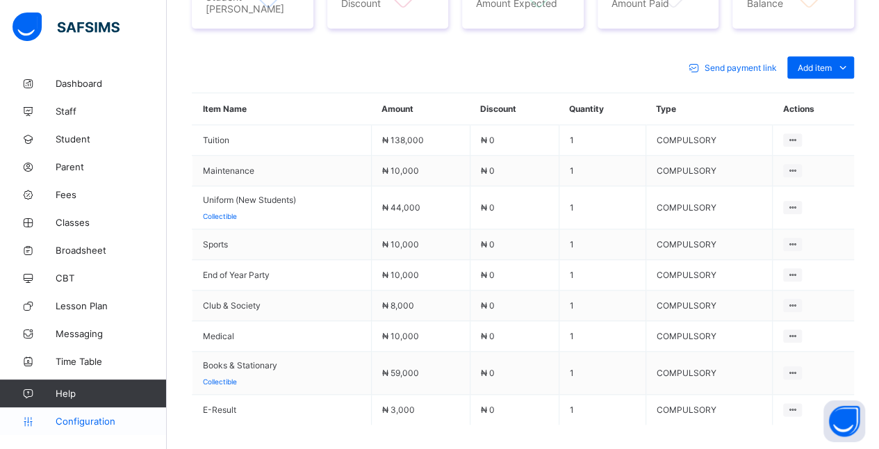
click at [53, 420] on icon at bounding box center [28, 421] width 56 height 10
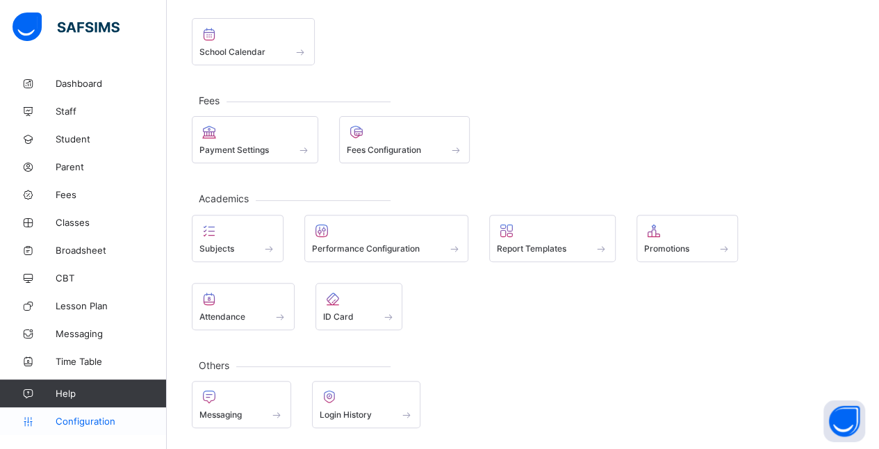
scroll to position [90, 0]
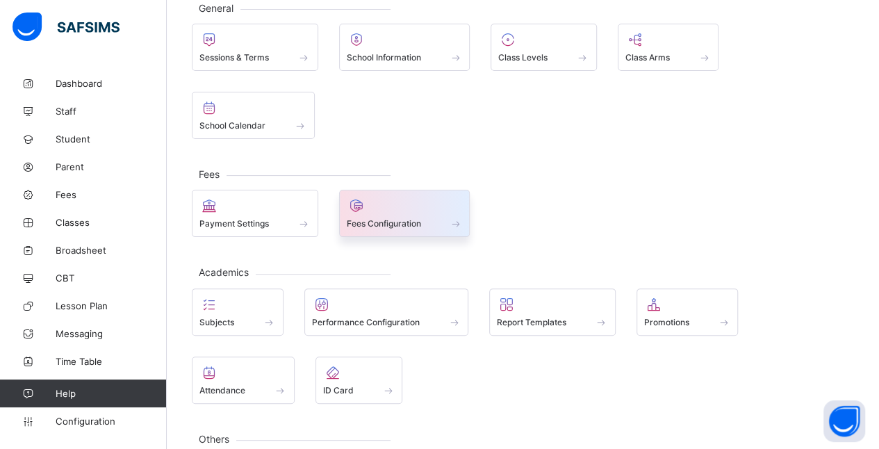
click at [386, 218] on span "Fees Configuration" at bounding box center [384, 223] width 74 height 10
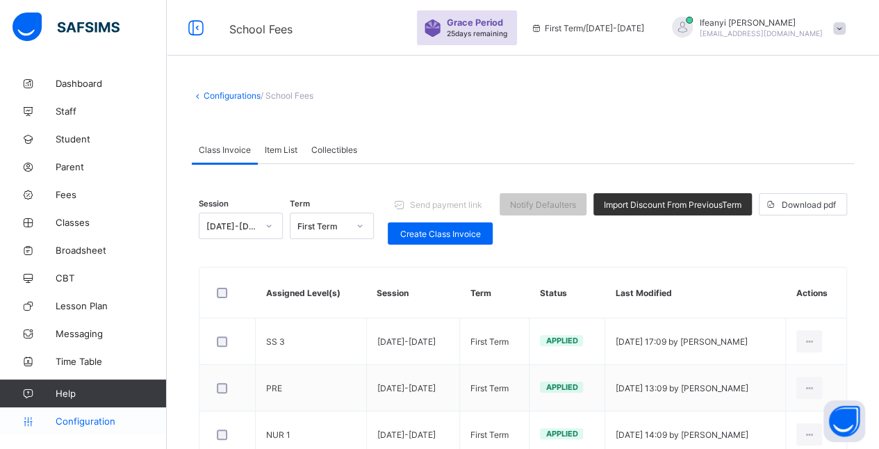
click at [67, 424] on span "Configuration" at bounding box center [111, 421] width 111 height 11
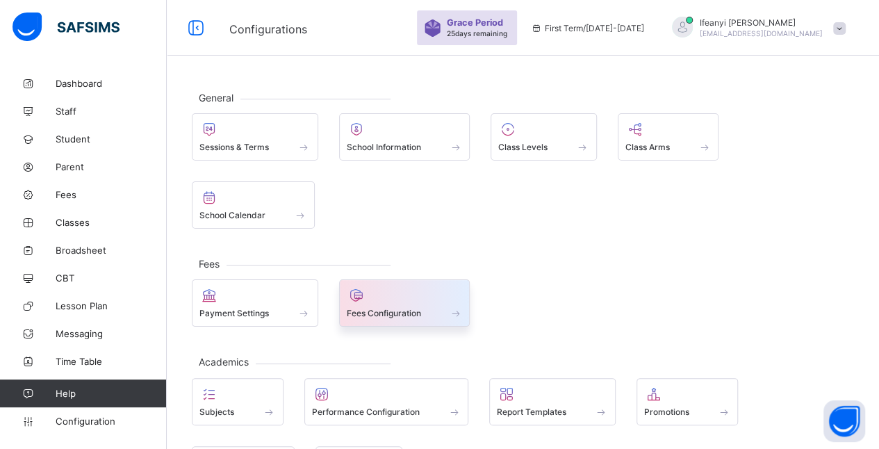
click at [389, 287] on div at bounding box center [405, 295] width 116 height 17
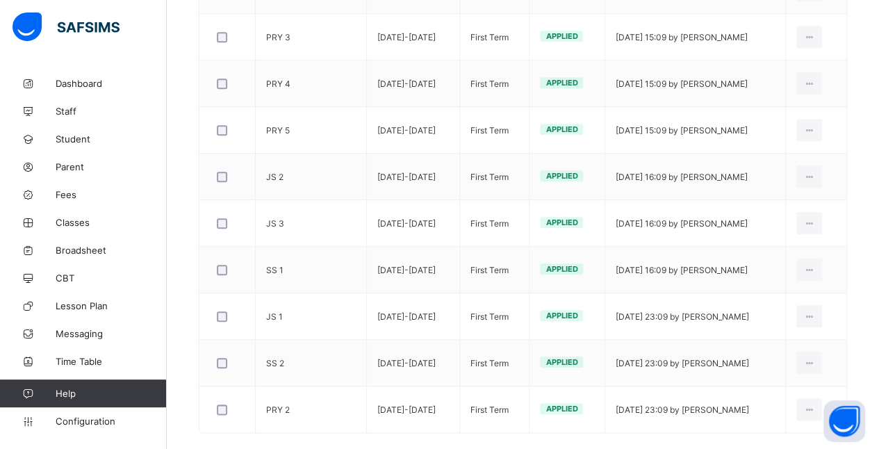
scroll to position [605, 0]
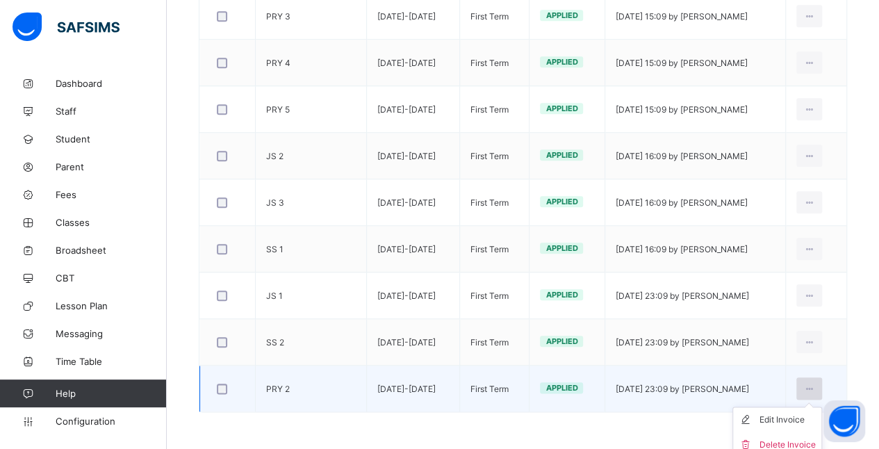
click at [815, 384] on icon at bounding box center [810, 389] width 12 height 10
click at [780, 413] on div "Edit Invoice" at bounding box center [788, 420] width 56 height 14
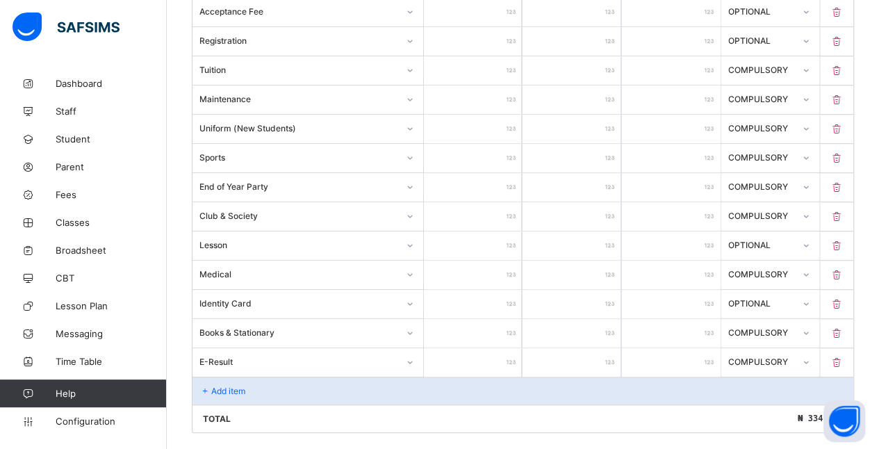
scroll to position [442, 0]
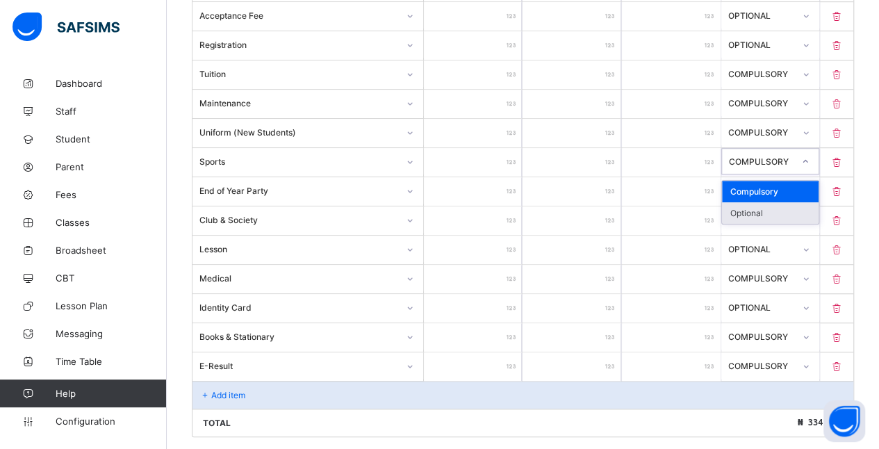
click at [754, 206] on div "Optional" at bounding box center [770, 213] width 97 height 22
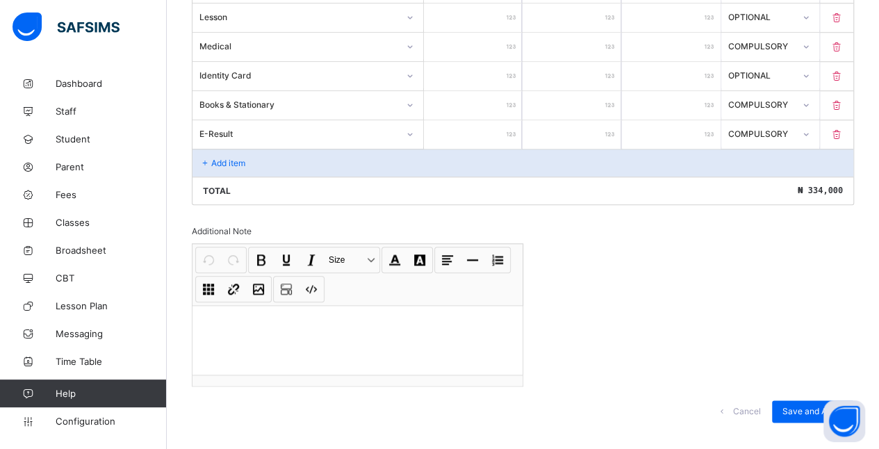
scroll to position [681, 0]
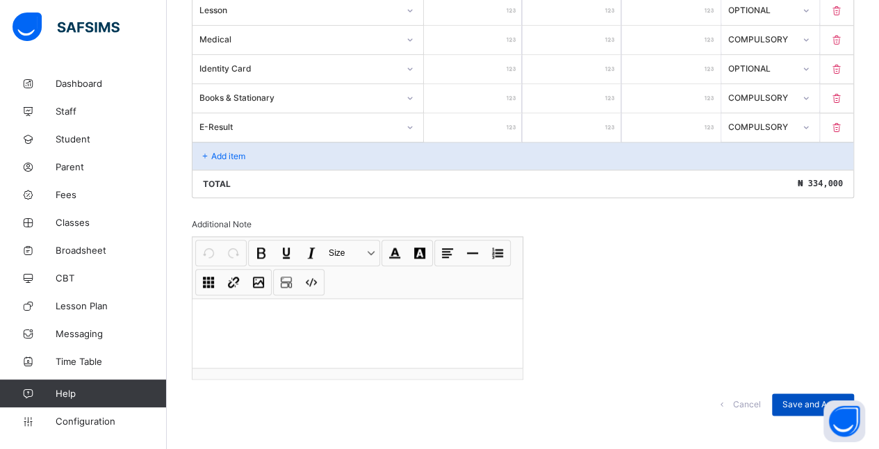
click at [796, 399] on span "Save and Apply" at bounding box center [813, 404] width 61 height 10
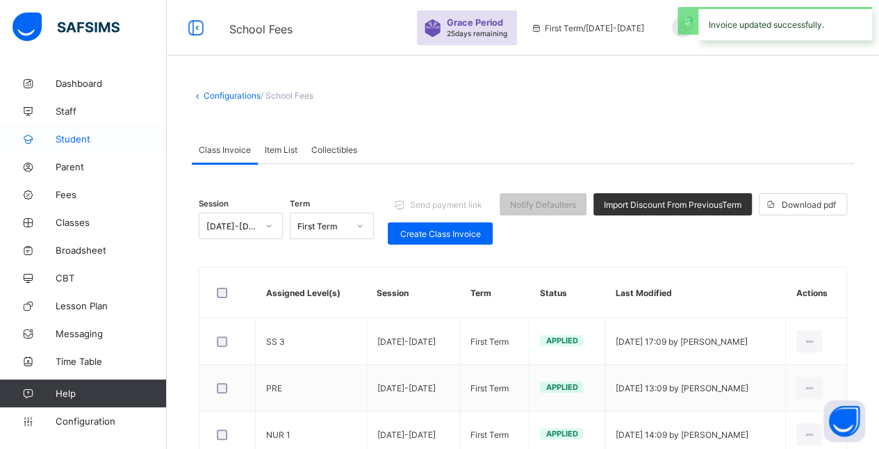
click at [58, 143] on span "Student" at bounding box center [111, 138] width 111 height 11
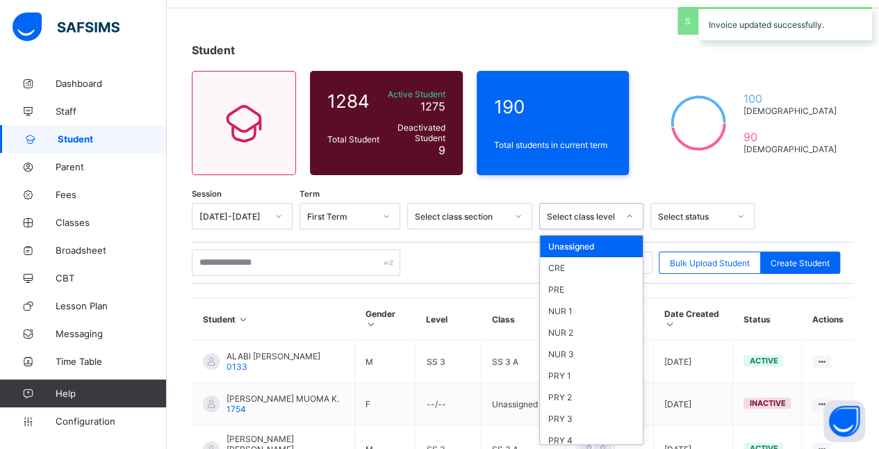
scroll to position [47, 0]
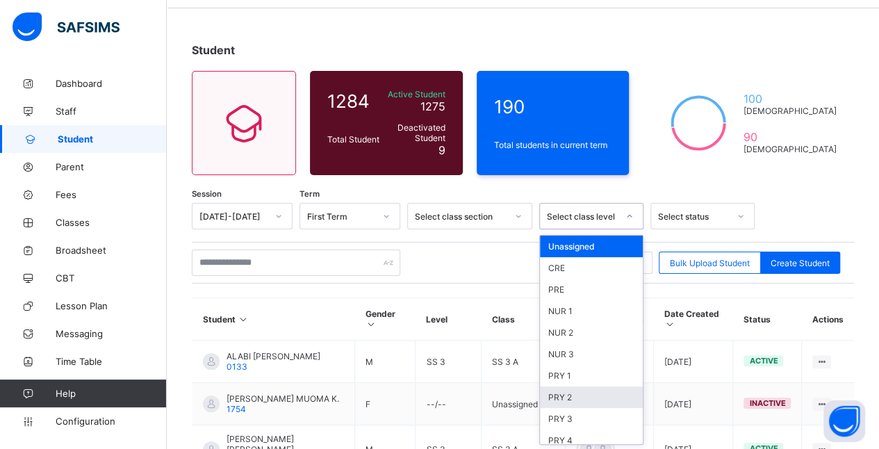
click at [557, 386] on div "PRY 2" at bounding box center [591, 397] width 103 height 22
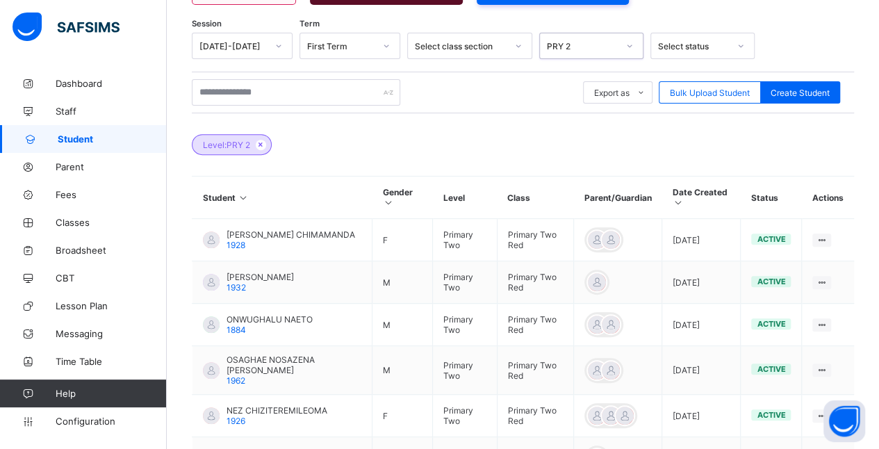
scroll to position [218, 0]
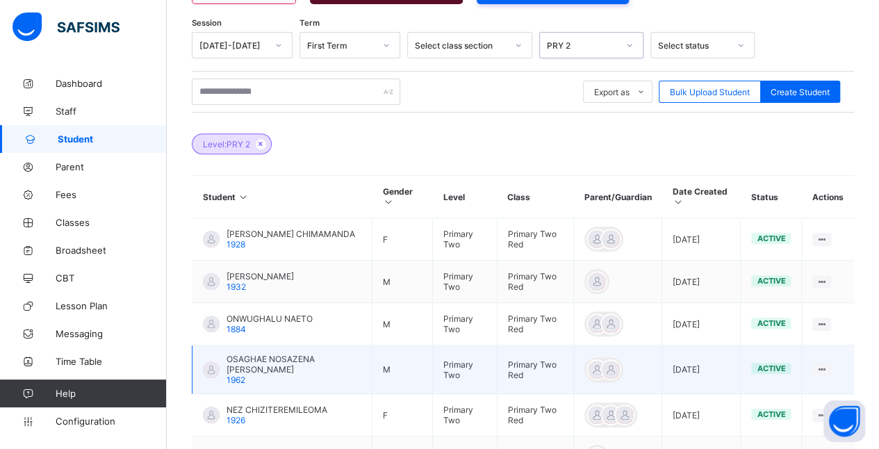
click at [231, 354] on span "OSAGHAE NOSAZENA [PERSON_NAME]" at bounding box center [294, 364] width 135 height 21
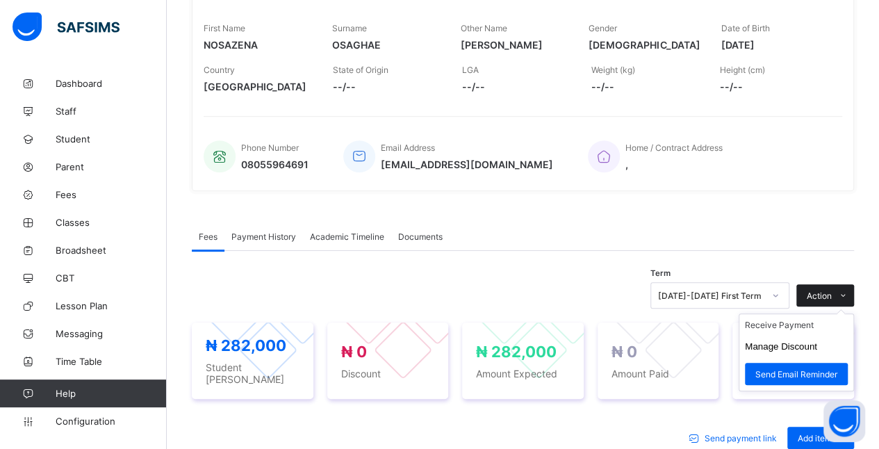
click at [849, 291] on icon at bounding box center [843, 295] width 10 height 9
click at [813, 321] on li "Receive Payment" at bounding box center [797, 325] width 114 height 22
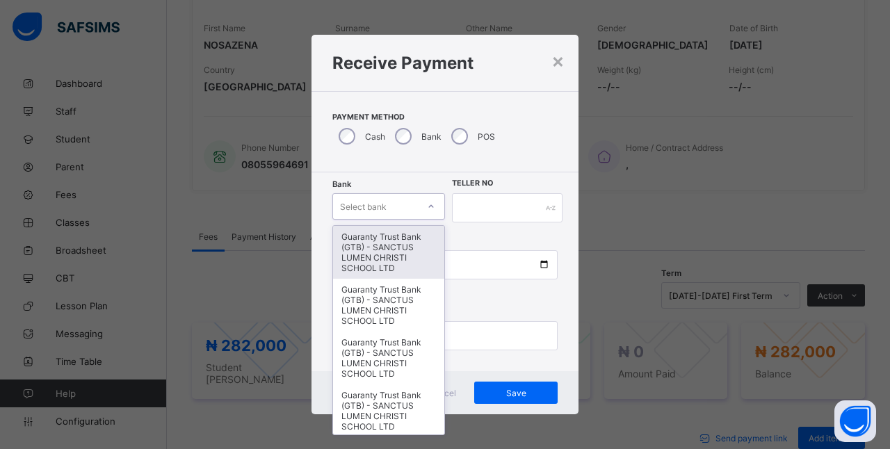
click at [393, 243] on div "Guaranty Trust Bank (GTB) - SANCTUS LUMEN CHRISTI SCHOOL LTD" at bounding box center [388, 252] width 111 height 53
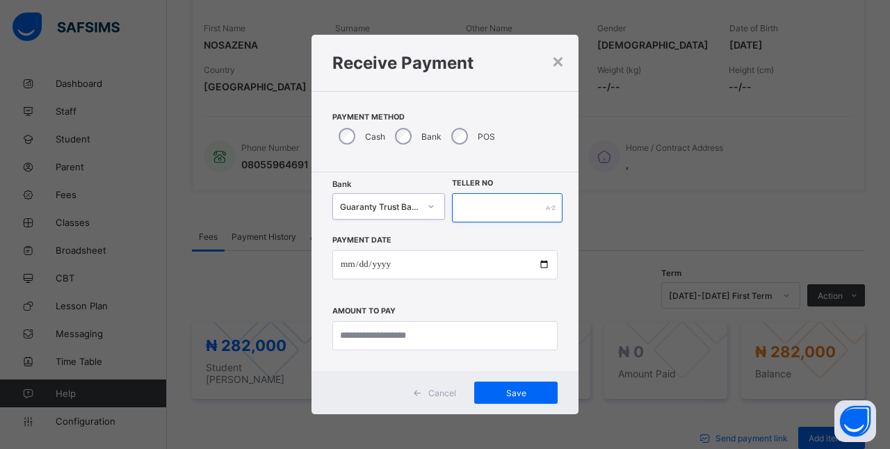
click at [515, 209] on input "text" at bounding box center [507, 207] width 111 height 29
type input "*********"
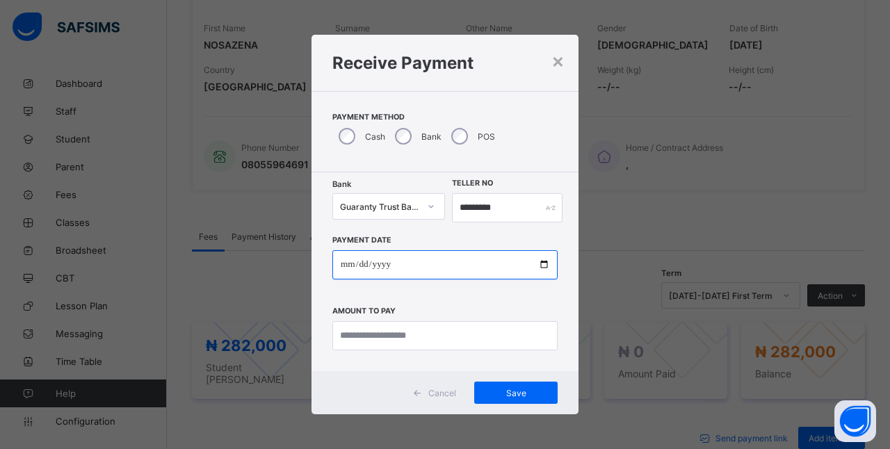
click at [348, 265] on input "date" at bounding box center [444, 264] width 225 height 29
type input "**********"
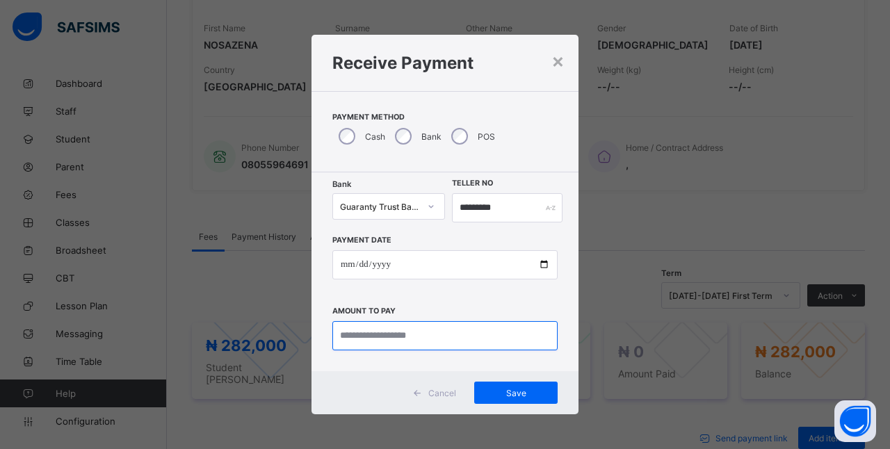
click at [464, 338] on input "currency" at bounding box center [444, 335] width 225 height 29
click at [561, 60] on div "×" at bounding box center [557, 61] width 13 height 24
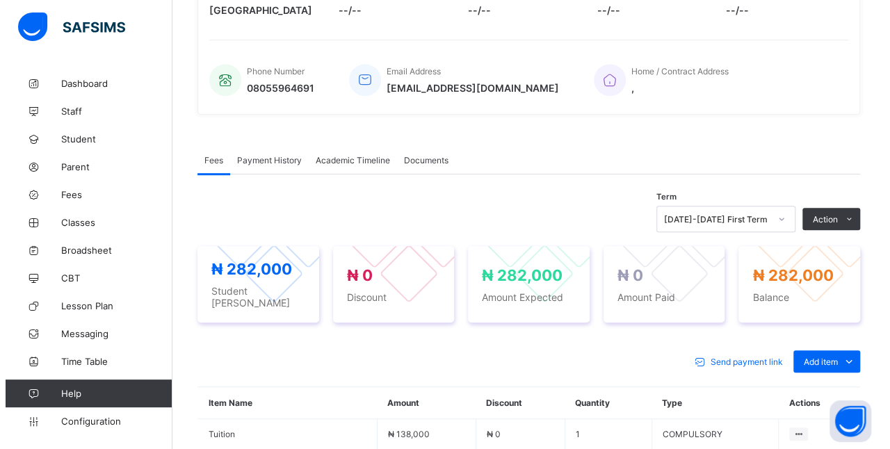
scroll to position [297, 0]
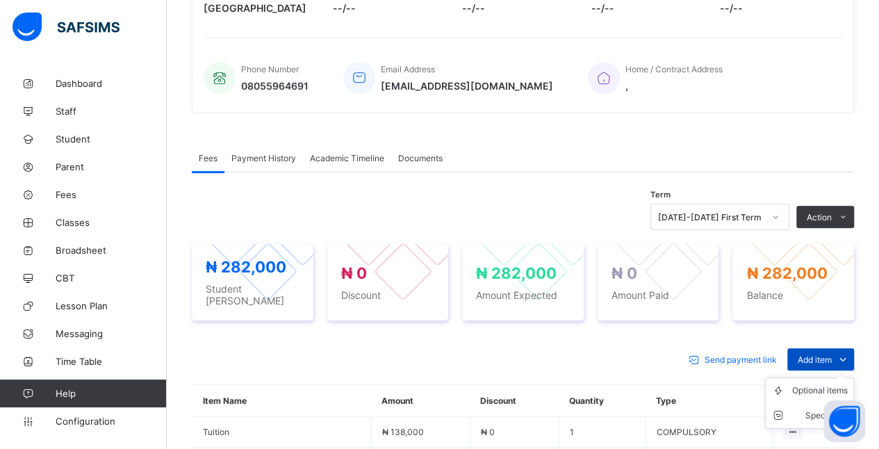
click at [832, 355] on span "Add item" at bounding box center [815, 360] width 34 height 10
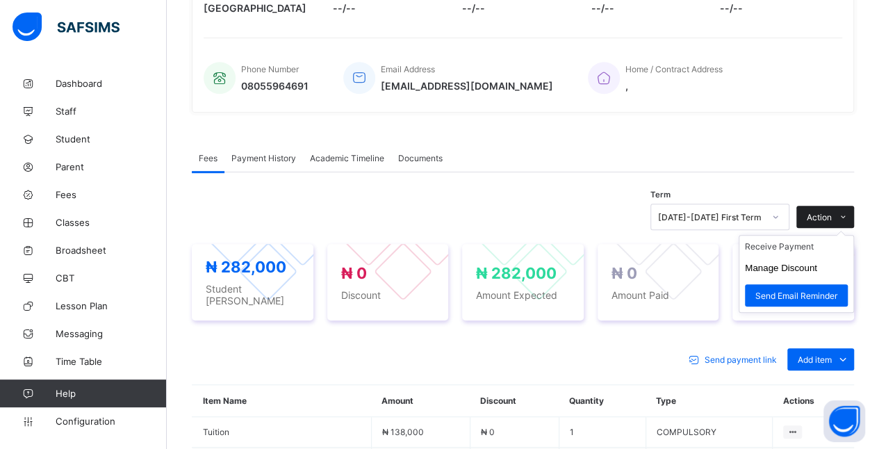
click at [841, 206] on div "Action" at bounding box center [826, 217] width 58 height 22
click at [817, 263] on button "Manage Discount" at bounding box center [781, 268] width 72 height 10
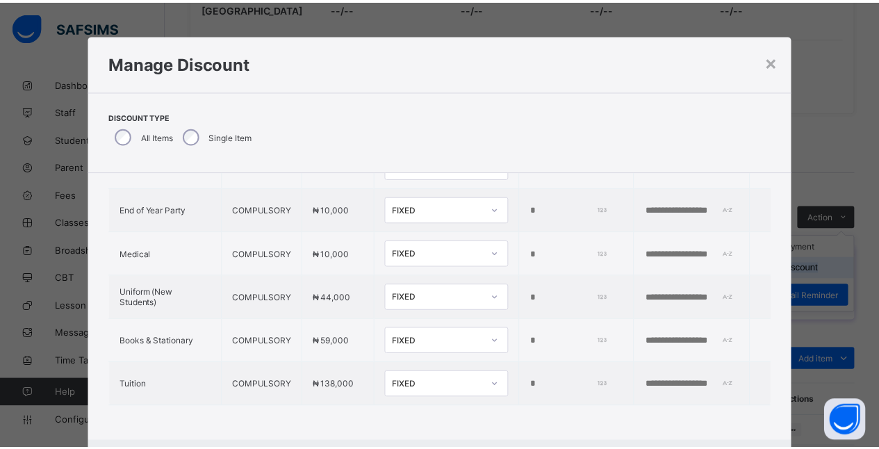
scroll to position [71, 0]
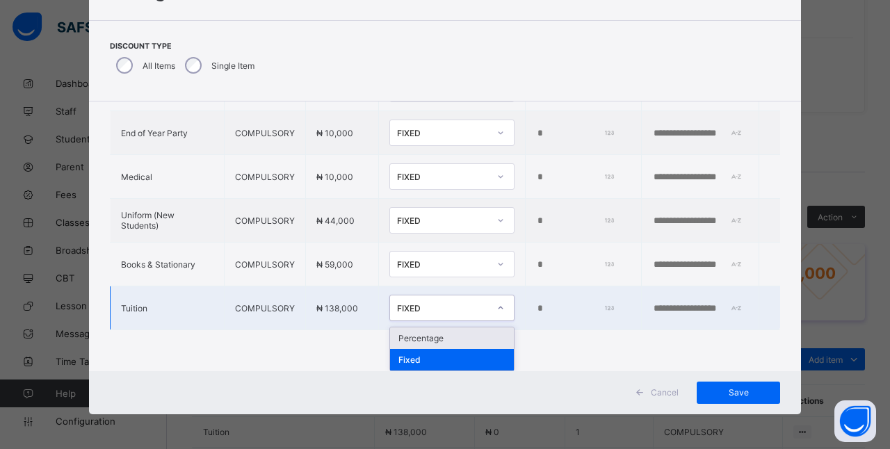
click at [407, 338] on div "Percentage" at bounding box center [452, 338] width 124 height 22
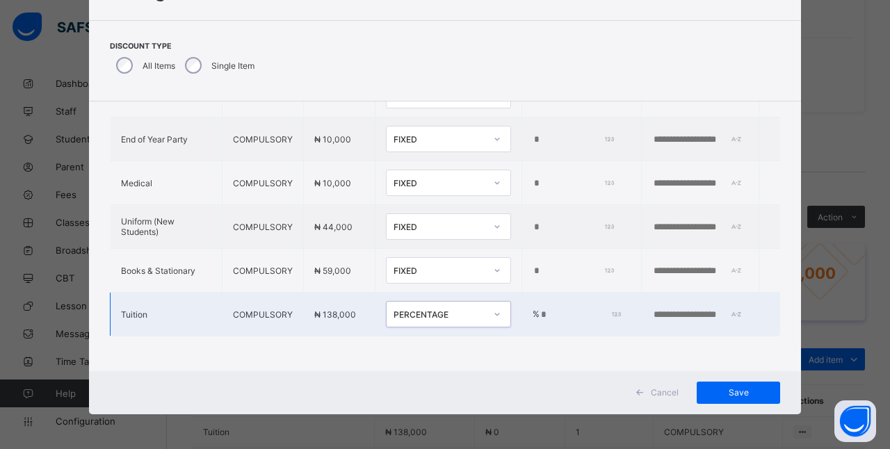
click at [539, 309] on input "*" at bounding box center [578, 314] width 79 height 11
type input "*"
click at [747, 392] on span "Save" at bounding box center [738, 392] width 63 height 10
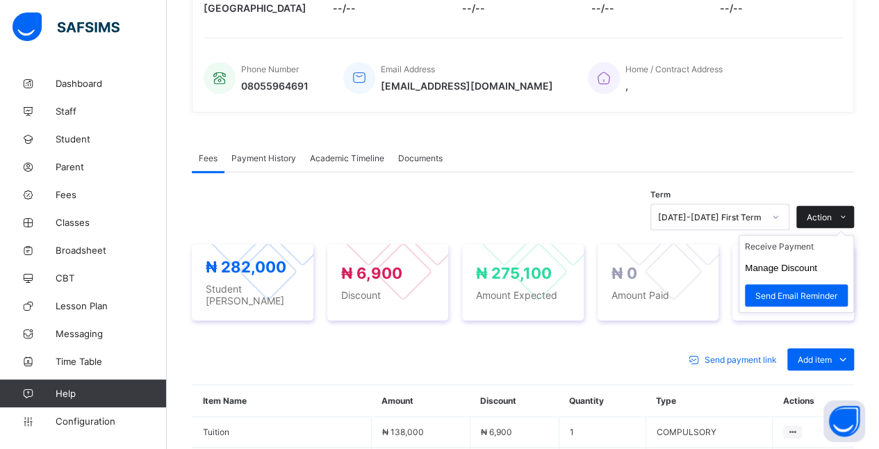
click at [845, 211] on span at bounding box center [843, 217] width 22 height 22
click at [804, 243] on li "Receive Payment" at bounding box center [797, 247] width 114 height 22
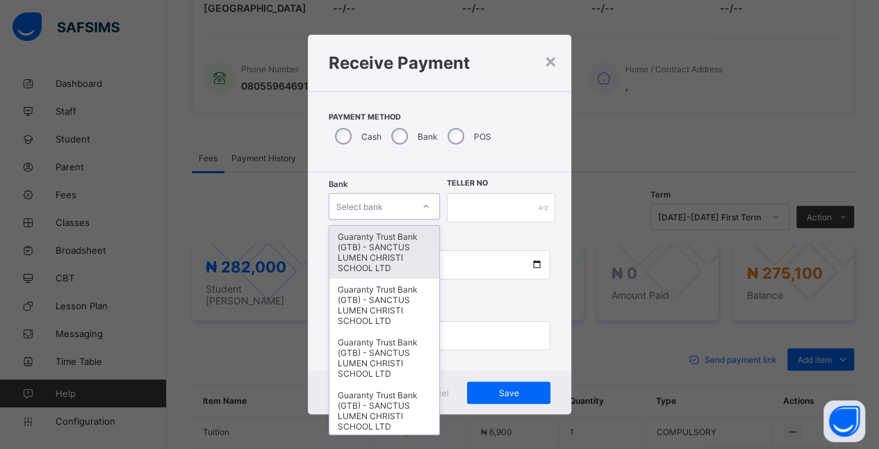
click at [391, 259] on div "Guaranty Trust Bank (GTB) - SANCTUS LUMEN CHRISTI SCHOOL LTD" at bounding box center [384, 252] width 110 height 53
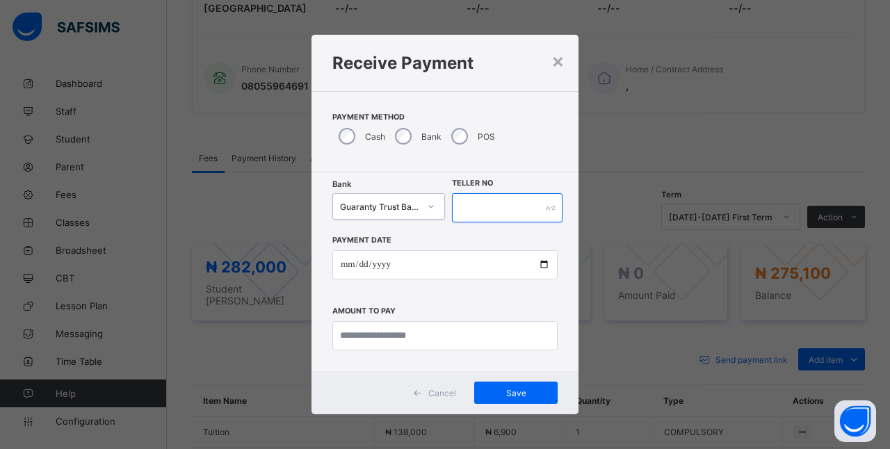
click at [504, 204] on input "text" at bounding box center [507, 207] width 111 height 29
type input "********"
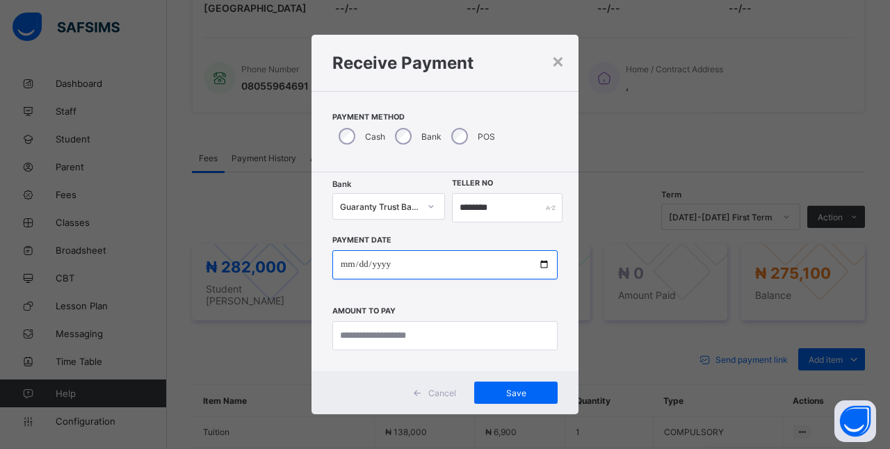
click at [446, 267] on input "date" at bounding box center [444, 264] width 225 height 29
type input "**********"
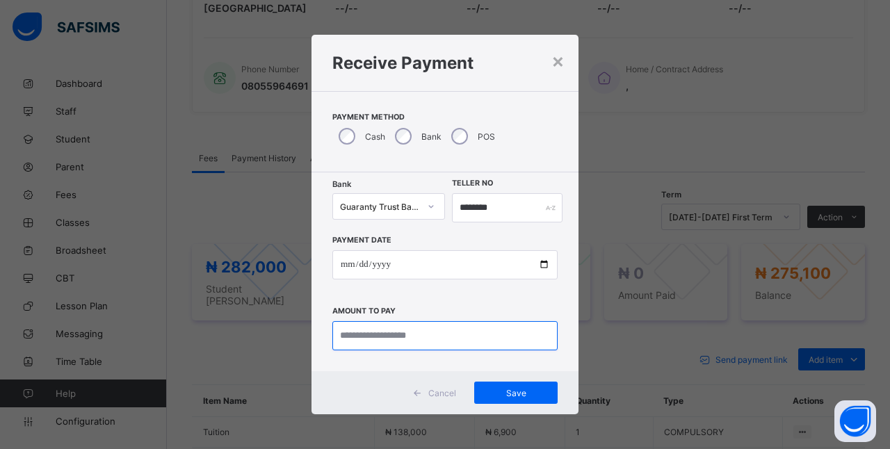
click at [430, 335] on input "currency" at bounding box center [444, 335] width 225 height 29
type input "*********"
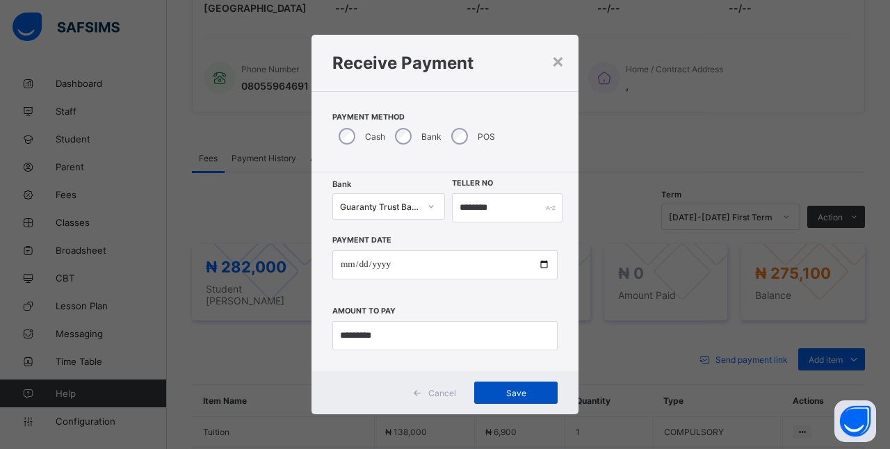
click at [531, 399] on div "Save" at bounding box center [515, 393] width 83 height 22
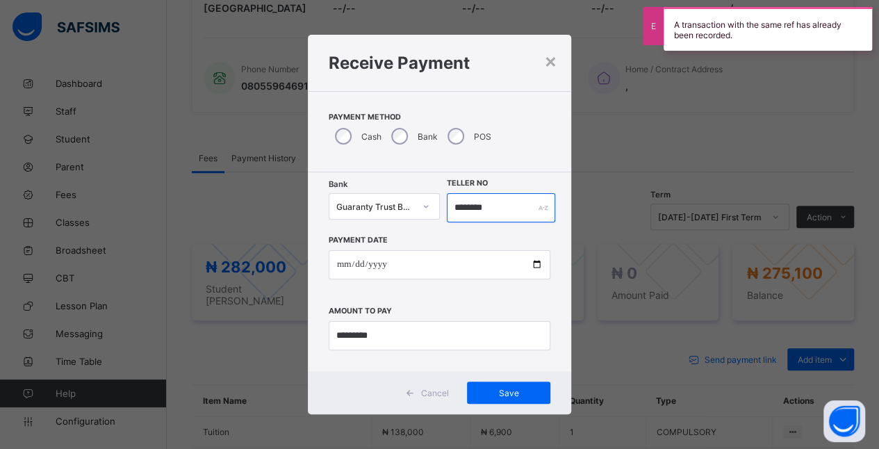
click at [505, 211] on input "********" at bounding box center [501, 207] width 109 height 29
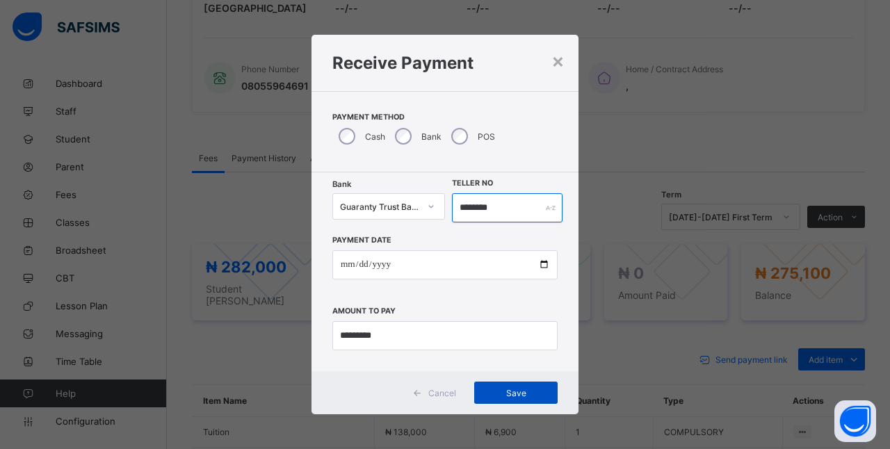
type input "********"
click at [532, 389] on span "Save" at bounding box center [516, 393] width 63 height 10
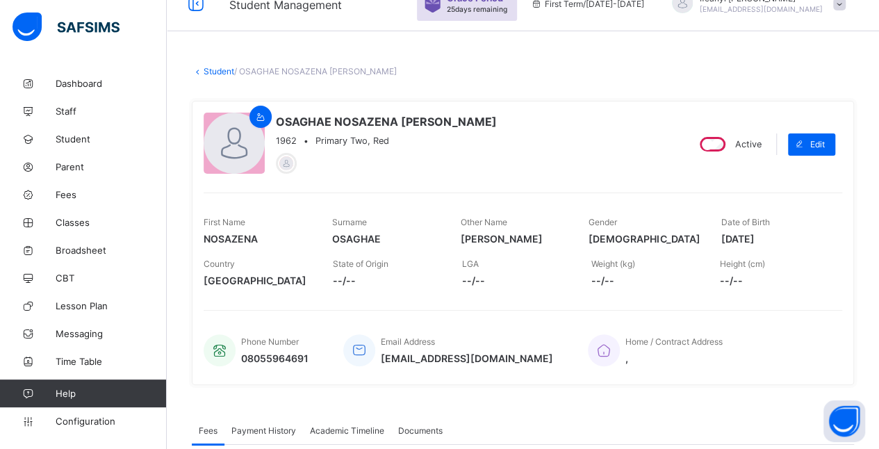
scroll to position [0, 0]
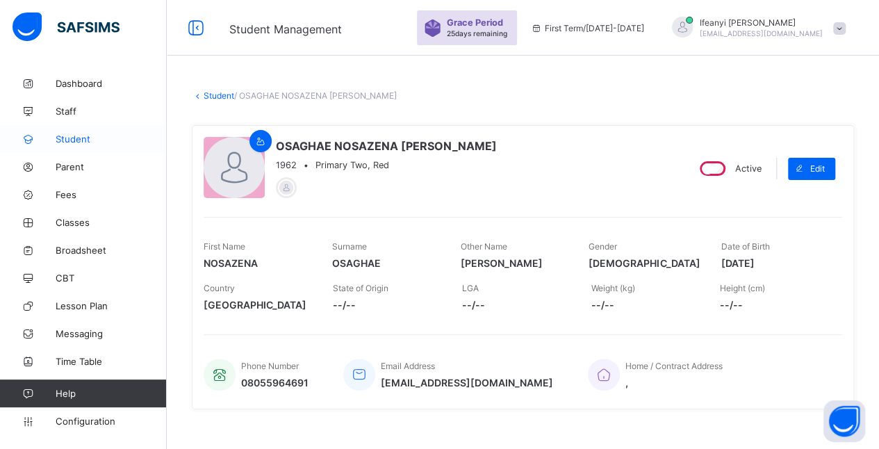
click at [75, 138] on span "Student" at bounding box center [111, 138] width 111 height 11
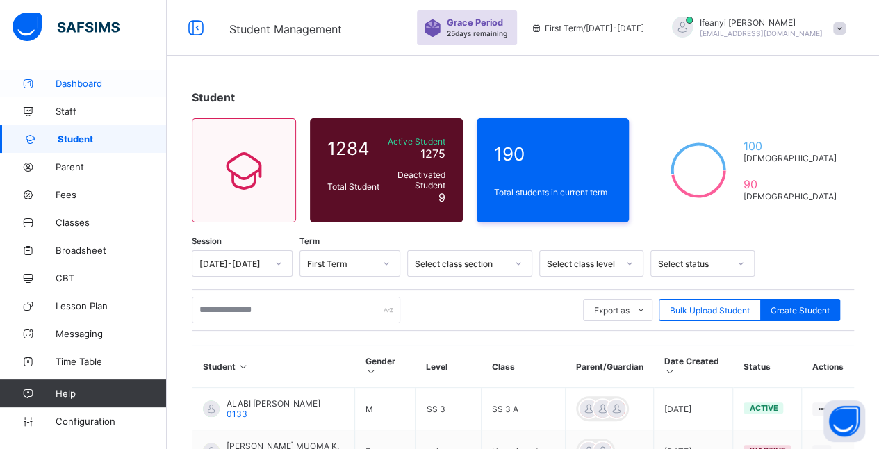
click at [87, 79] on span "Dashboard" at bounding box center [111, 83] width 111 height 11
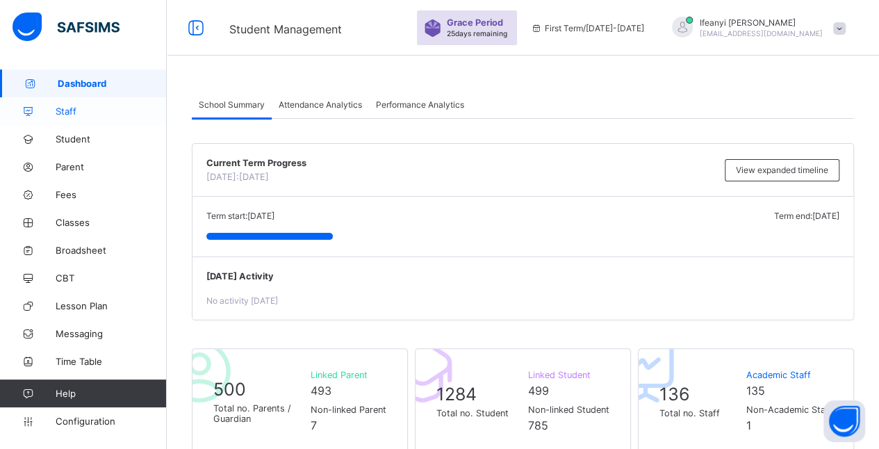
click at [56, 114] on span "Staff" at bounding box center [111, 111] width 111 height 11
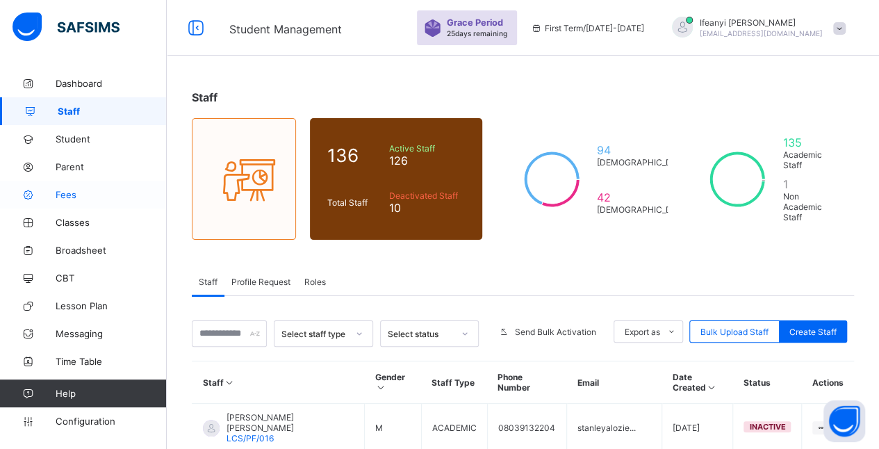
click at [45, 196] on icon at bounding box center [28, 195] width 56 height 10
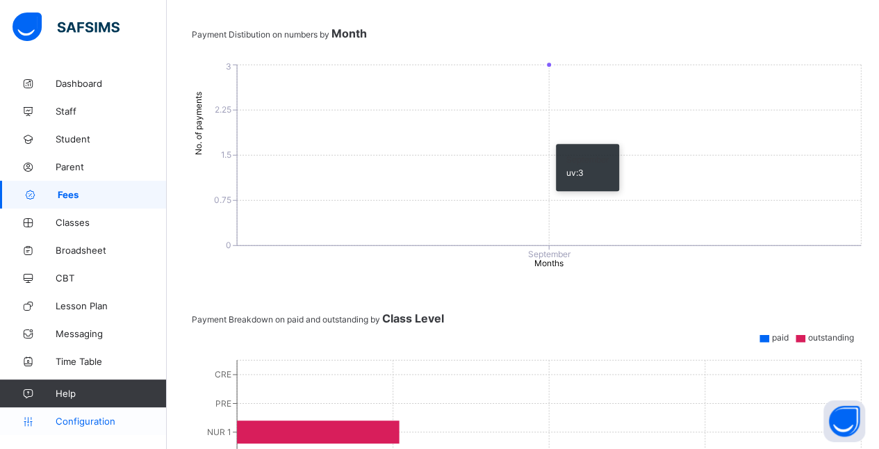
click at [86, 422] on span "Configuration" at bounding box center [111, 421] width 111 height 11
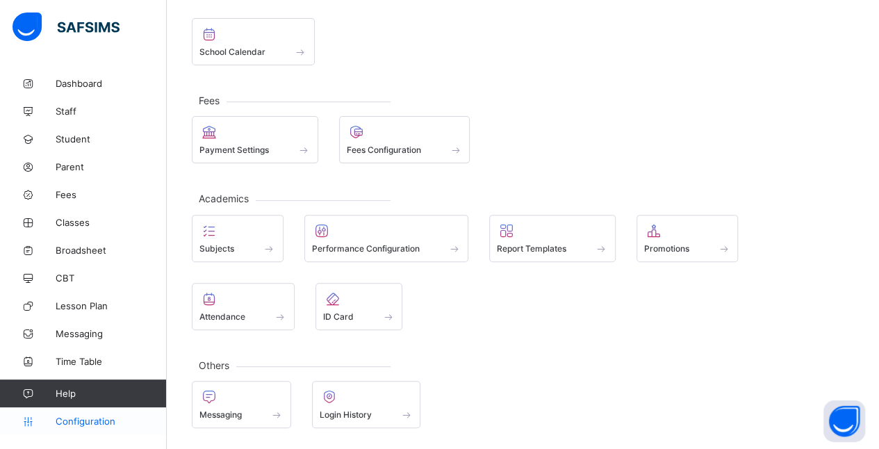
scroll to position [90, 0]
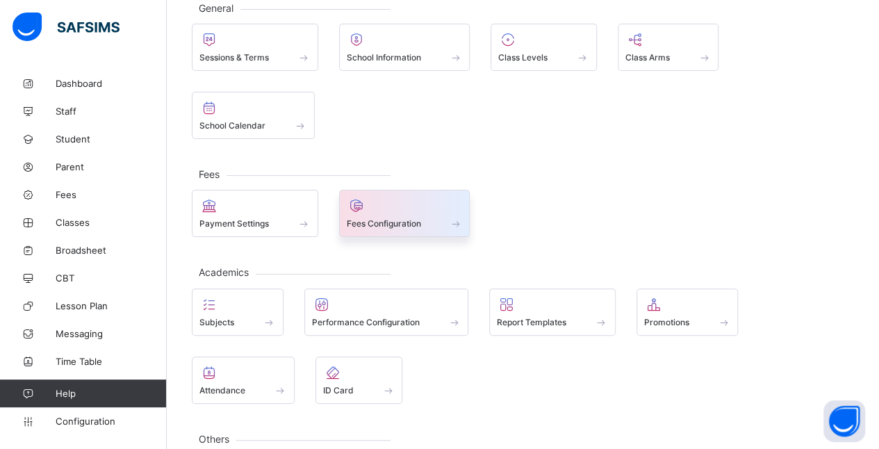
click at [406, 197] on div at bounding box center [405, 205] width 116 height 17
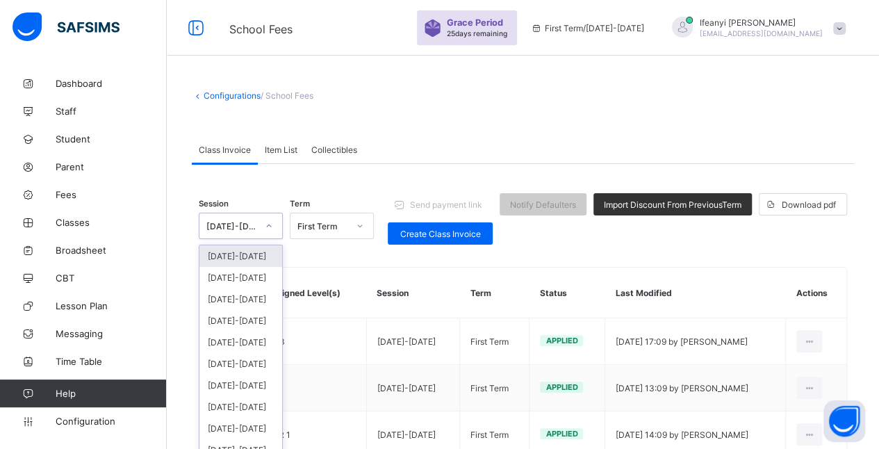
scroll to position [10, 0]
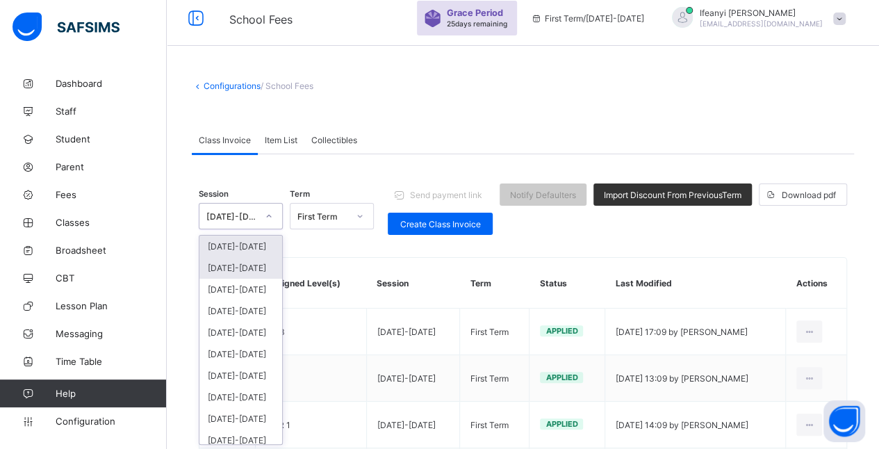
click at [246, 268] on div "[DATE]-[DATE]" at bounding box center [241, 268] width 83 height 22
click at [246, 265] on div "[DATE]-[DATE]" at bounding box center [241, 268] width 83 height 22
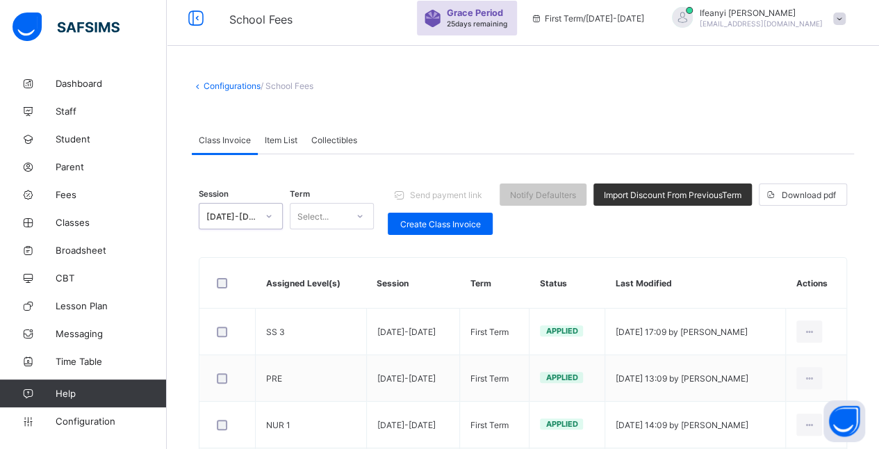
scroll to position [0, 0]
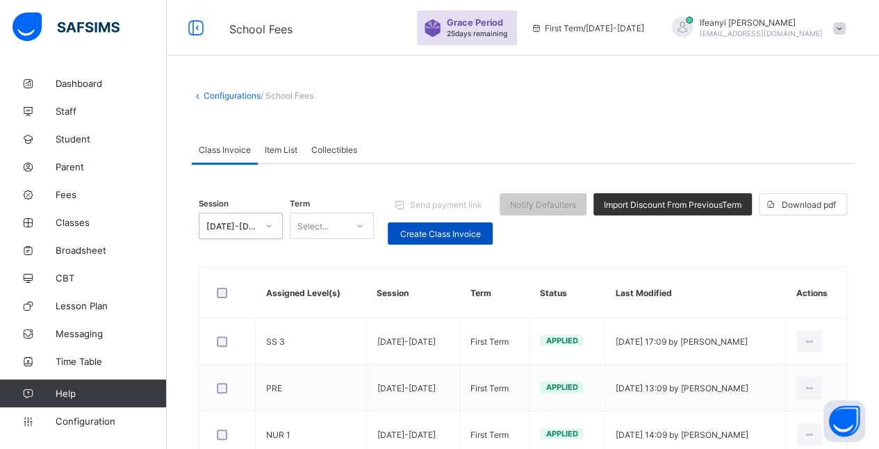
click at [471, 232] on span "Create Class Invoice" at bounding box center [440, 234] width 84 height 10
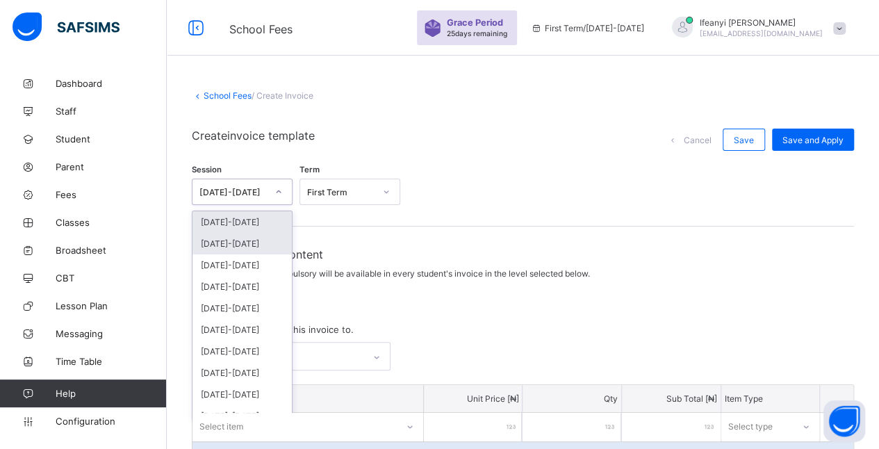
click at [234, 242] on div "[DATE]-[DATE]" at bounding box center [242, 244] width 99 height 22
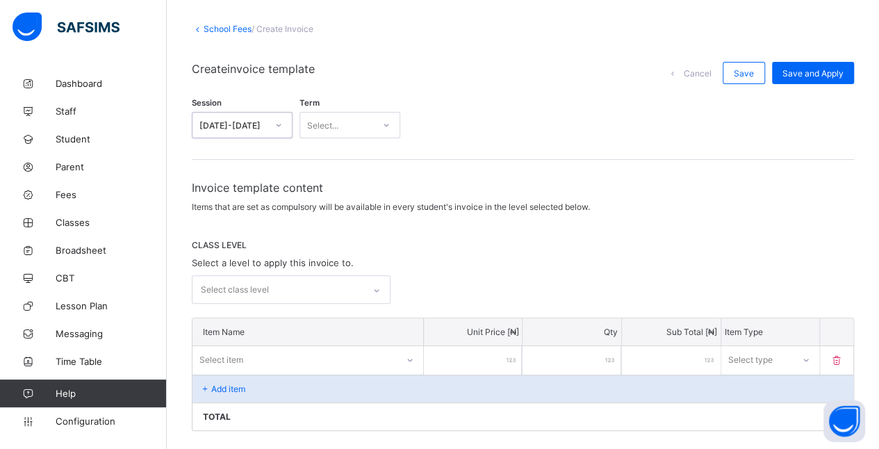
scroll to position [70, 0]
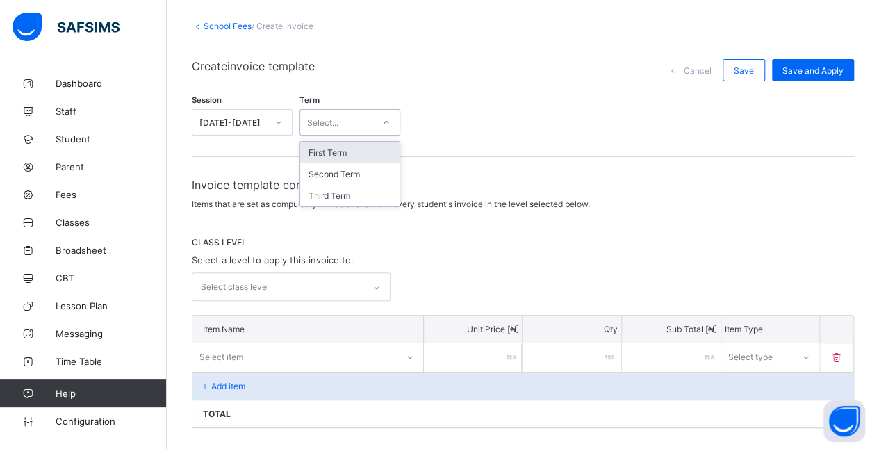
click at [364, 149] on div "First Term" at bounding box center [349, 153] width 99 height 22
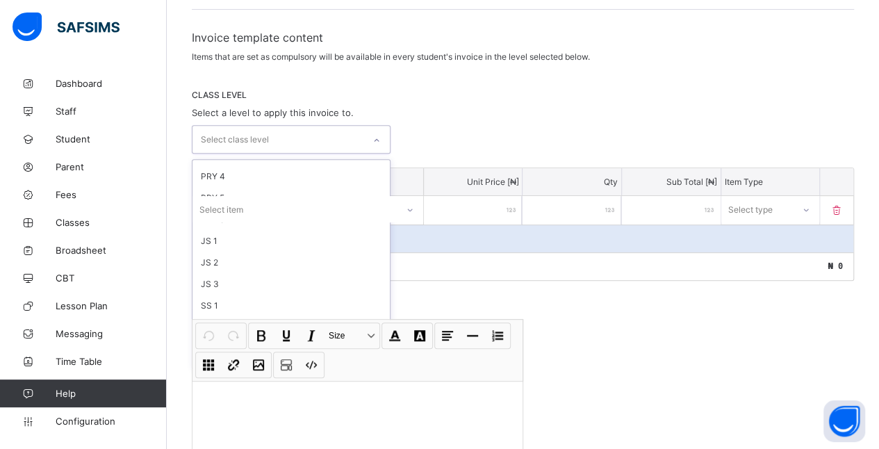
scroll to position [222, 0]
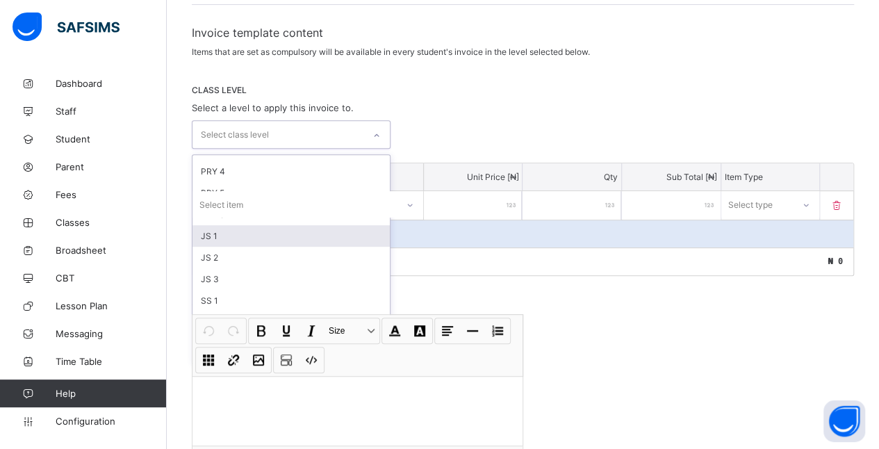
click at [243, 225] on div "JS 1" at bounding box center [291, 236] width 197 height 22
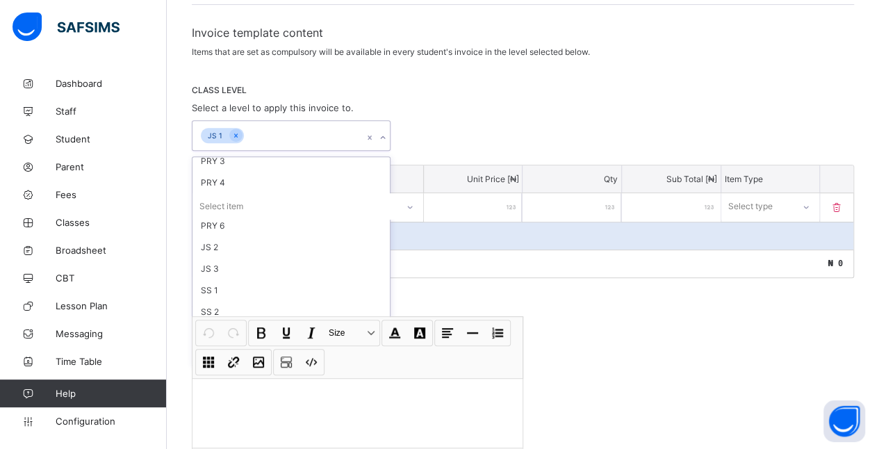
scroll to position [146, 0]
click at [610, 122] on div "option JS 1, selected. option CRE focused, 1 of 18. 17 results available. Use U…" at bounding box center [523, 135] width 662 height 31
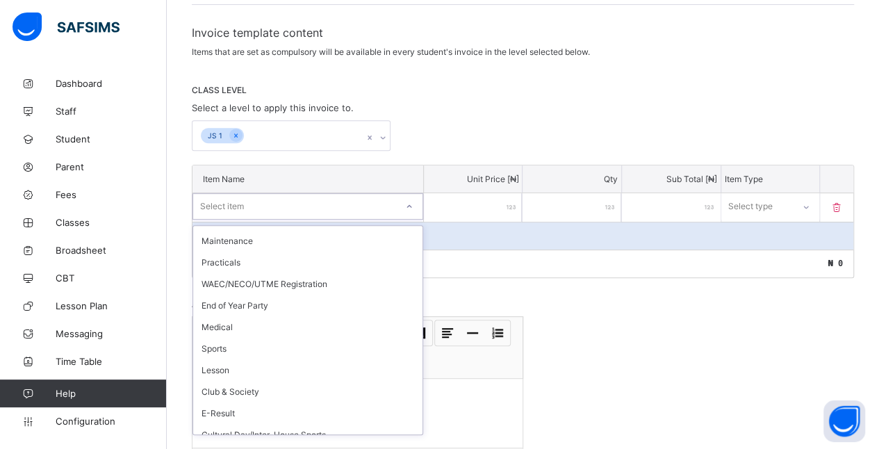
scroll to position [229, 0]
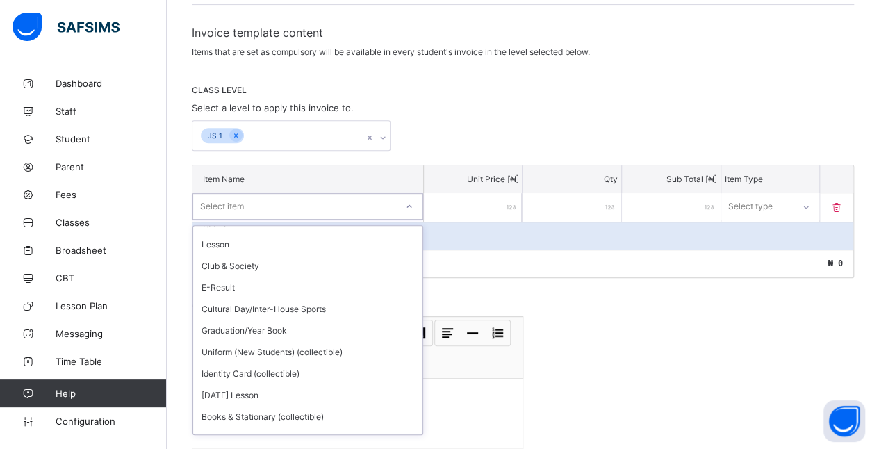
click at [715, 260] on div "Total ₦ 0" at bounding box center [523, 264] width 661 height 28
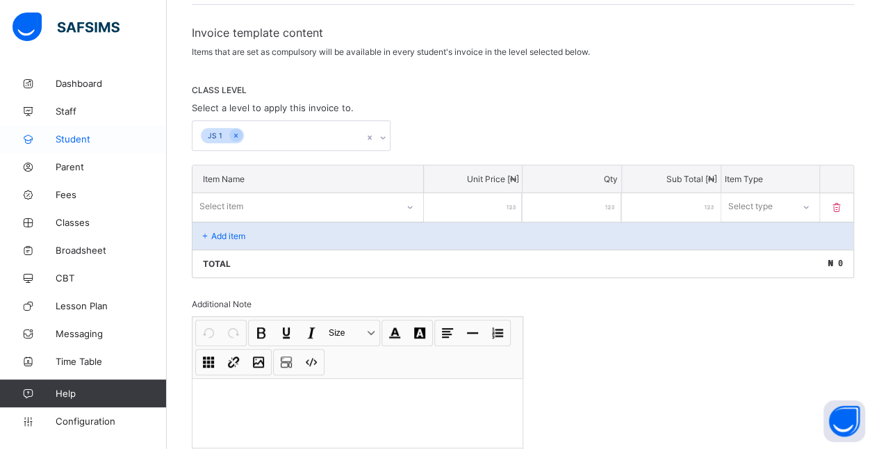
click at [83, 138] on span "Student" at bounding box center [111, 138] width 111 height 11
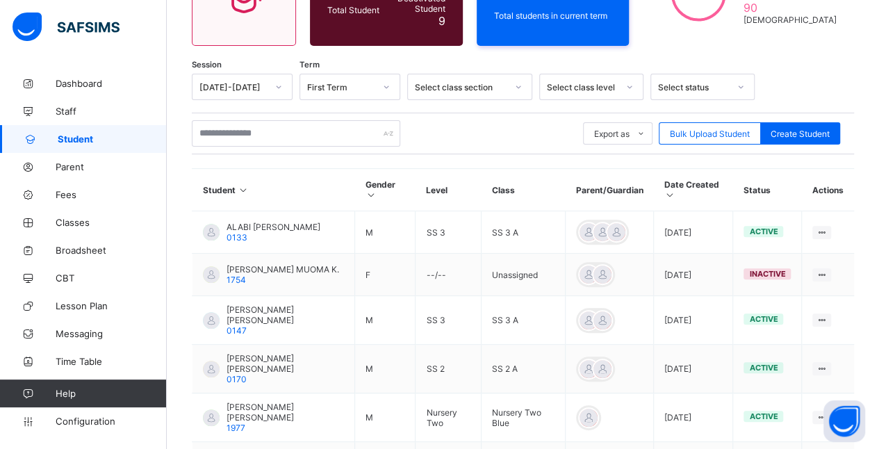
scroll to position [145, 0]
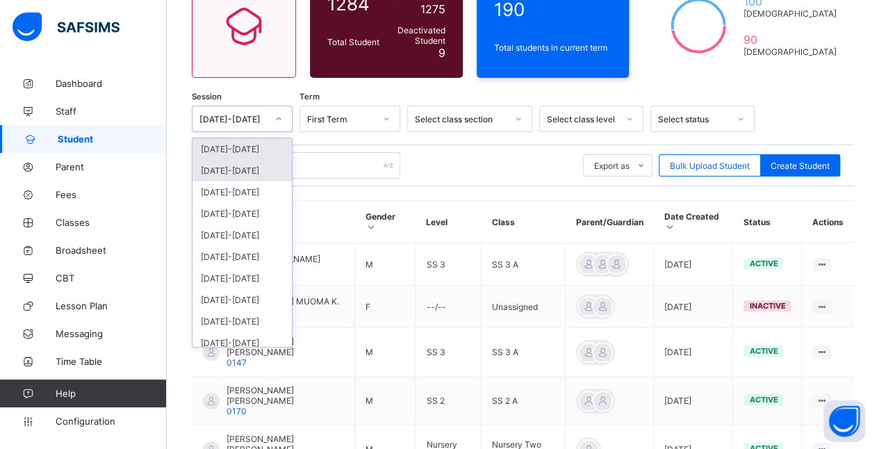
click at [227, 164] on div "[DATE]-[DATE]" at bounding box center [242, 171] width 99 height 22
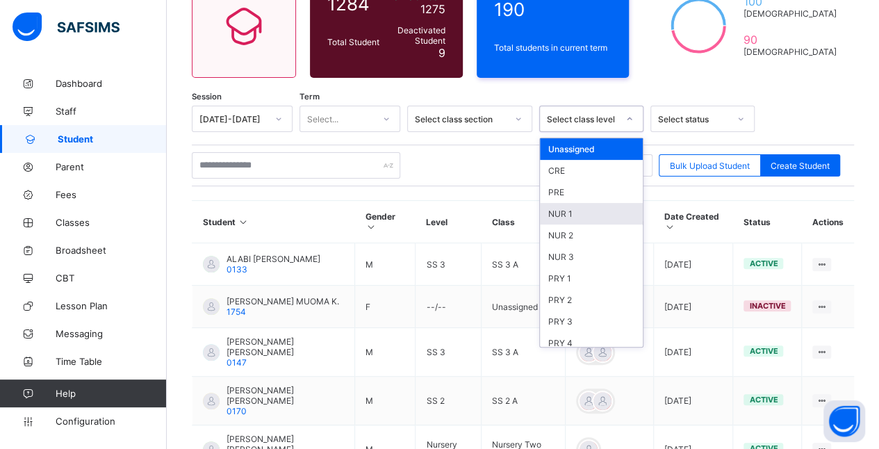
click at [574, 217] on div "NUR 1" at bounding box center [591, 214] width 103 height 22
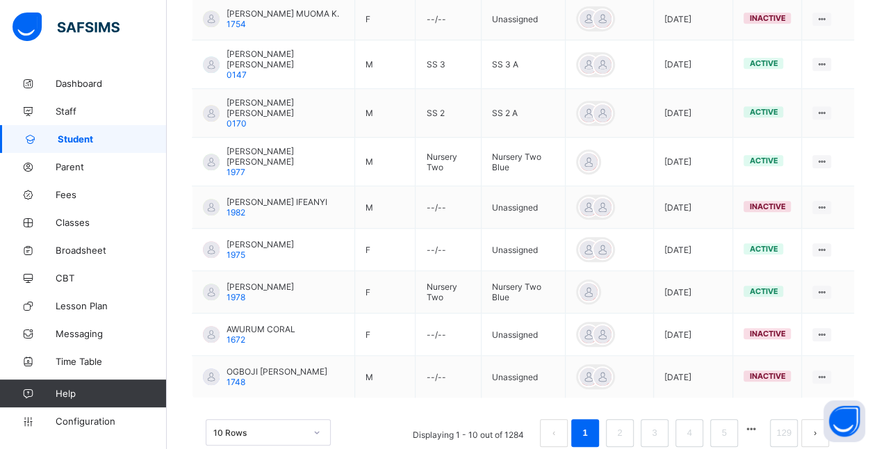
scroll to position [498, 0]
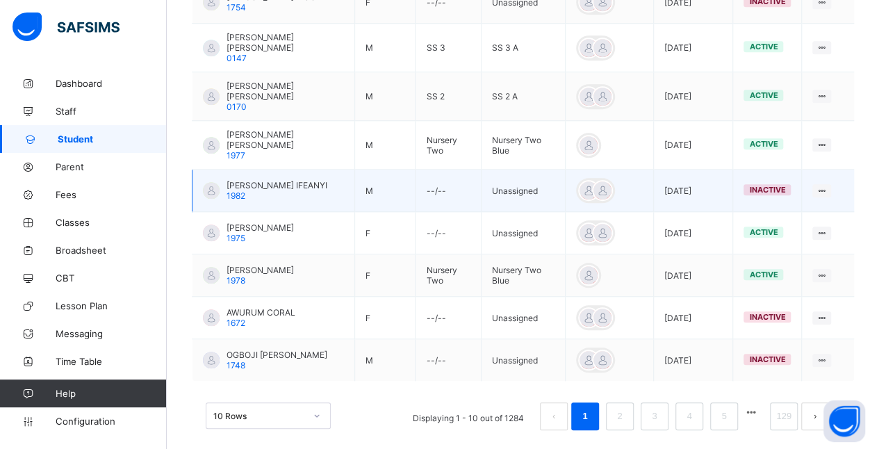
click at [535, 170] on td "Unassigned" at bounding box center [523, 191] width 84 height 42
click at [828, 186] on icon at bounding box center [822, 191] width 12 height 10
click at [831, 204] on ul "View Profile Edit Student Assign Class Link Parent/Guardian Delete Student" at bounding box center [773, 267] width 116 height 127
click at [257, 181] on div "[PERSON_NAME] IFEANYI 1982" at bounding box center [277, 190] width 101 height 21
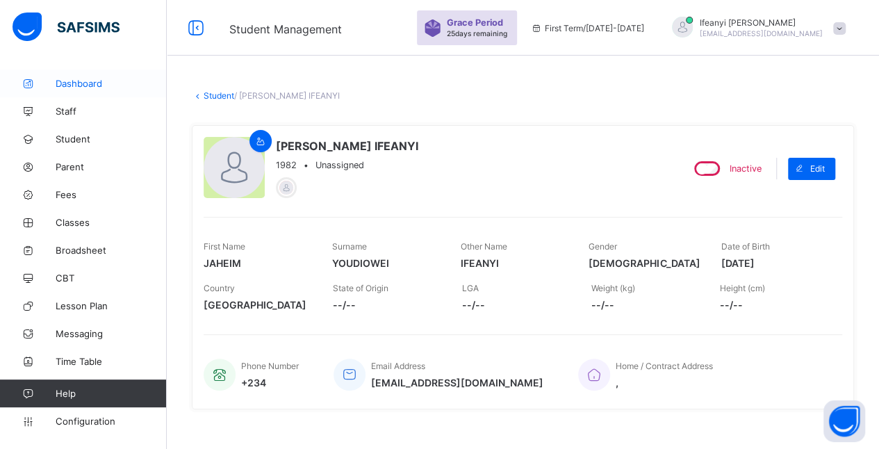
click at [73, 83] on span "Dashboard" at bounding box center [111, 83] width 111 height 11
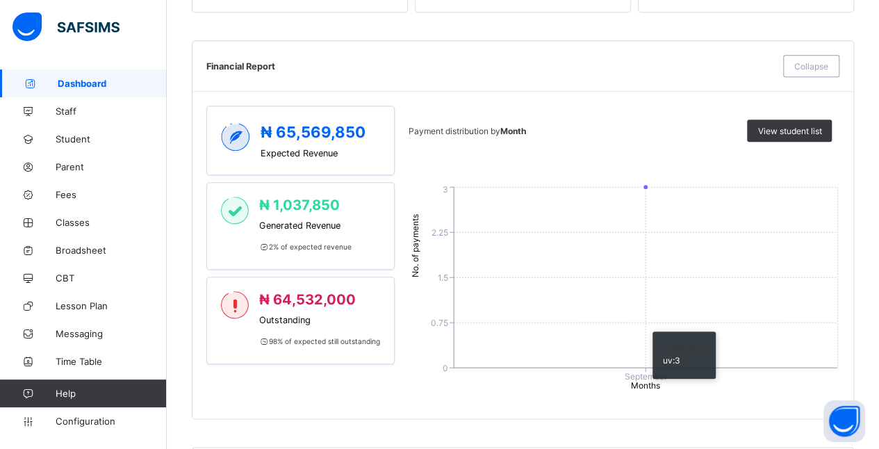
scroll to position [581, 0]
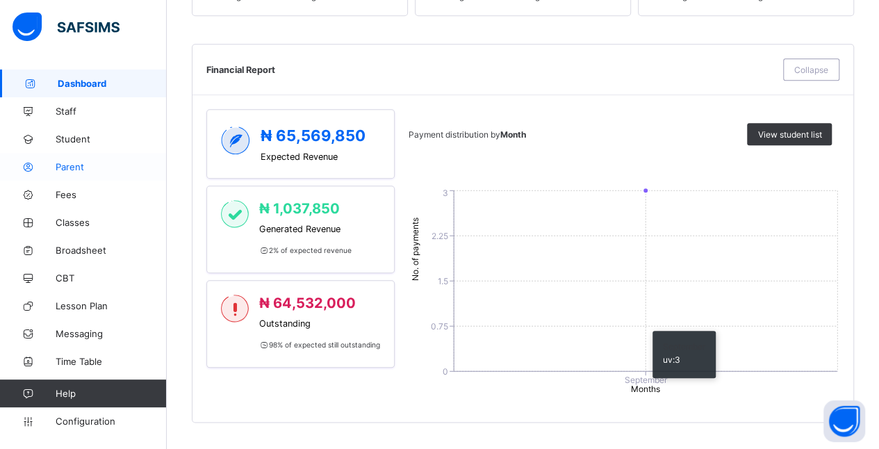
click at [95, 156] on link "Parent" at bounding box center [83, 167] width 167 height 28
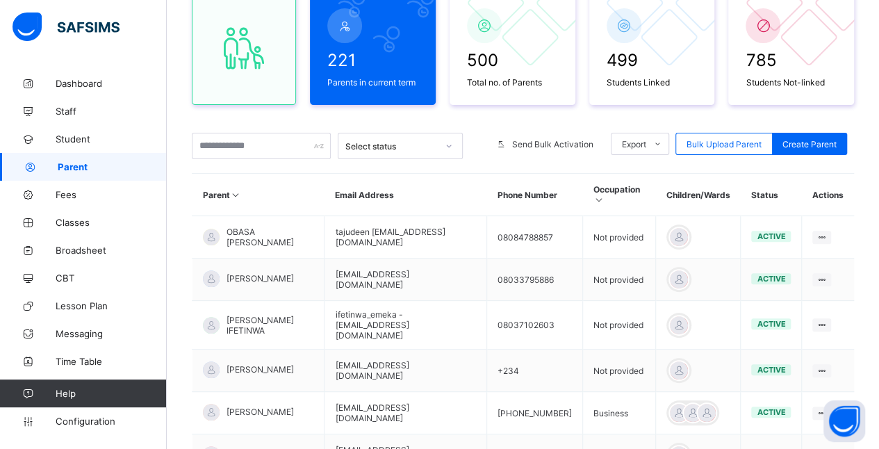
scroll to position [425, 0]
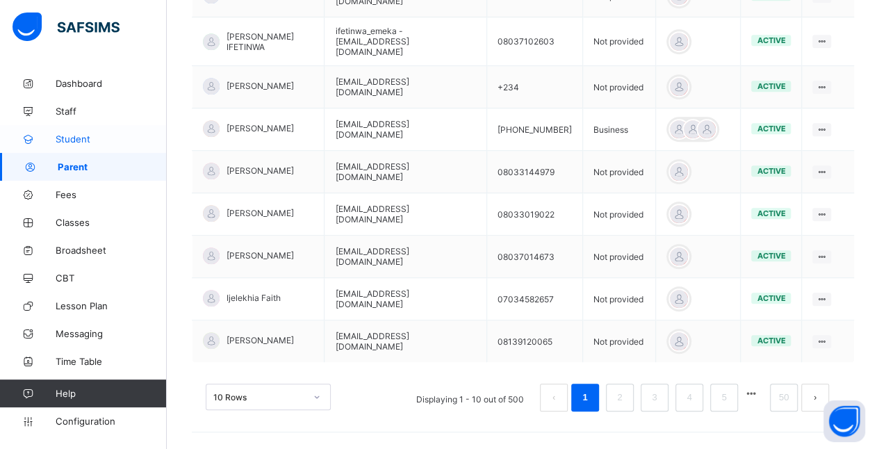
click at [95, 138] on span "Student" at bounding box center [111, 138] width 111 height 11
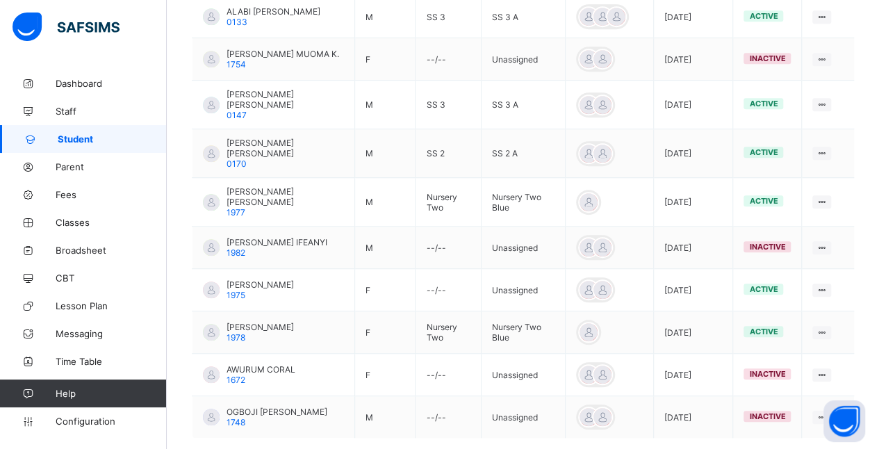
scroll to position [449, 0]
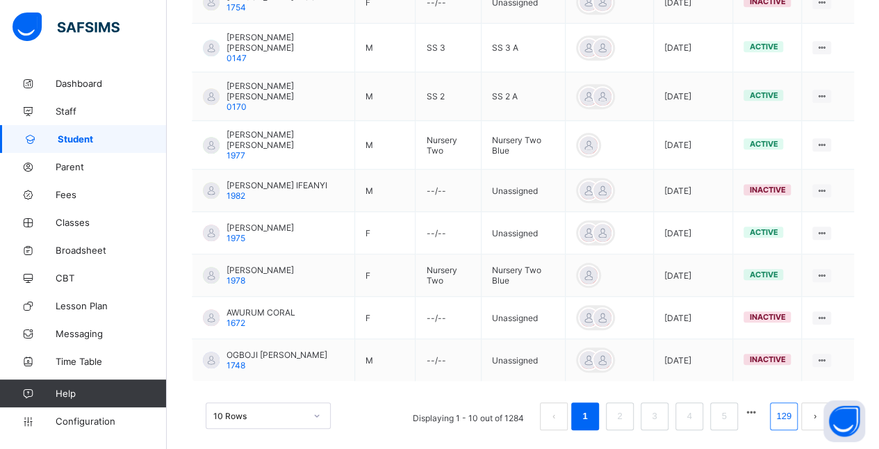
click at [793, 407] on link "129" at bounding box center [784, 416] width 24 height 18
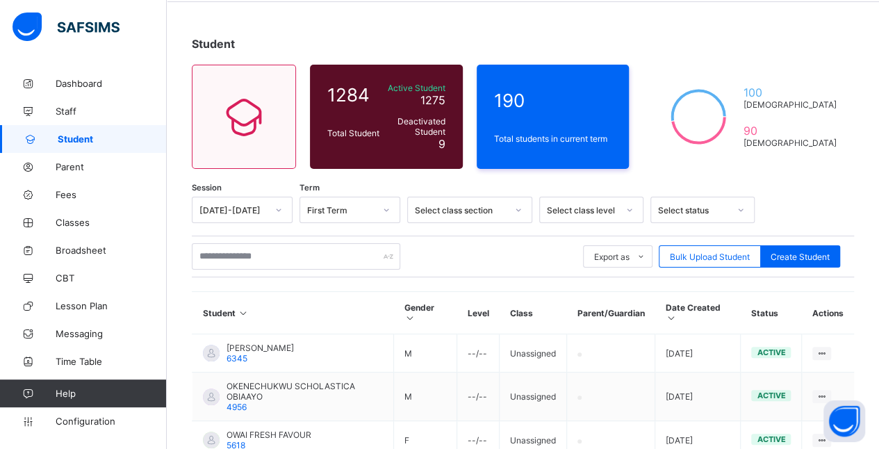
scroll to position [0, 0]
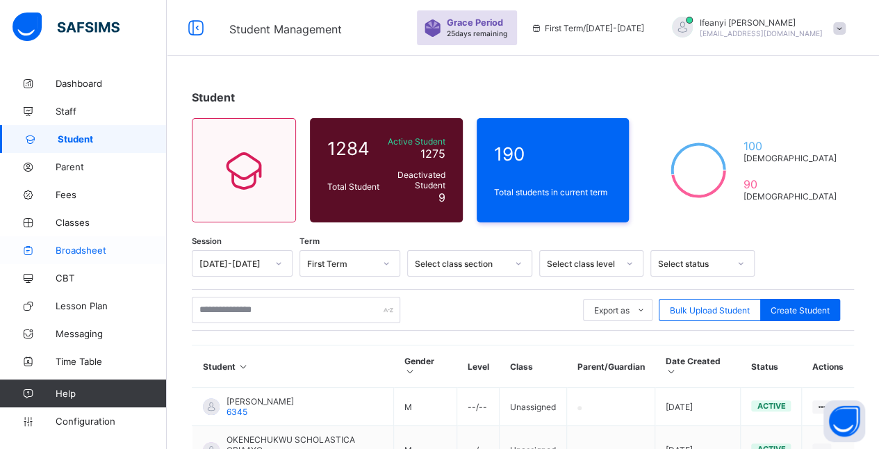
click at [118, 253] on span "Broadsheet" at bounding box center [111, 250] width 111 height 11
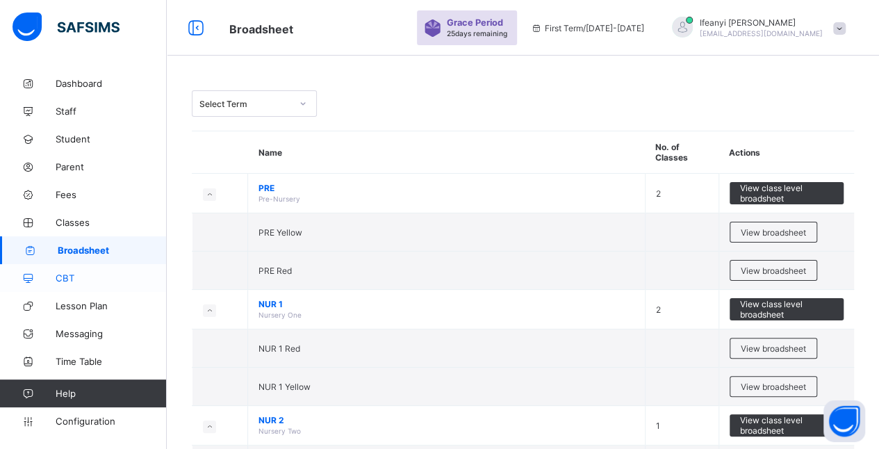
click at [125, 279] on span "CBT" at bounding box center [111, 277] width 111 height 11
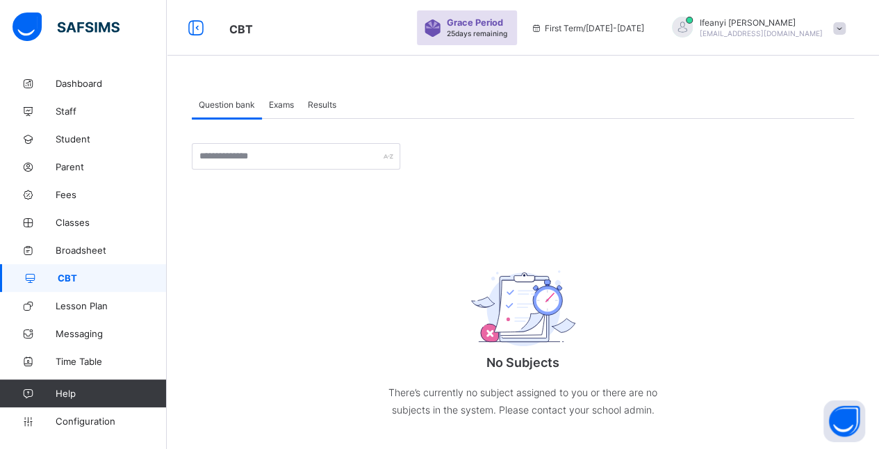
click at [278, 113] on div "Exams" at bounding box center [281, 104] width 39 height 28
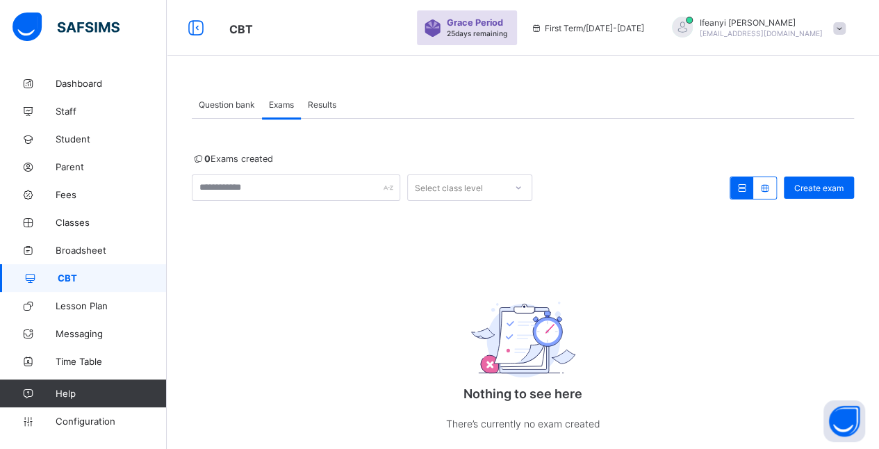
click at [320, 103] on span "Results" at bounding box center [322, 104] width 29 height 10
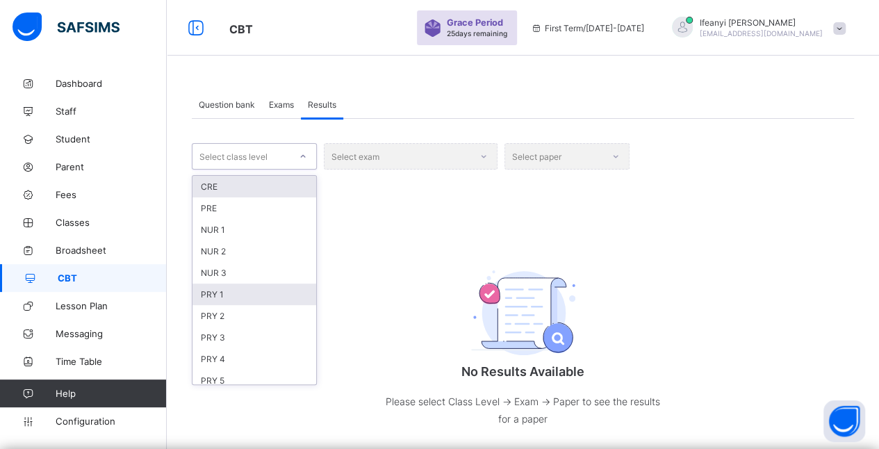
click at [260, 284] on div "PRY 1" at bounding box center [255, 295] width 124 height 22
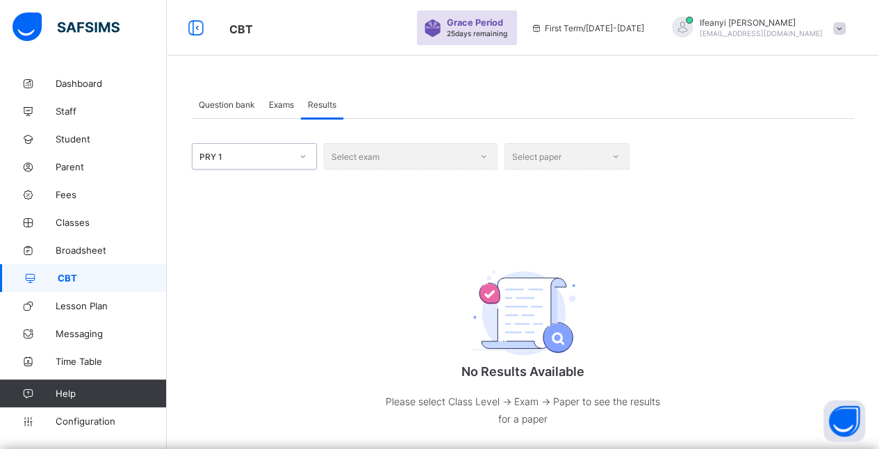
click at [477, 160] on div "Select exam" at bounding box center [411, 156] width 174 height 26
click at [625, 167] on div "Select paper" at bounding box center [567, 156] width 125 height 26
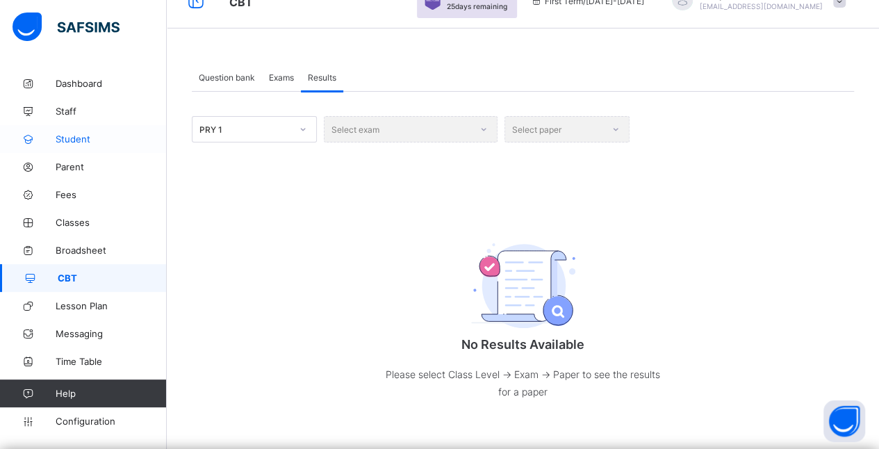
click at [117, 138] on span "Student" at bounding box center [111, 138] width 111 height 11
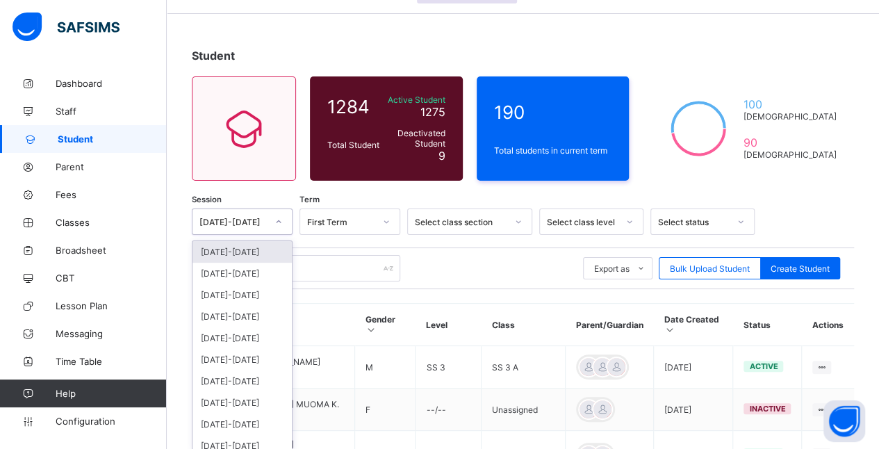
scroll to position [47, 0]
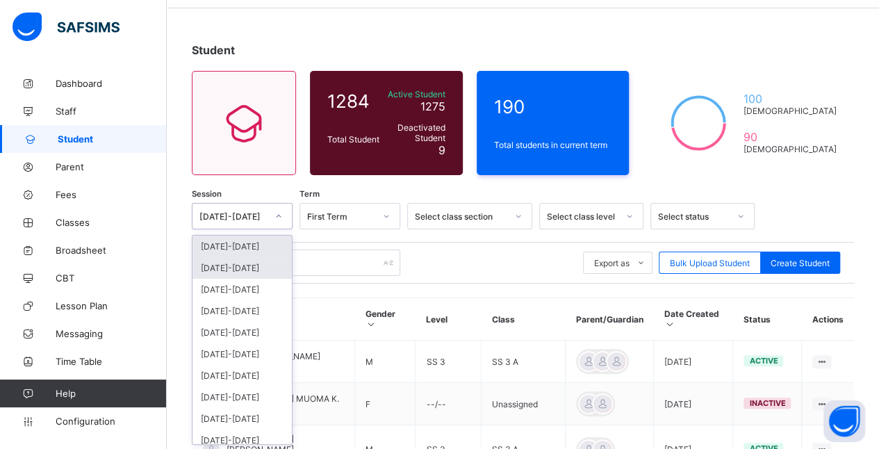
click at [259, 268] on div "[DATE]-[DATE]" at bounding box center [242, 268] width 99 height 22
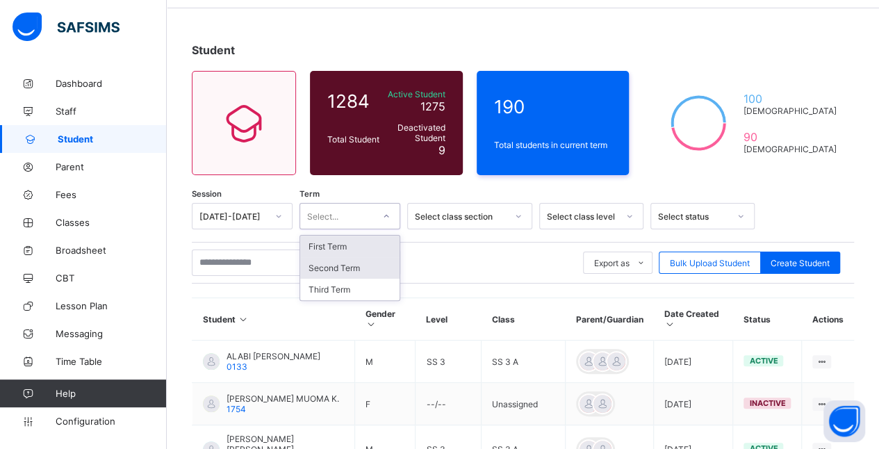
click at [360, 268] on div "Second Term" at bounding box center [349, 268] width 99 height 22
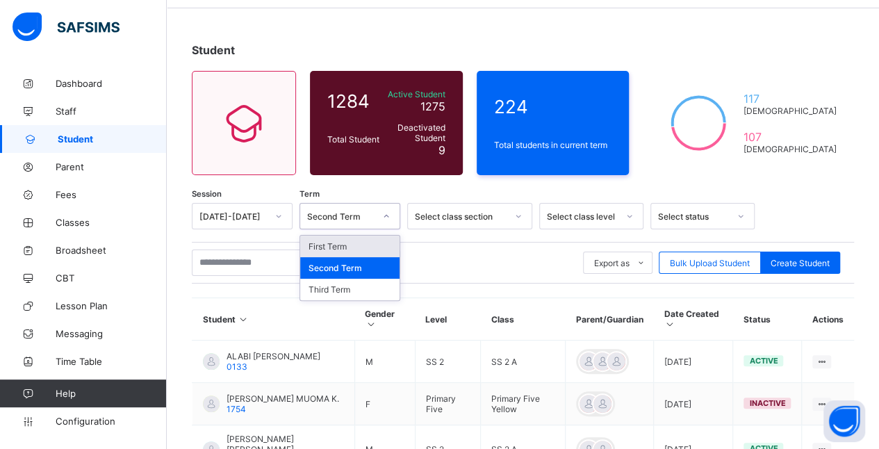
click at [357, 242] on div "First Term" at bounding box center [349, 247] width 99 height 22
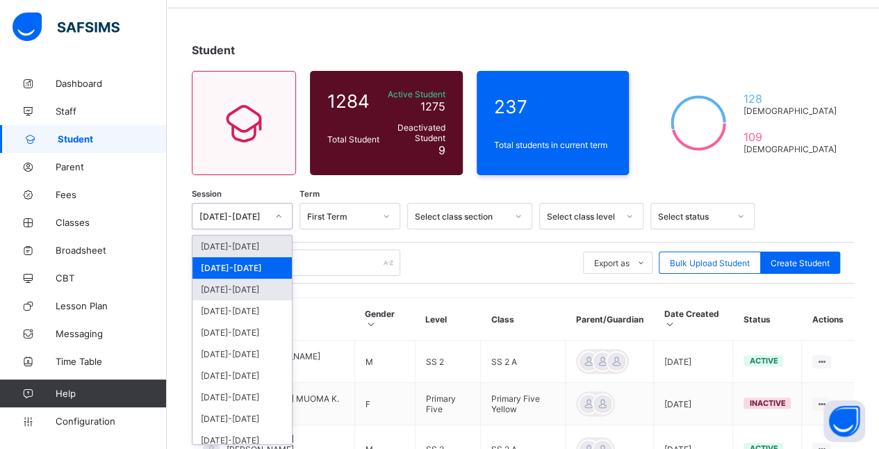
click at [250, 286] on div "[DATE]-[DATE]" at bounding box center [242, 290] width 99 height 22
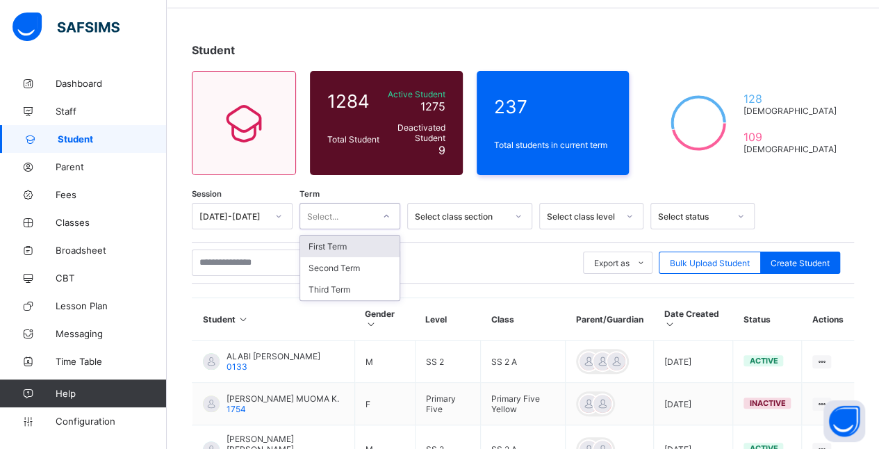
click at [359, 240] on div "First Term" at bounding box center [349, 247] width 99 height 22
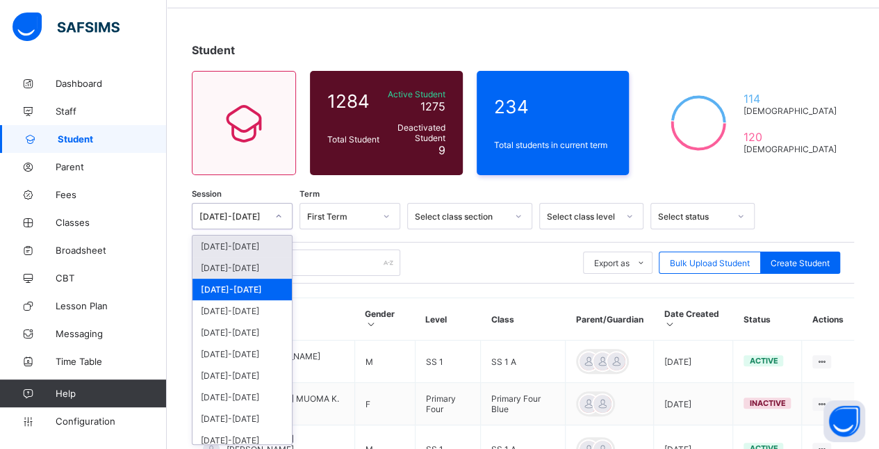
click at [251, 266] on div "[DATE]-[DATE]" at bounding box center [242, 268] width 99 height 22
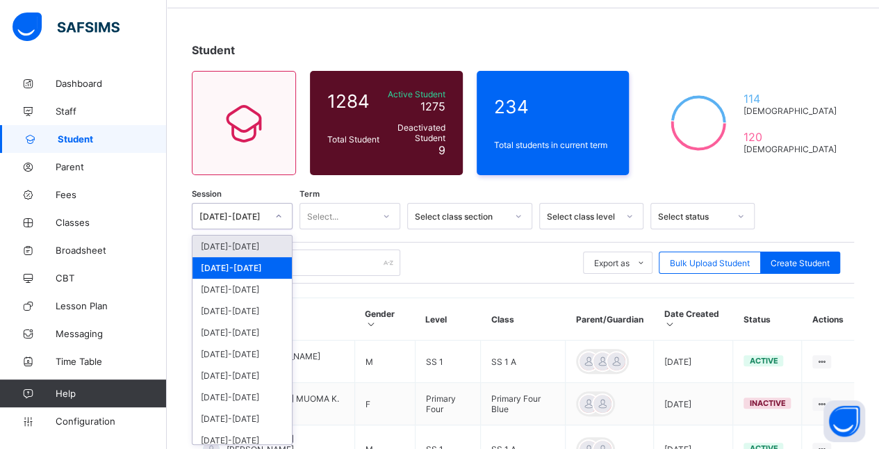
click at [250, 243] on div "[DATE]-[DATE]" at bounding box center [242, 247] width 99 height 22
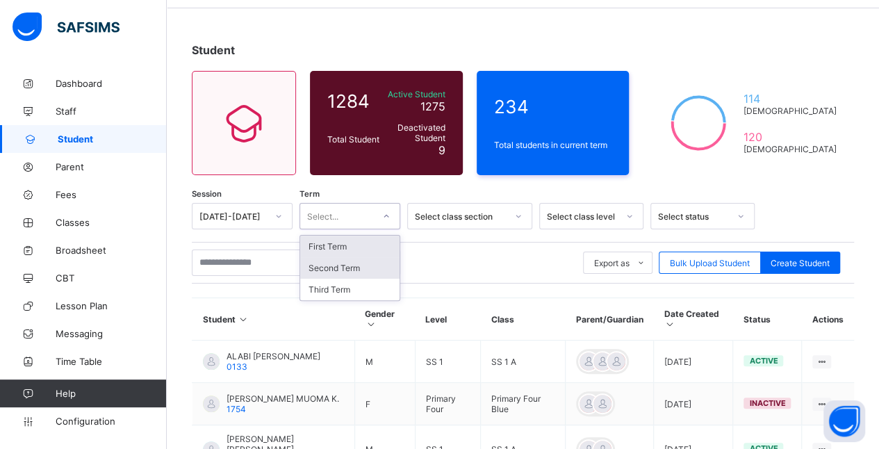
click at [350, 270] on div "Second Term" at bounding box center [349, 268] width 99 height 22
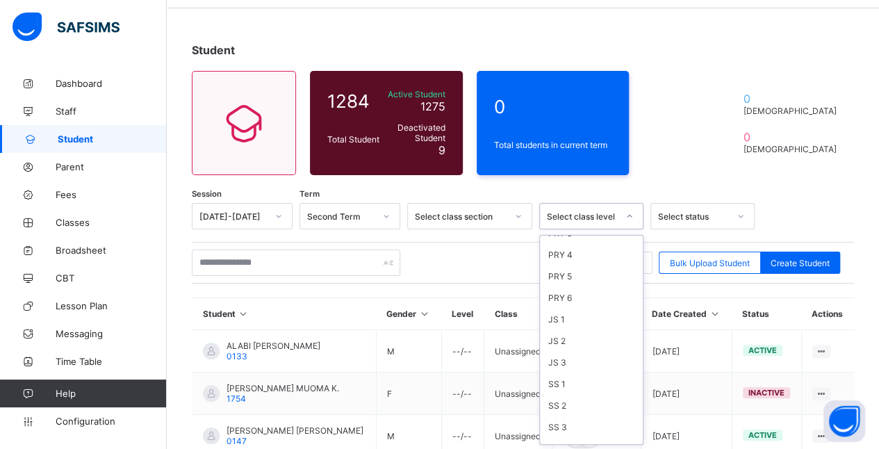
scroll to position [188, 0]
click at [587, 328] on div "JS 2" at bounding box center [591, 339] width 103 height 22
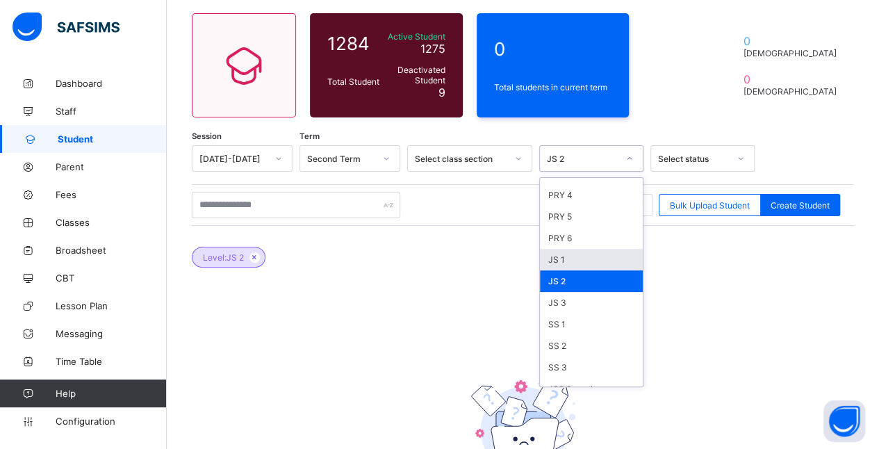
click at [594, 251] on div "JS 1" at bounding box center [591, 260] width 103 height 22
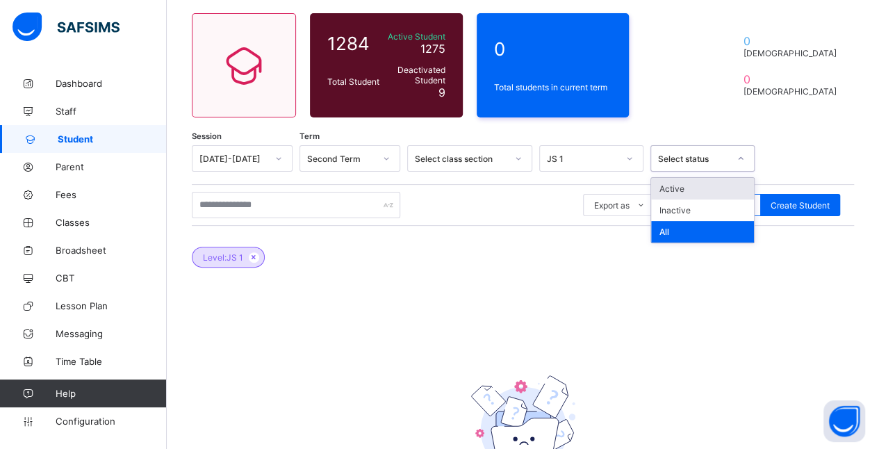
click at [613, 288] on div "Session [DATE]-[DATE] Term Second Term Select class section JS 1 option Active …" at bounding box center [523, 342] width 662 height 395
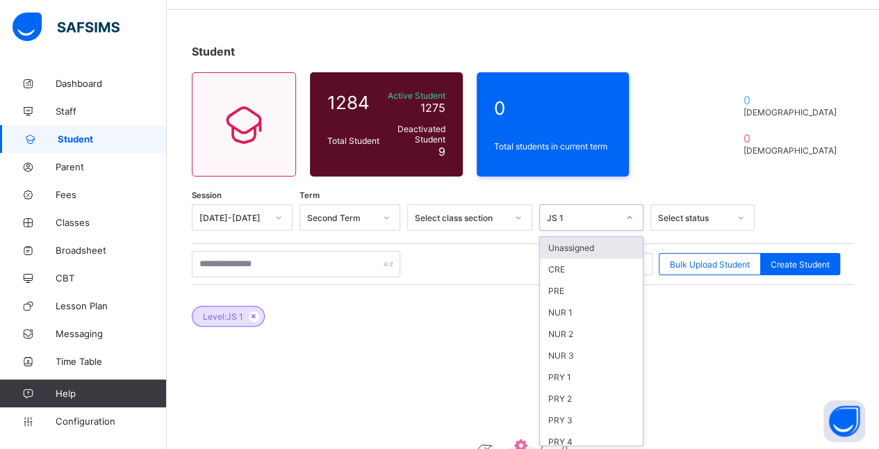
scroll to position [47, 0]
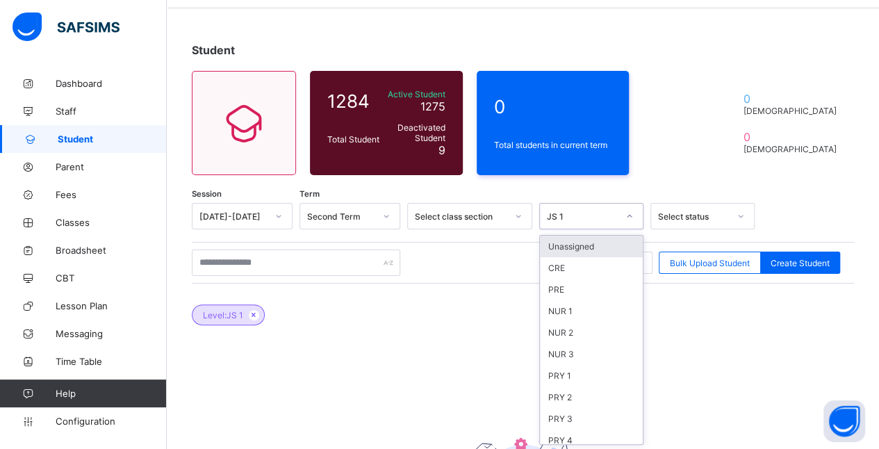
click at [576, 242] on div "Unassigned" at bounding box center [591, 247] width 103 height 22
click at [340, 313] on icon at bounding box center [340, 315] width 12 height 8
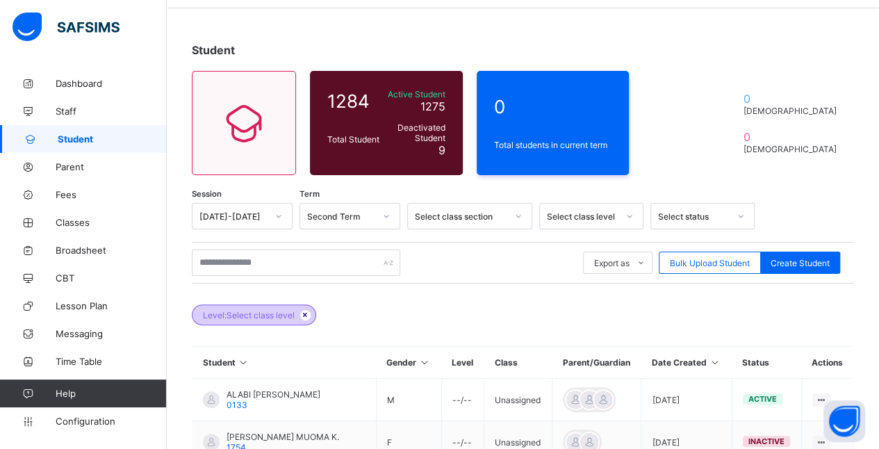
click at [302, 315] on icon at bounding box center [306, 315] width 12 height 8
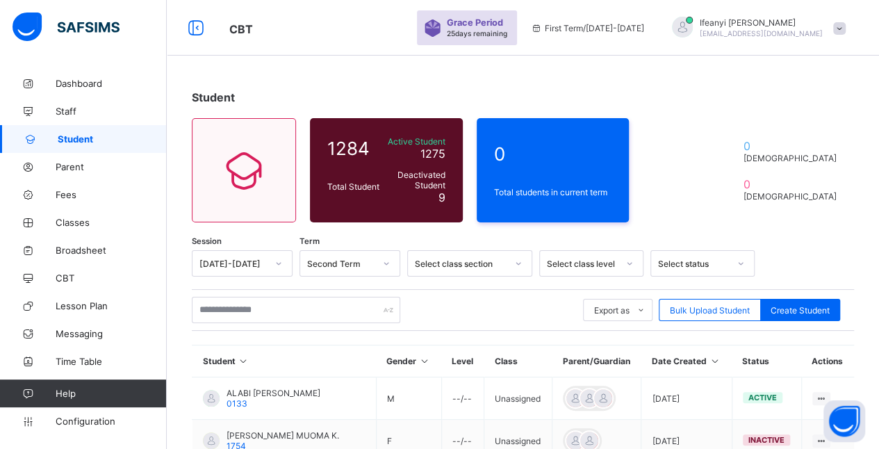
scroll to position [0, 0]
click at [371, 309] on input "text" at bounding box center [296, 310] width 209 height 26
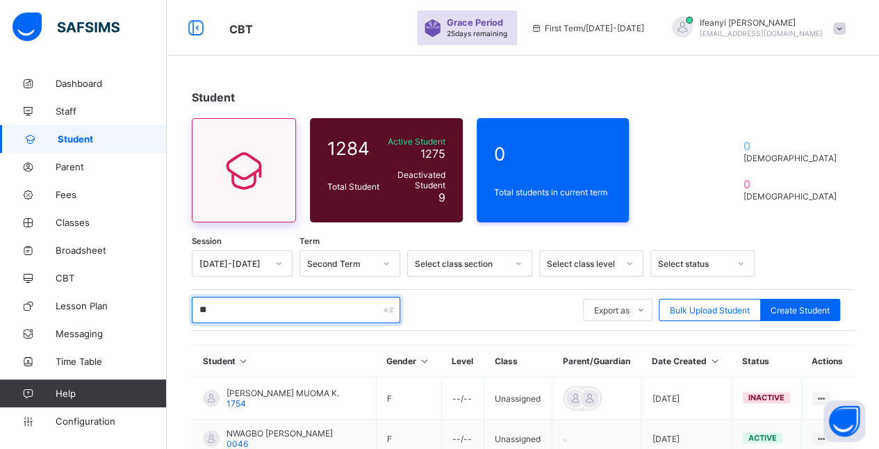
type input "*"
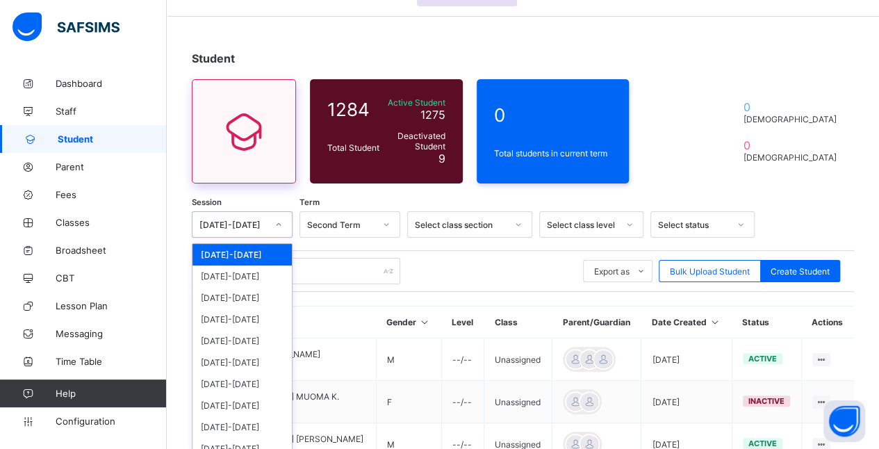
scroll to position [47, 0]
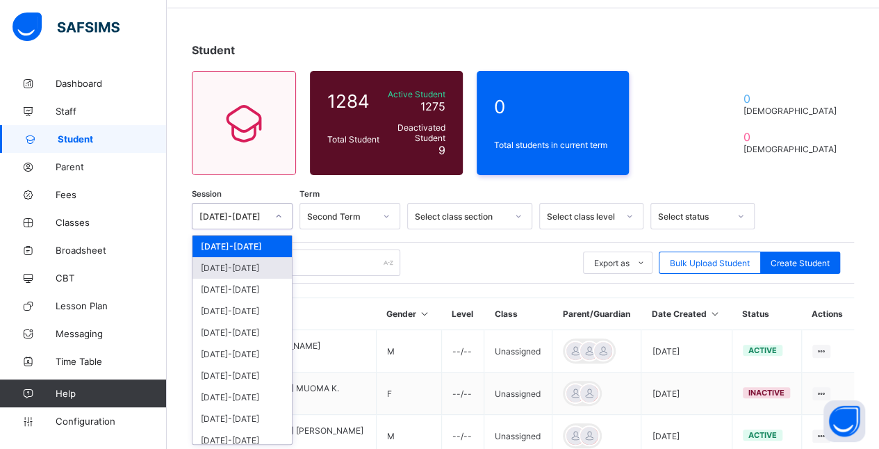
click at [250, 274] on div "[DATE]-[DATE]" at bounding box center [242, 268] width 99 height 22
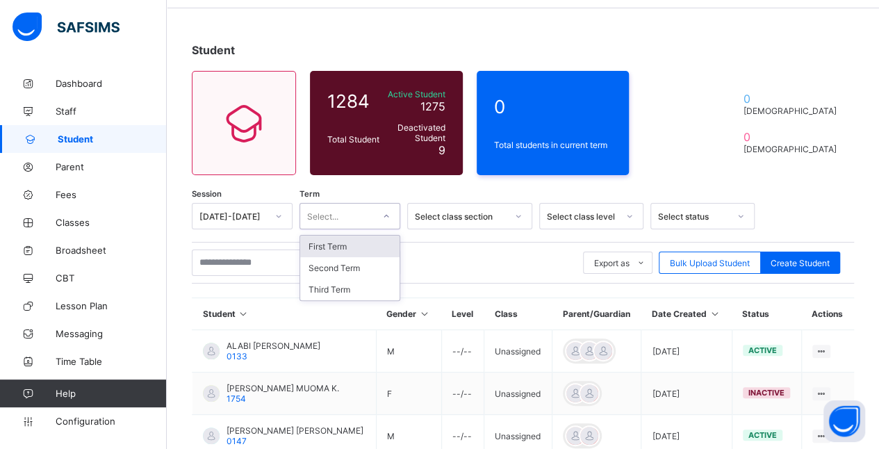
click at [366, 245] on div "First Term" at bounding box center [349, 247] width 99 height 22
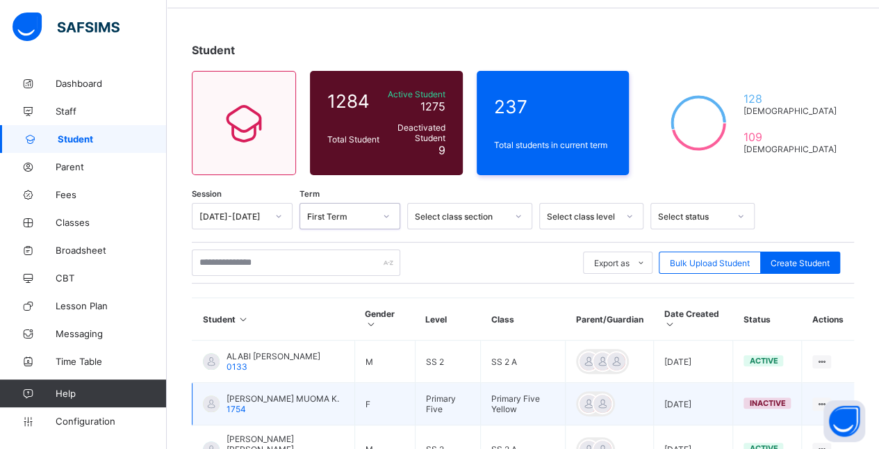
click at [339, 407] on td "[PERSON_NAME] MUOMA K. 1754" at bounding box center [274, 404] width 163 height 42
click at [350, 398] on td "[PERSON_NAME] MUOMA K. 1754" at bounding box center [274, 404] width 163 height 42
click at [381, 400] on td "F" at bounding box center [385, 404] width 60 height 42
click at [378, 395] on td "F" at bounding box center [385, 404] width 60 height 42
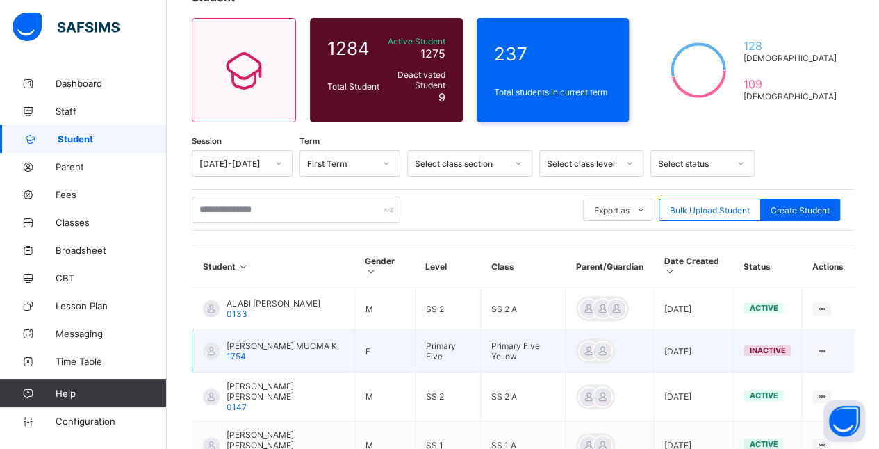
scroll to position [178, 0]
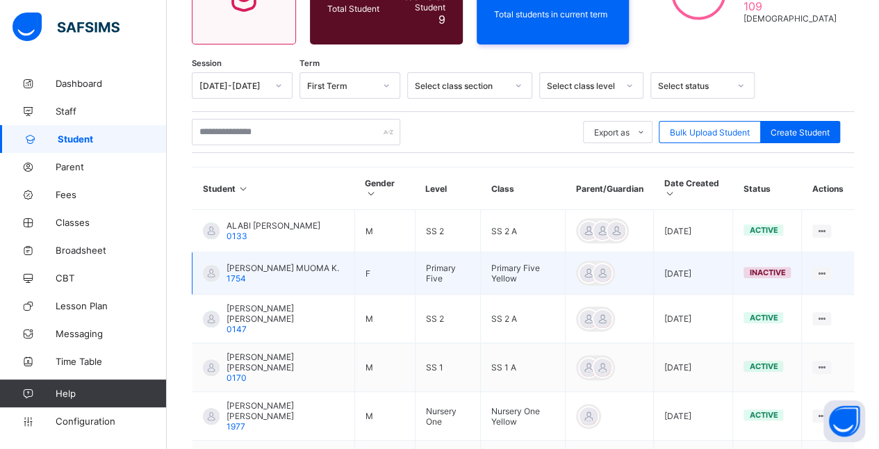
click at [505, 270] on td "Primary Five Yellow" at bounding box center [522, 273] width 85 height 42
click at [515, 266] on td "Primary Five Yellow" at bounding box center [522, 273] width 85 height 42
click at [831, 287] on ul "View Profile Edit Student Link Parent/Guardian Delete Student" at bounding box center [773, 337] width 116 height 101
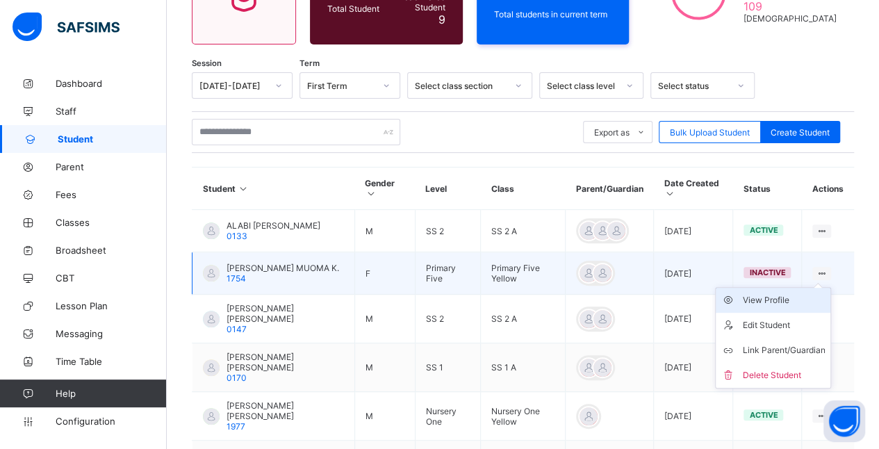
click at [782, 300] on div "View Profile" at bounding box center [783, 300] width 83 height 14
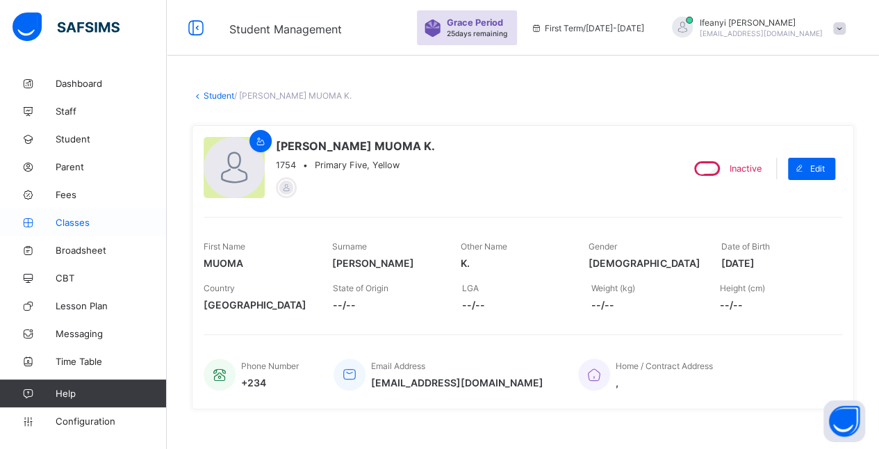
click at [96, 220] on span "Classes" at bounding box center [111, 222] width 111 height 11
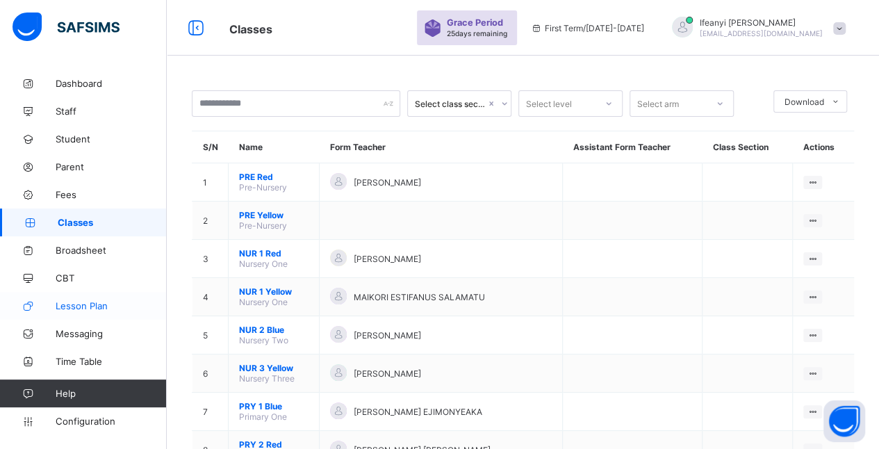
click at [128, 310] on span "Lesson Plan" at bounding box center [111, 305] width 111 height 11
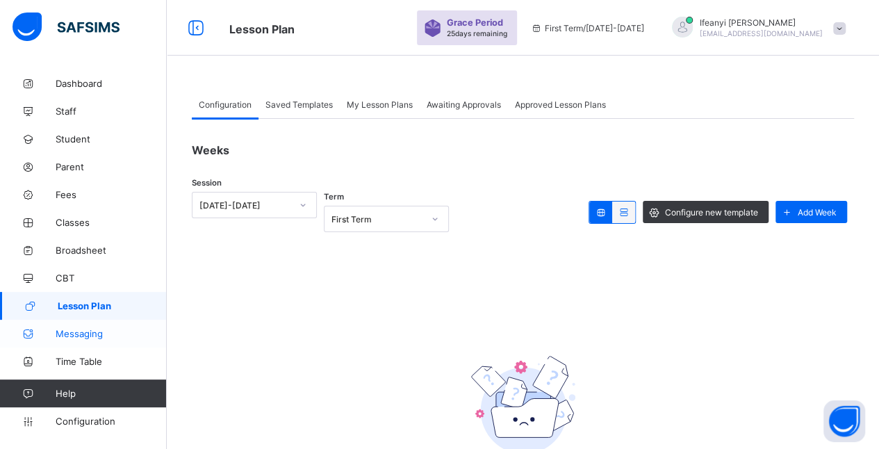
click at [116, 335] on span "Messaging" at bounding box center [111, 333] width 111 height 11
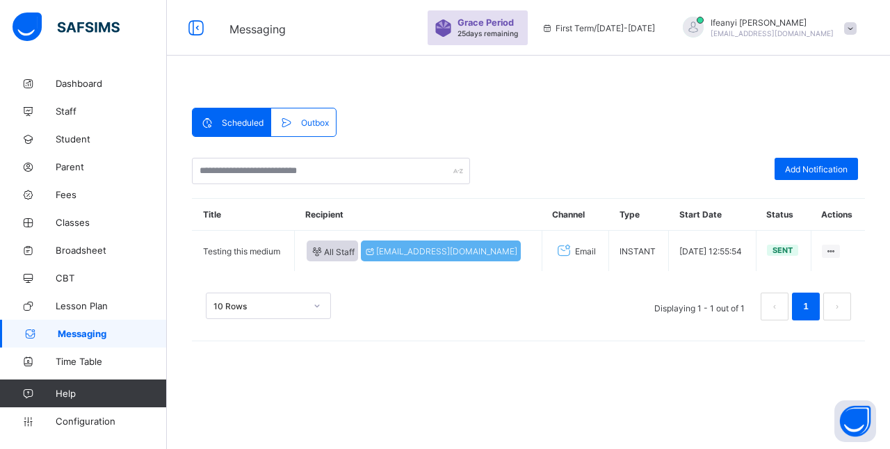
click at [115, 384] on link "Help" at bounding box center [83, 394] width 166 height 28
click at [33, 370] on link "Time Table" at bounding box center [83, 362] width 167 height 28
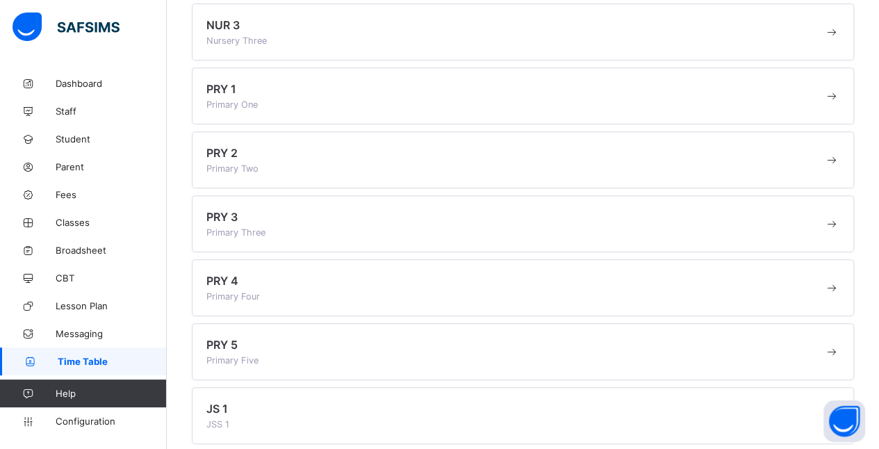
click at [211, 304] on div "PRY 4 Primary Four" at bounding box center [523, 287] width 662 height 57
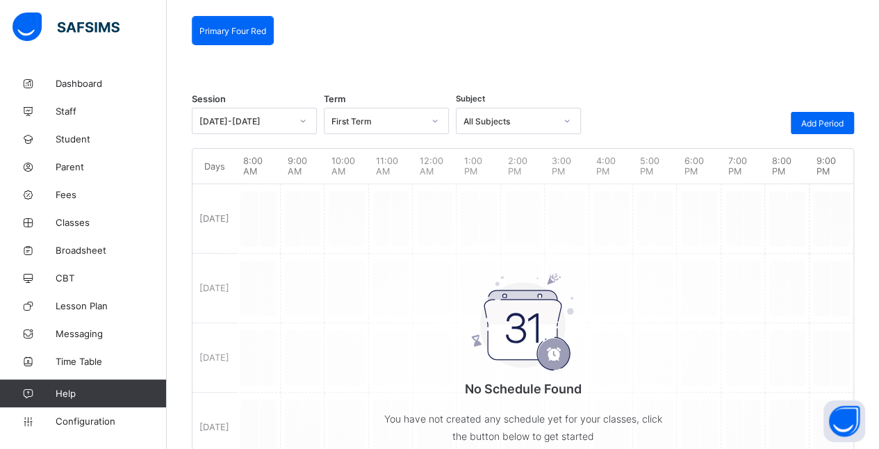
scroll to position [111, 0]
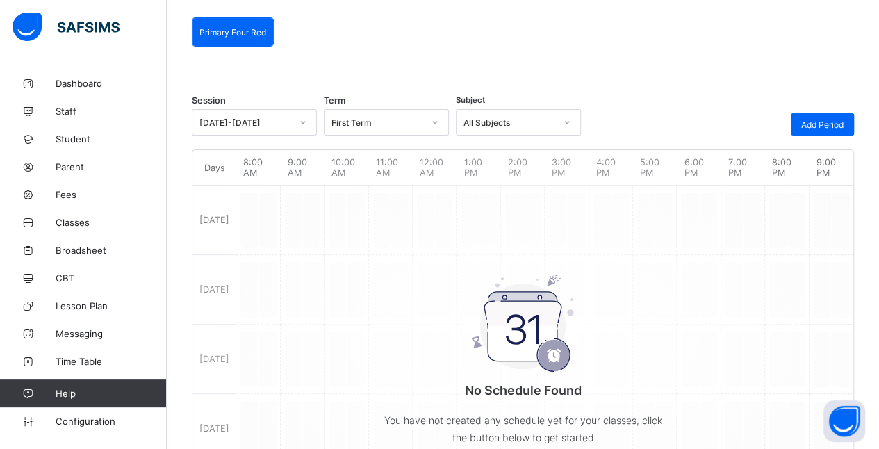
click at [340, 165] on div "No Schedule Found You have not created any schedule yet for your classes, click…" at bounding box center [523, 337] width 661 height 360
click at [106, 416] on span "Configuration" at bounding box center [111, 421] width 111 height 11
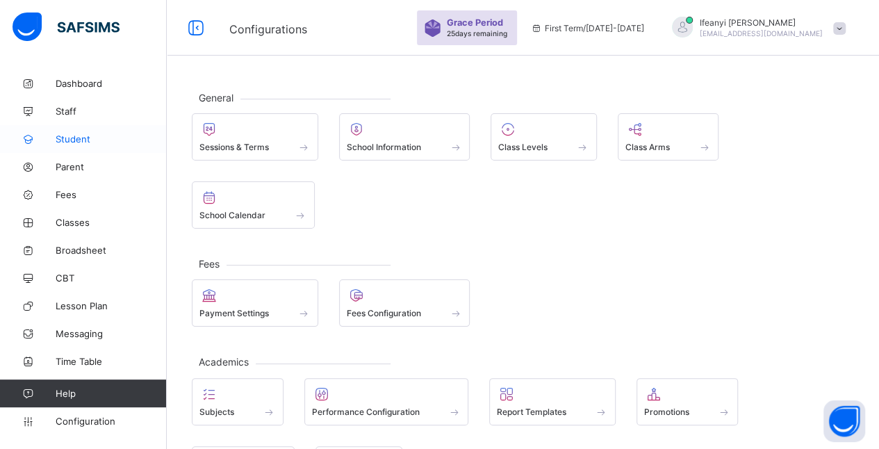
click at [78, 139] on span "Student" at bounding box center [111, 138] width 111 height 11
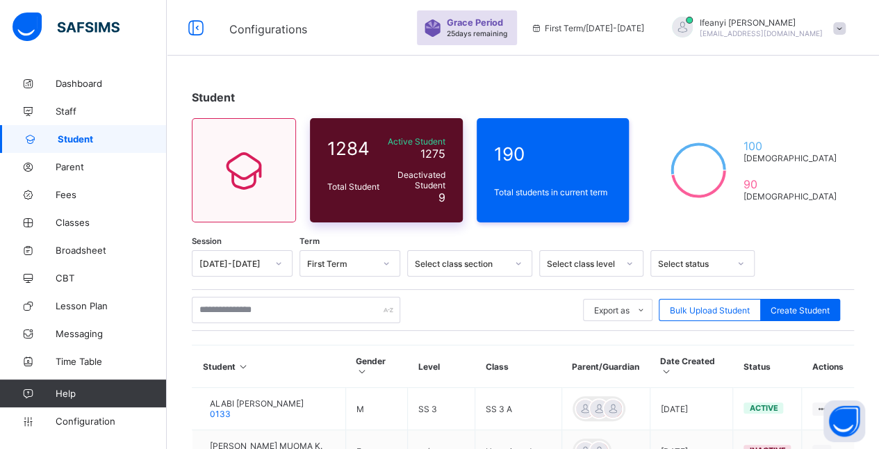
click at [443, 181] on span "Deactivated Student" at bounding box center [415, 180] width 59 height 21
click at [554, 184] on div "Total students in current term" at bounding box center [553, 192] width 125 height 17
click at [414, 175] on div "Deactivated Student 9" at bounding box center [416, 187] width 66 height 42
click at [224, 168] on icon at bounding box center [244, 170] width 58 height 50
click at [240, 177] on icon at bounding box center [244, 170] width 58 height 50
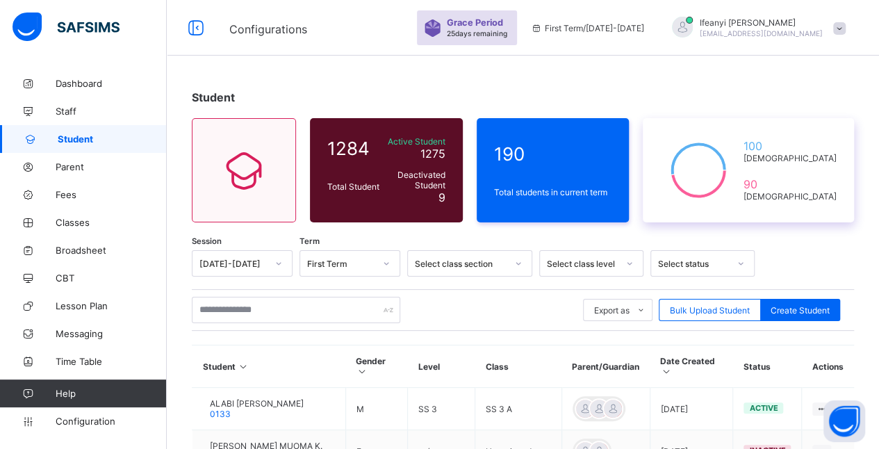
click at [737, 161] on icon at bounding box center [698, 171] width 76 height 70
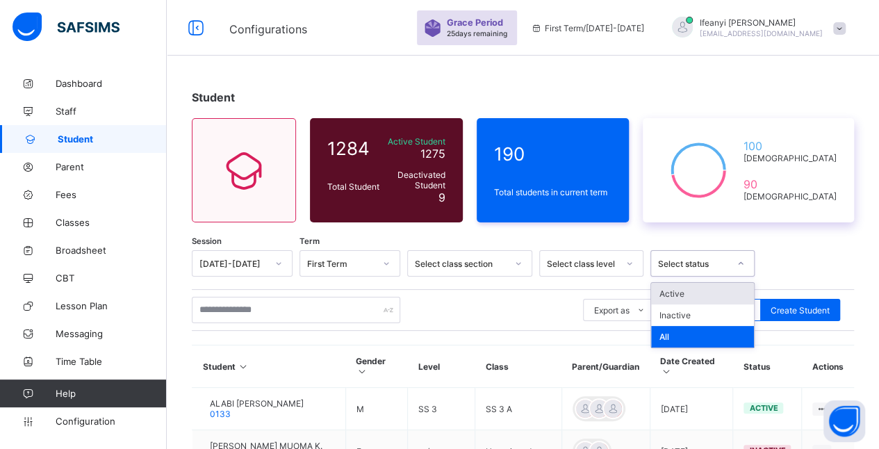
click at [720, 275] on div "Select status" at bounding box center [703, 263] width 104 height 26
